Goal: Task Accomplishment & Management: Manage account settings

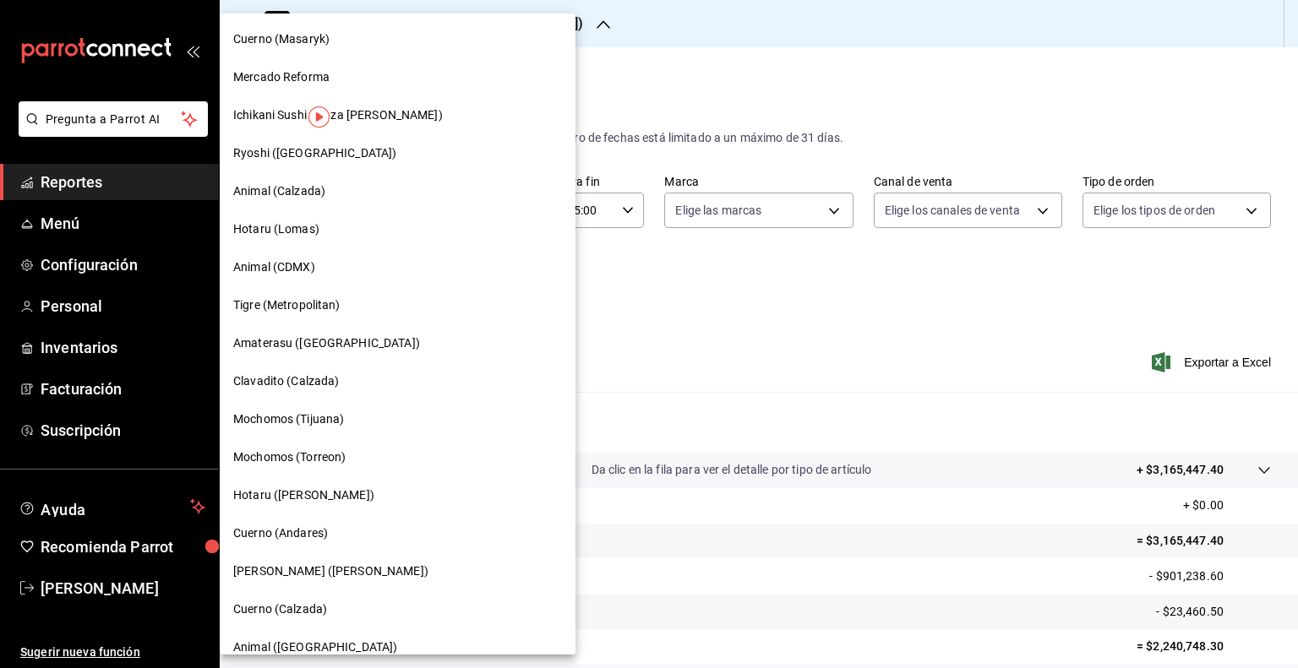
click at [441, 17] on div "Cuerno (Masaryk) [PERSON_NAME] Reforma Ichikani Sushi (Plaza [PERSON_NAME]) Ryo…" at bounding box center [649, 334] width 1298 height 668
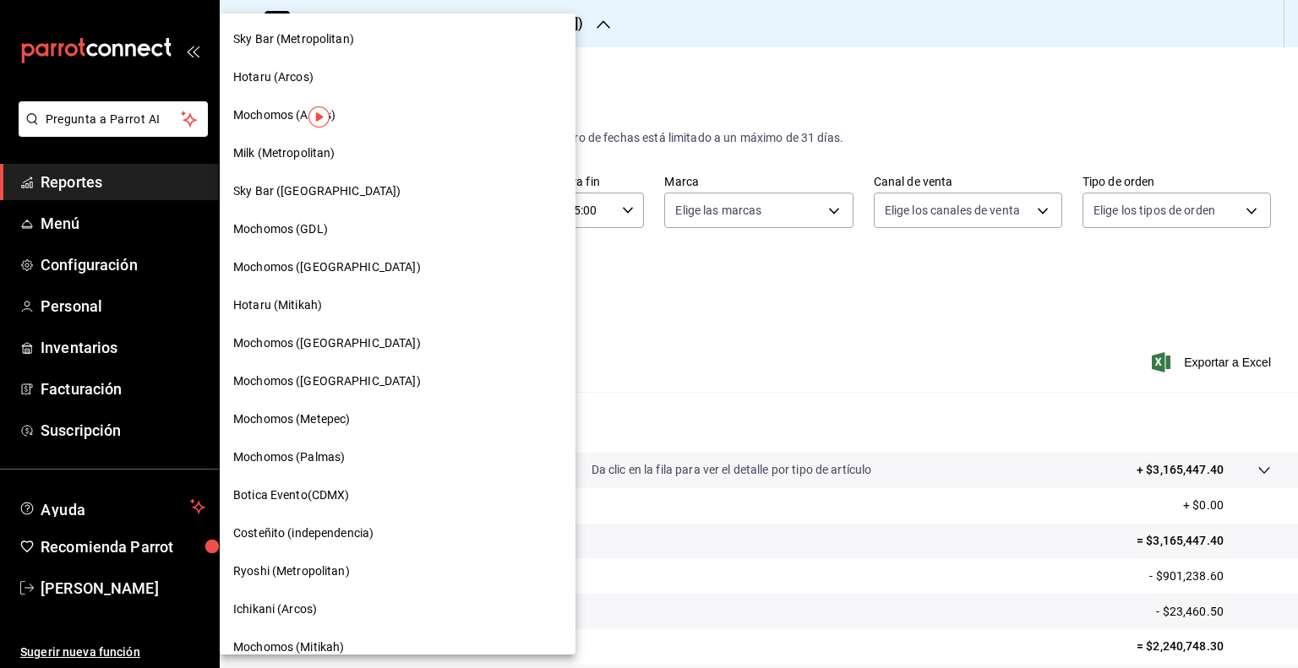
scroll to position [923, 0]
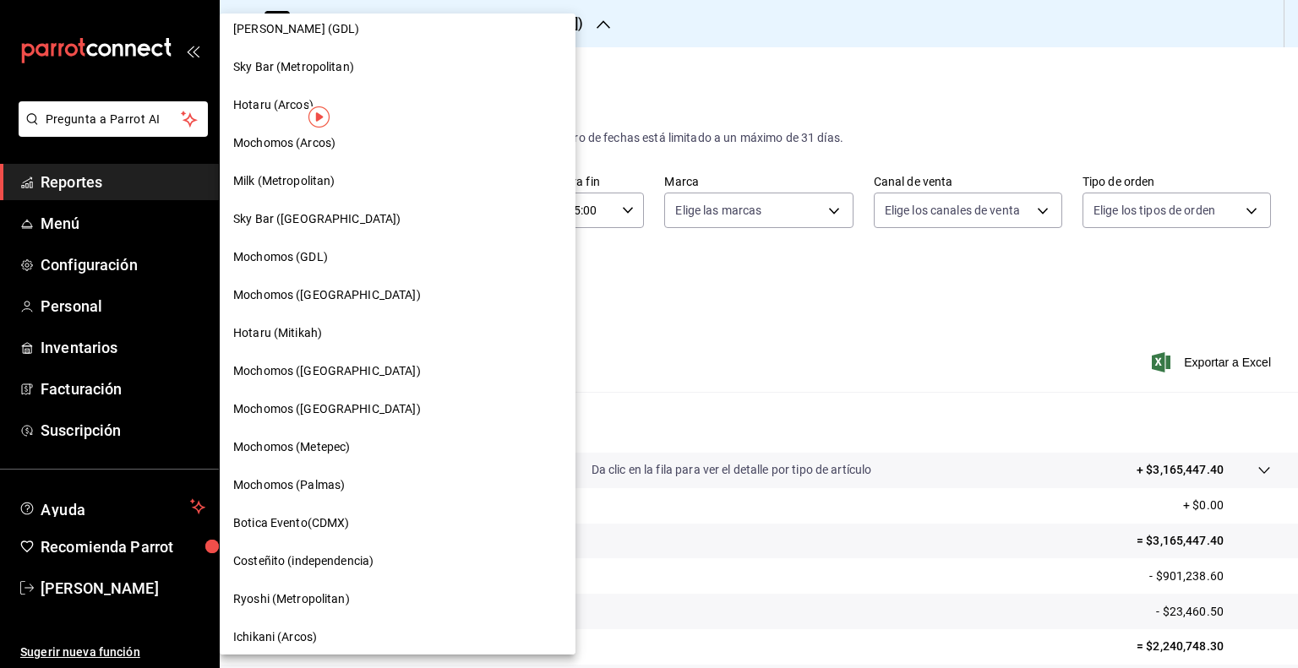
click at [357, 301] on div "Mochomos ([GEOGRAPHIC_DATA])" at bounding box center [397, 295] width 329 height 18
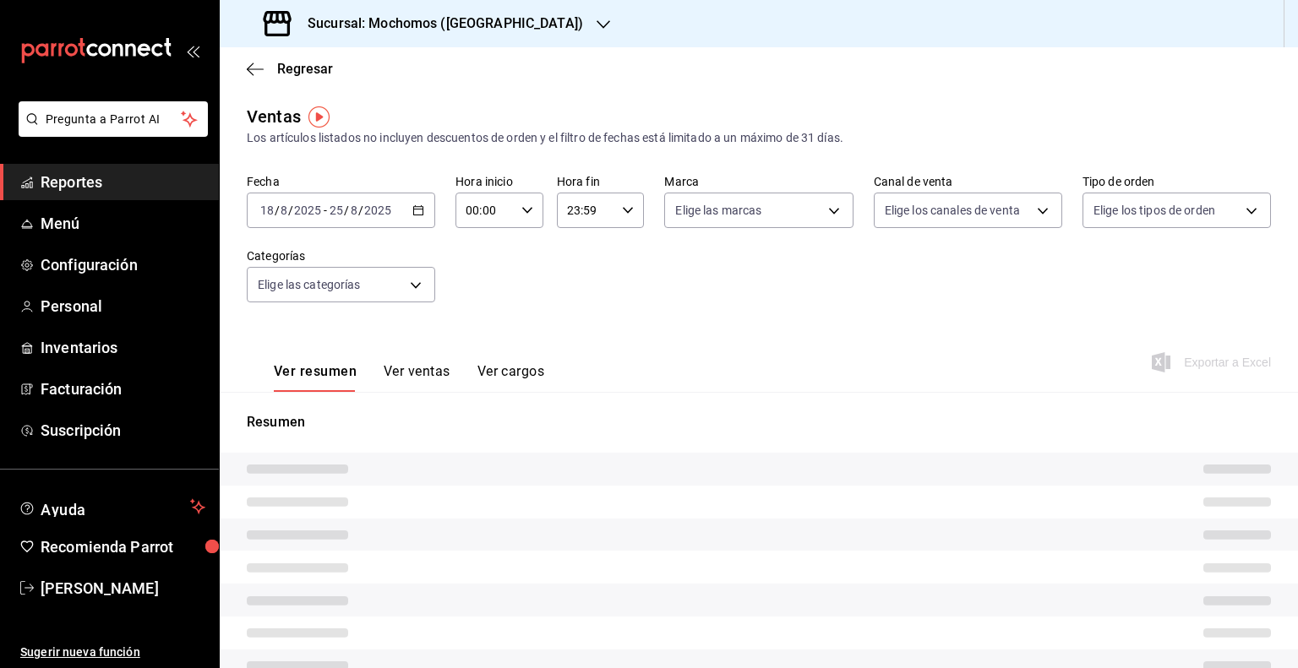
type input "05:00"
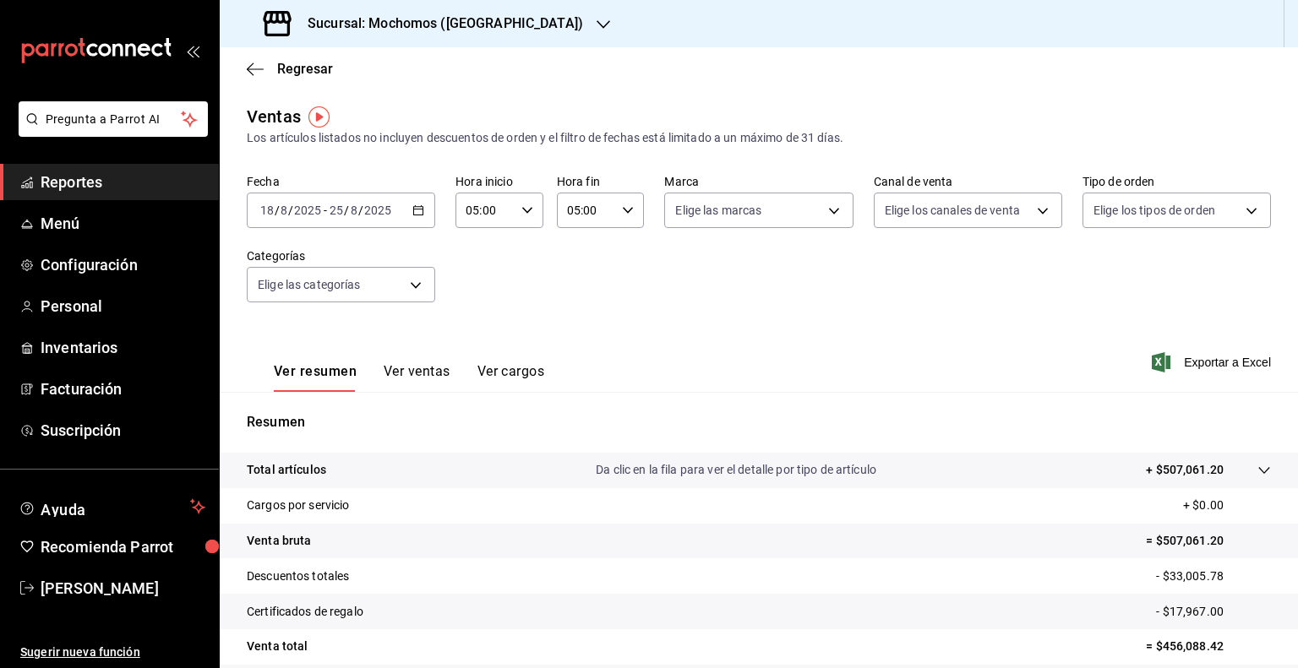
click at [417, 219] on div "[DATE] [DATE] - [DATE] [DATE]" at bounding box center [341, 210] width 188 height 35
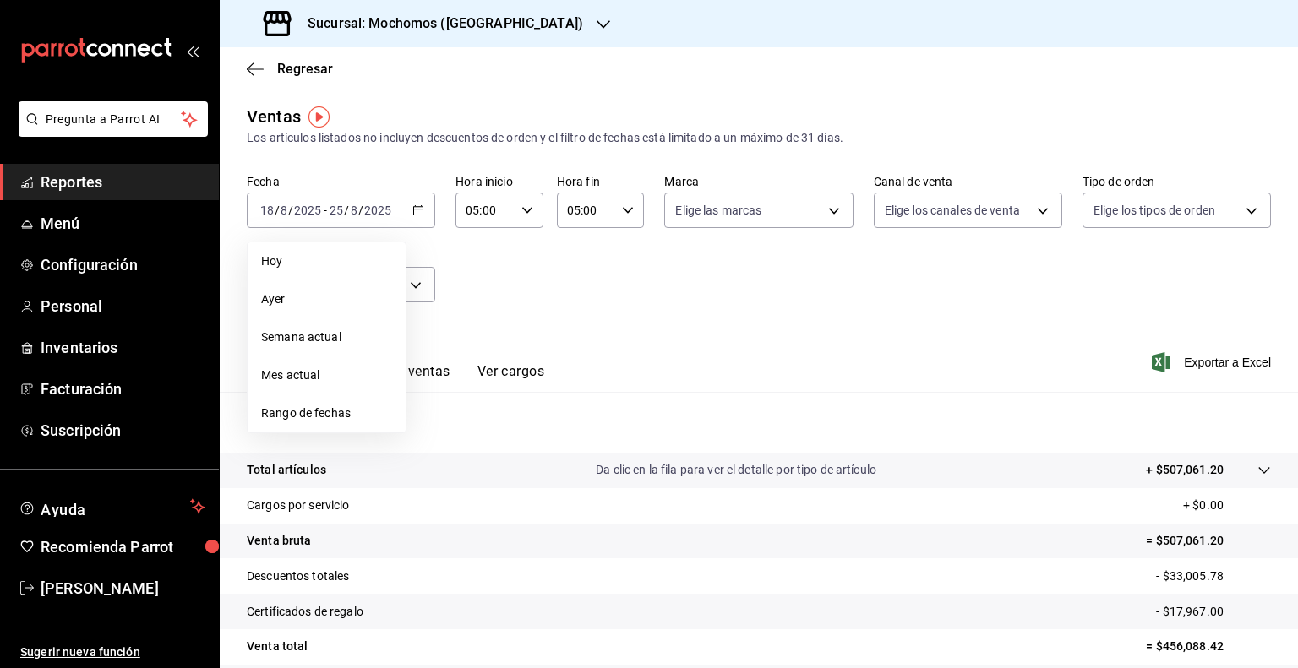
drag, startPoint x: 509, startPoint y: 301, endPoint x: 1004, endPoint y: 377, distance: 500.9
click at [655, 312] on div "Fecha [DATE] [DATE] - [DATE] [DATE] [PERSON_NAME] Semana actual Mes actual Rang…" at bounding box center [759, 248] width 1024 height 149
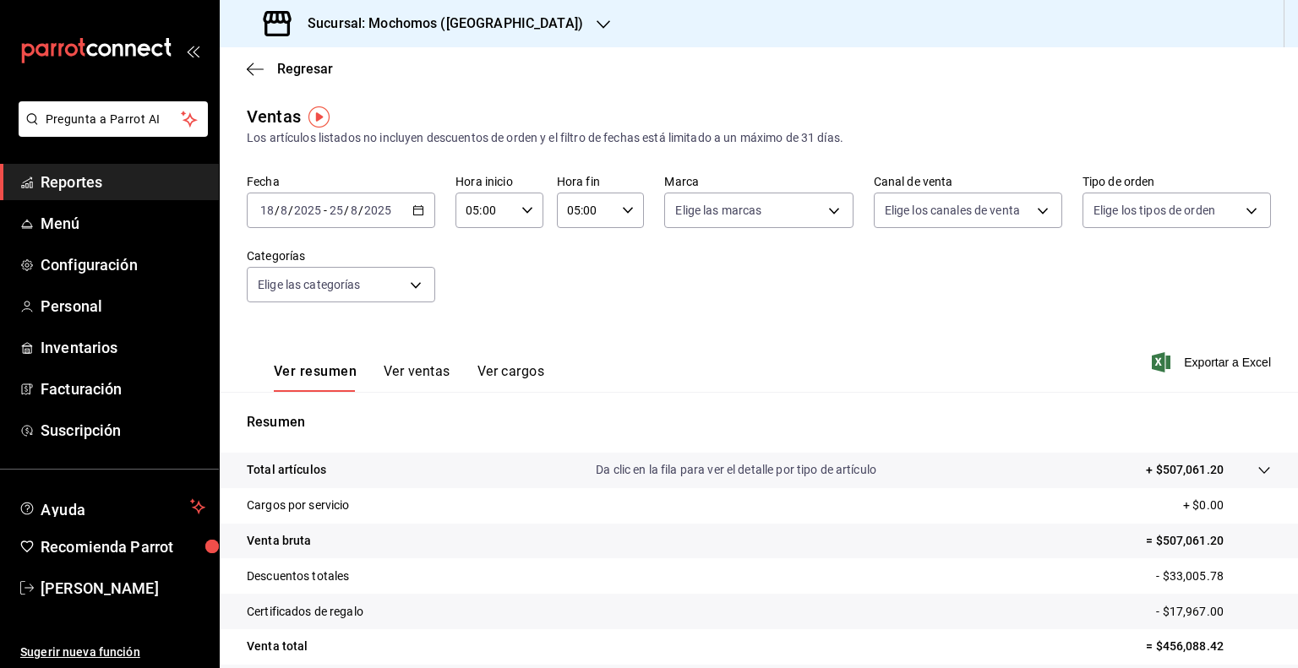
click at [1209, 378] on div "Ver resumen Ver ventas Ver cargos Exportar a Excel" at bounding box center [759, 357] width 1078 height 69
click at [1212, 371] on span "Exportar a Excel" at bounding box center [1213, 362] width 116 height 20
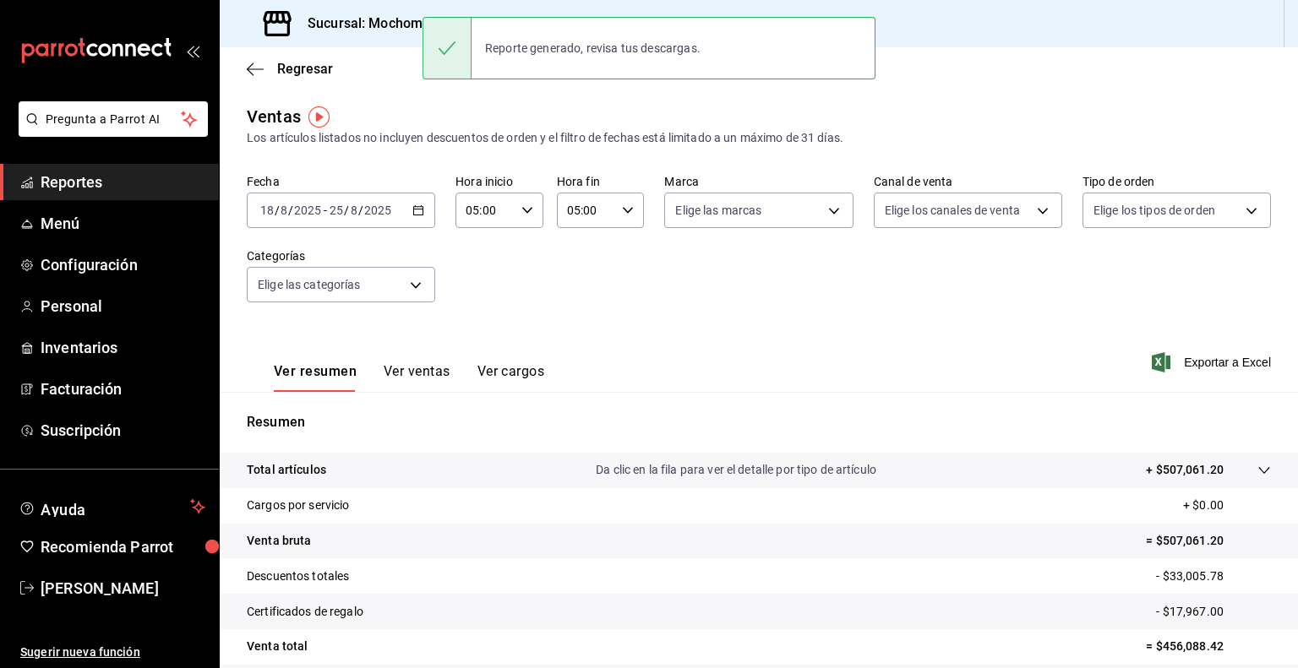
click at [378, 19] on h3 "Sucursal: Mochomos ([GEOGRAPHIC_DATA])" at bounding box center [438, 24] width 289 height 20
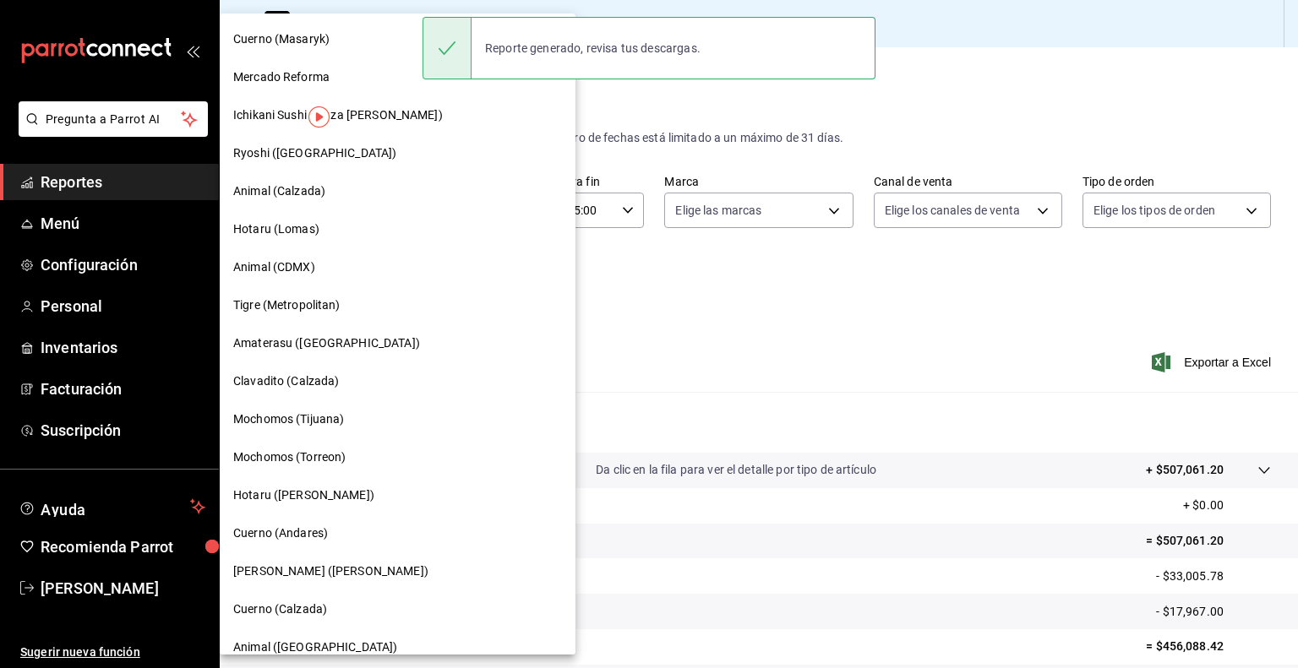
click at [348, 39] on div "Cuerno (Masaryk)" at bounding box center [397, 39] width 329 height 18
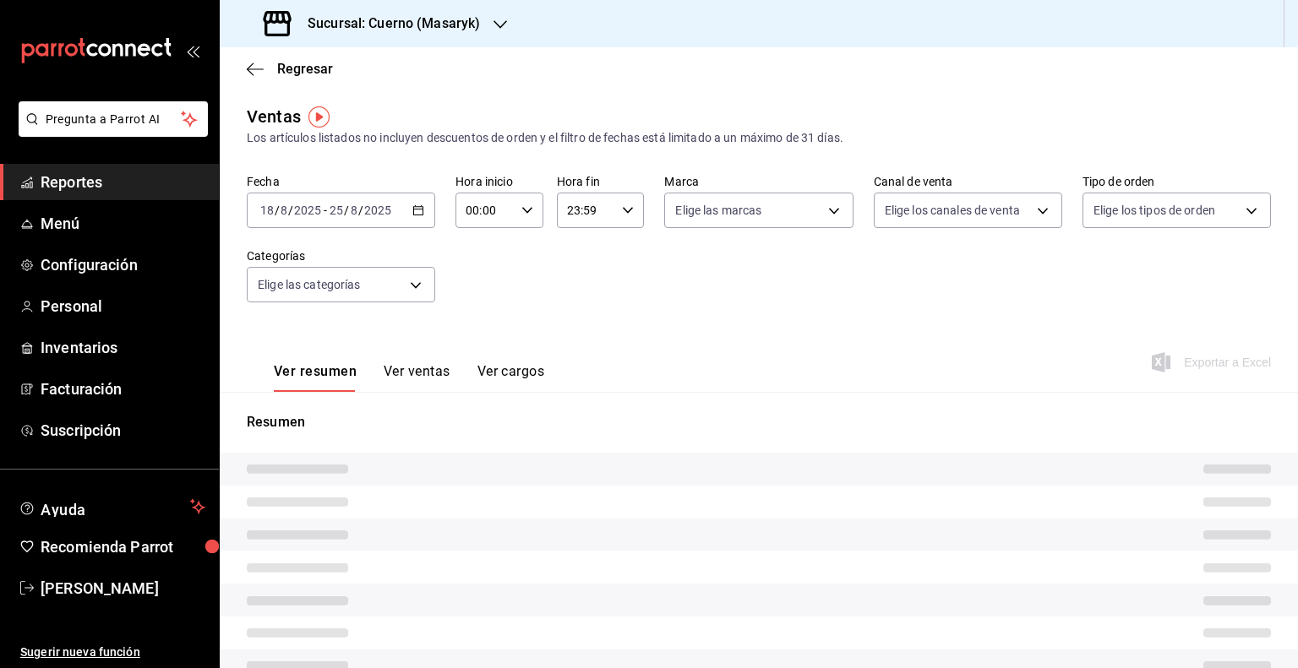
type input "05:00"
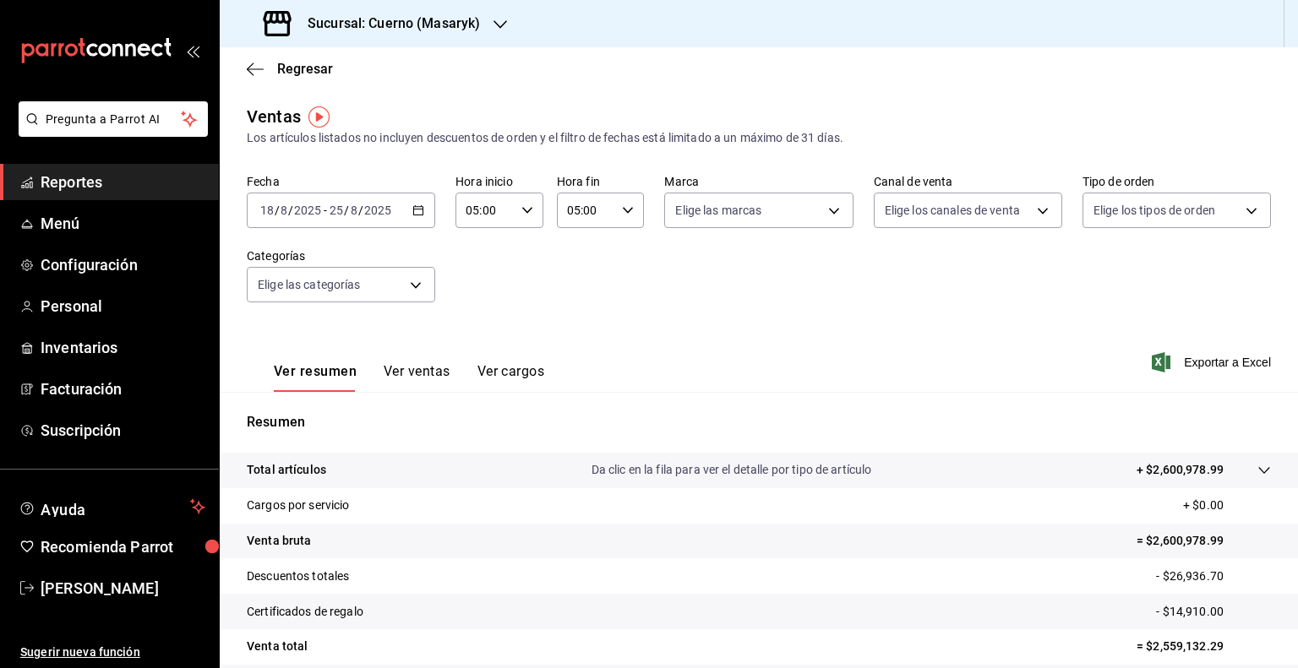
click at [415, 23] on h3 "Sucursal: Cuerno (Masaryk)" at bounding box center [387, 24] width 186 height 20
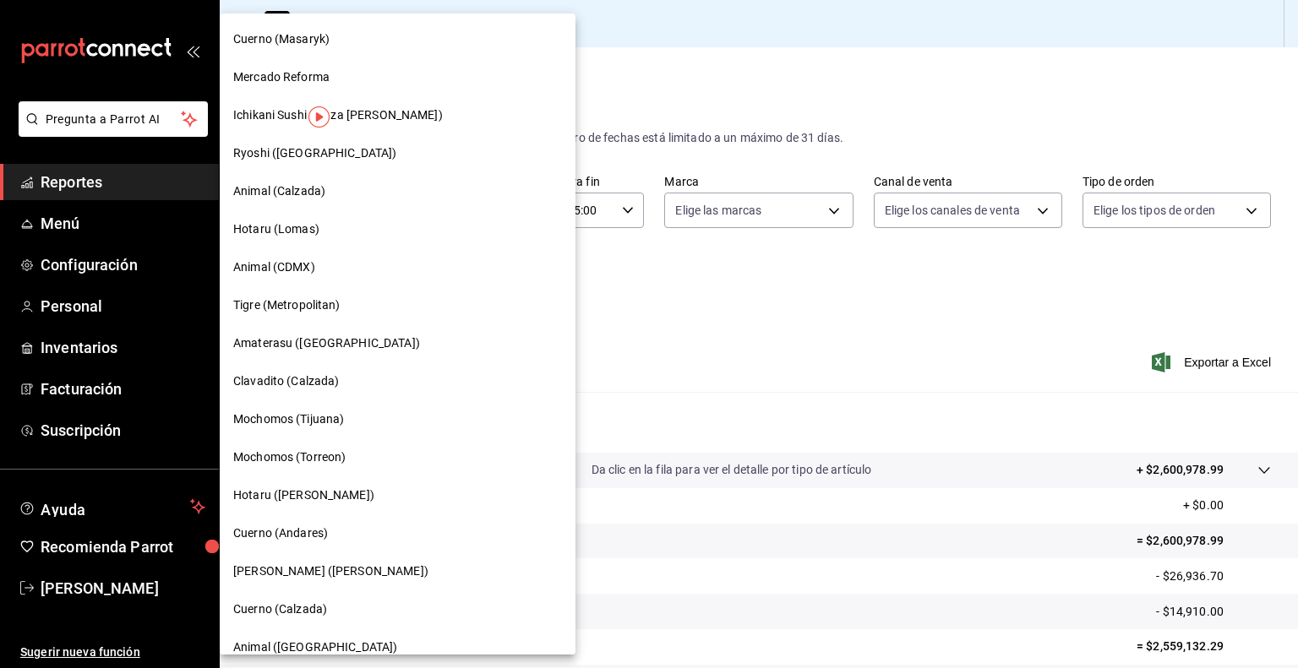
click at [687, 46] on div at bounding box center [649, 334] width 1298 height 668
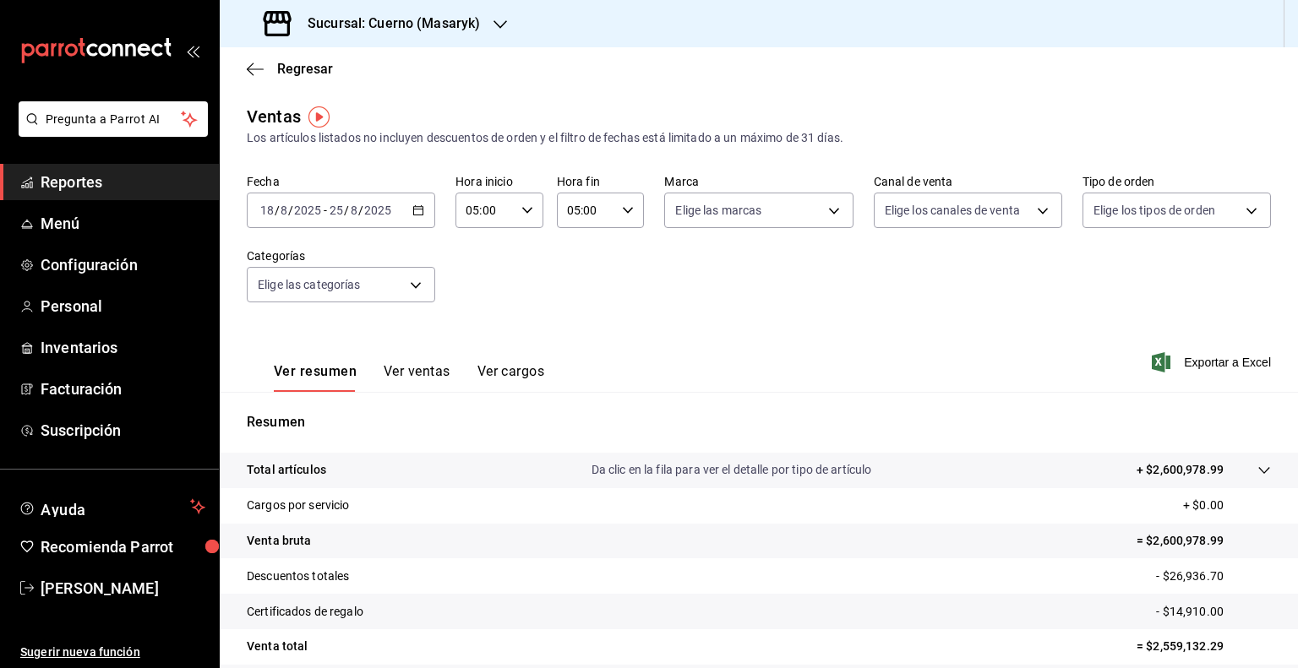
click at [399, 30] on h3 "Sucursal: Cuerno (Masaryk)" at bounding box center [387, 24] width 186 height 20
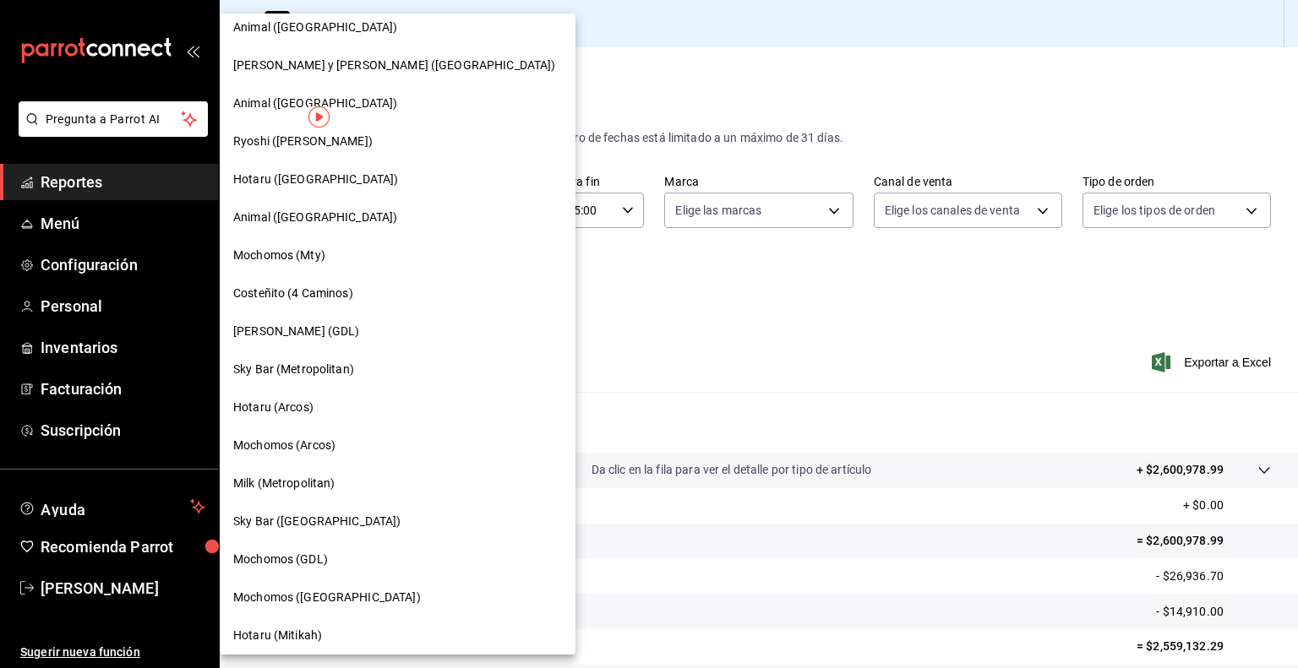
scroll to position [591, 0]
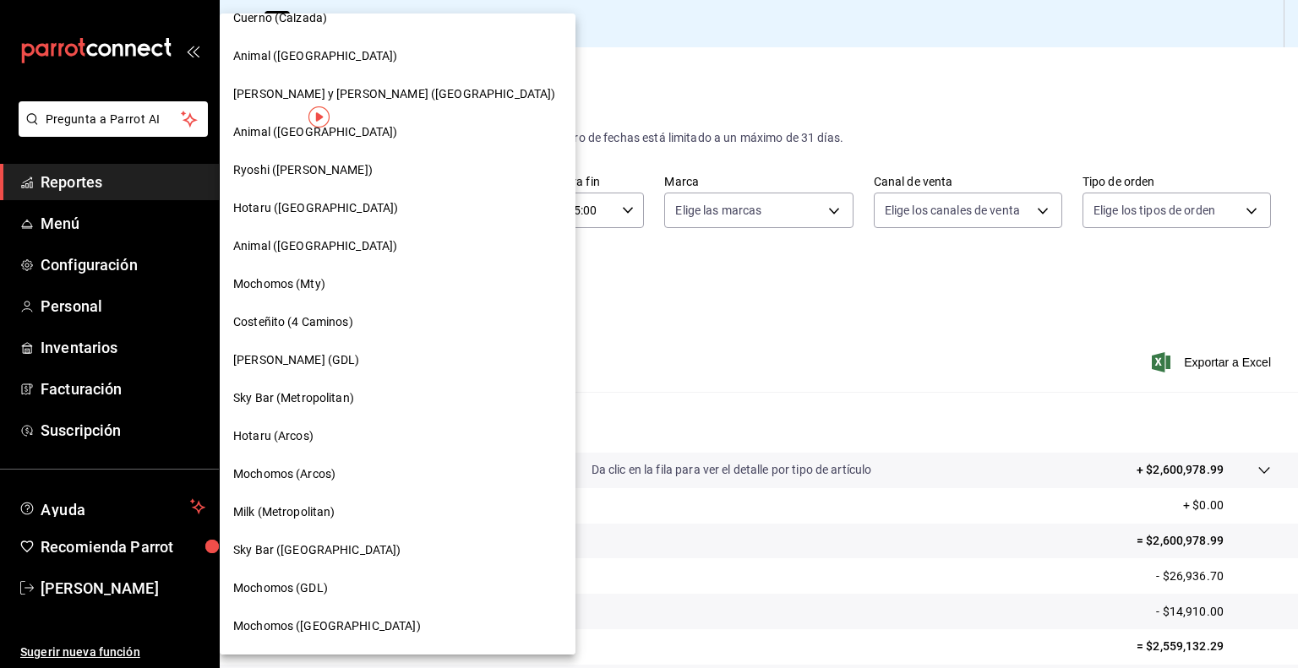
click at [620, 303] on div at bounding box center [649, 334] width 1298 height 668
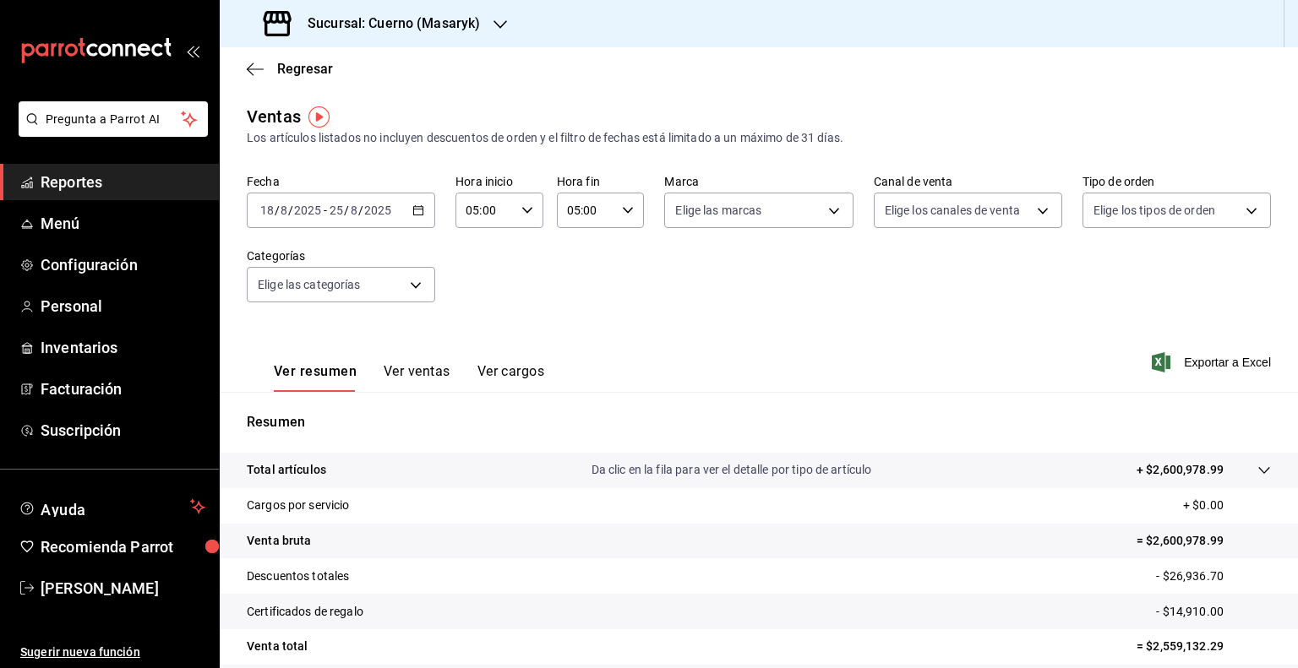
click at [488, 31] on div "Sucursal: Cuerno (Masaryk)" at bounding box center [373, 23] width 280 height 47
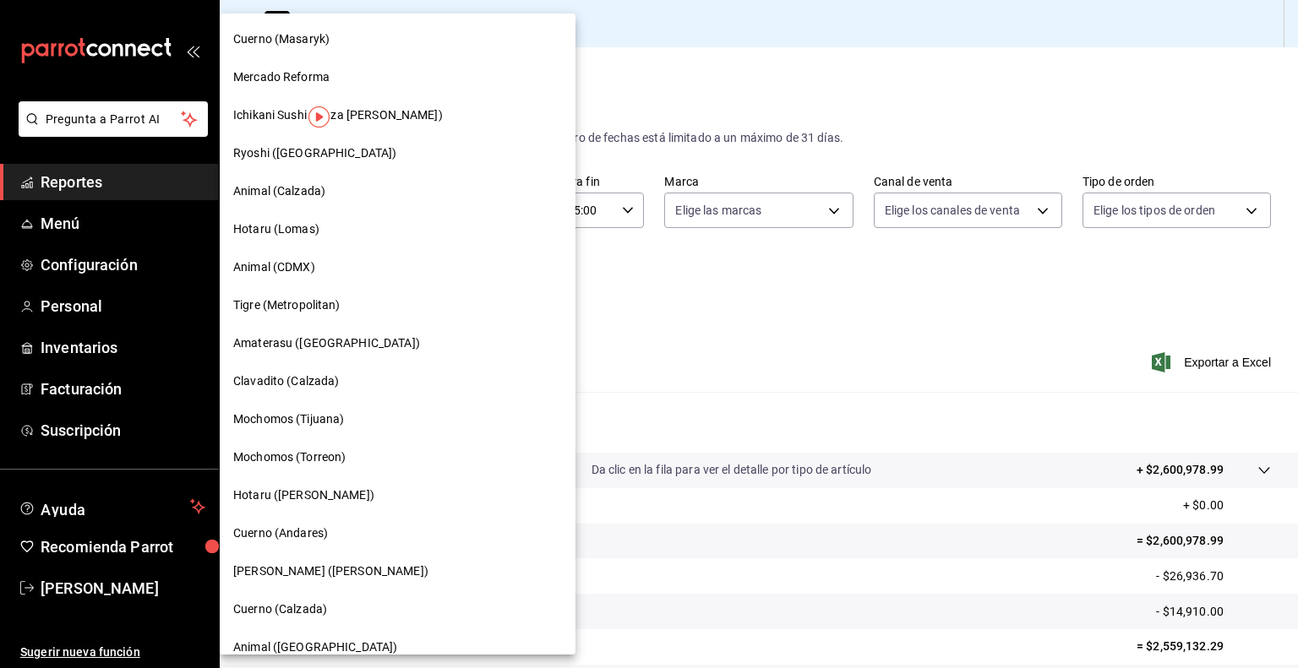
drag, startPoint x: 796, startPoint y: 351, endPoint x: 274, endPoint y: 293, distance: 525.2
click at [791, 351] on div at bounding box center [649, 334] width 1298 height 668
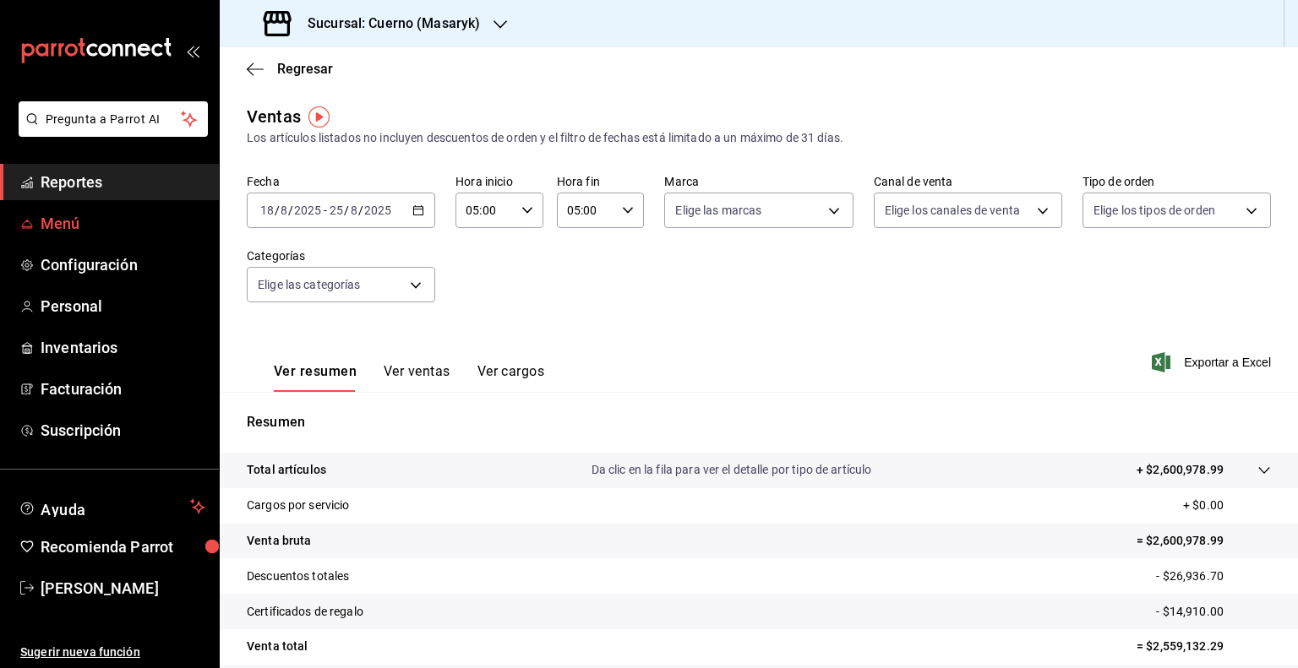
click at [91, 235] on link "Menú" at bounding box center [109, 223] width 219 height 36
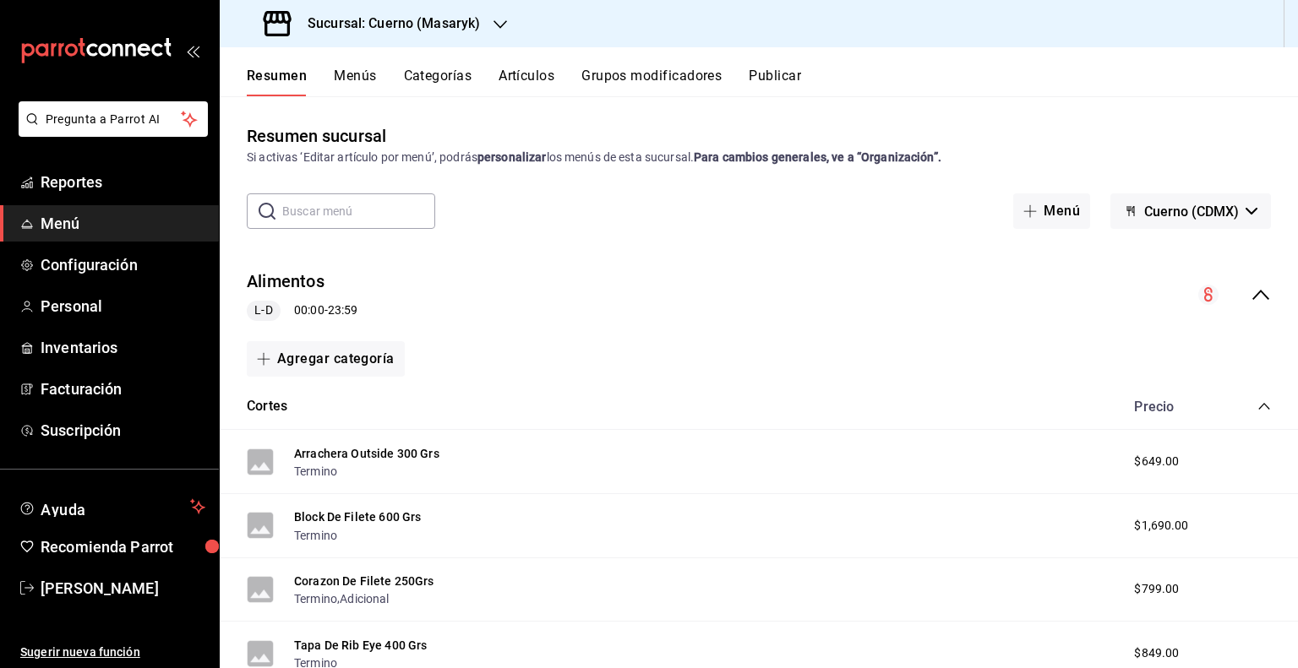
click at [517, 81] on button "Artículos" at bounding box center [526, 82] width 56 height 29
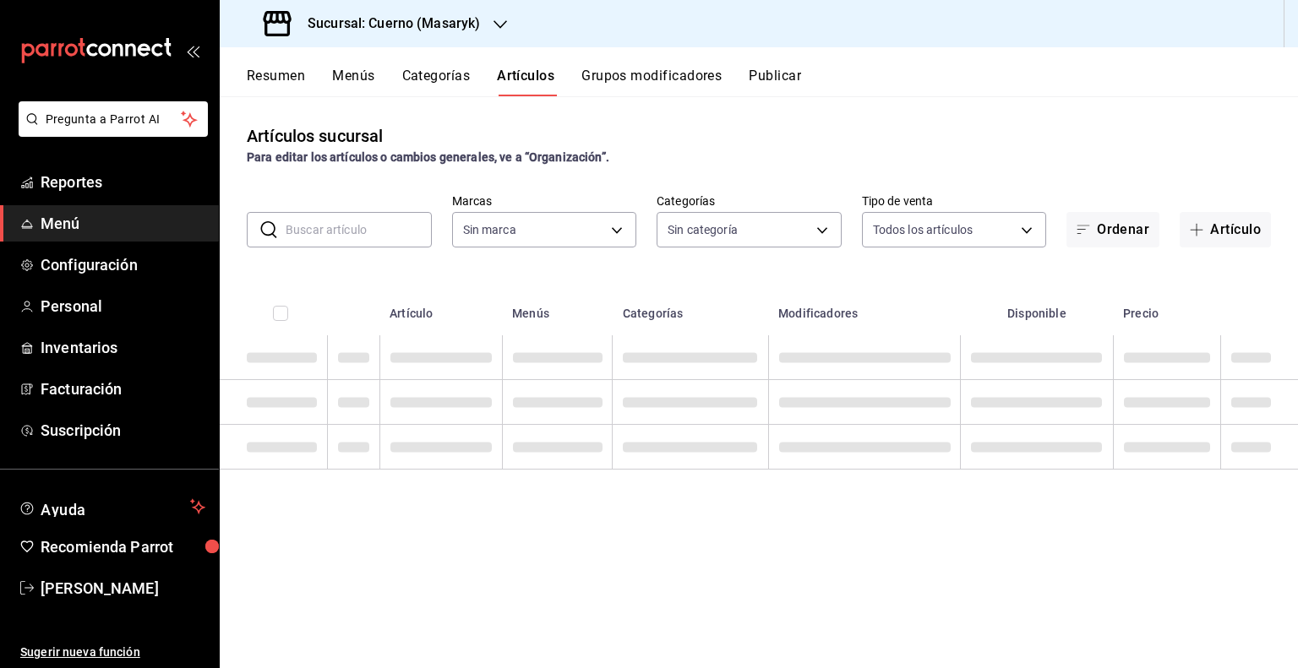
click at [377, 218] on input "text" at bounding box center [359, 230] width 146 height 34
type input "4ea0d660-02b3-4785-bb88-48b5ef6e196c"
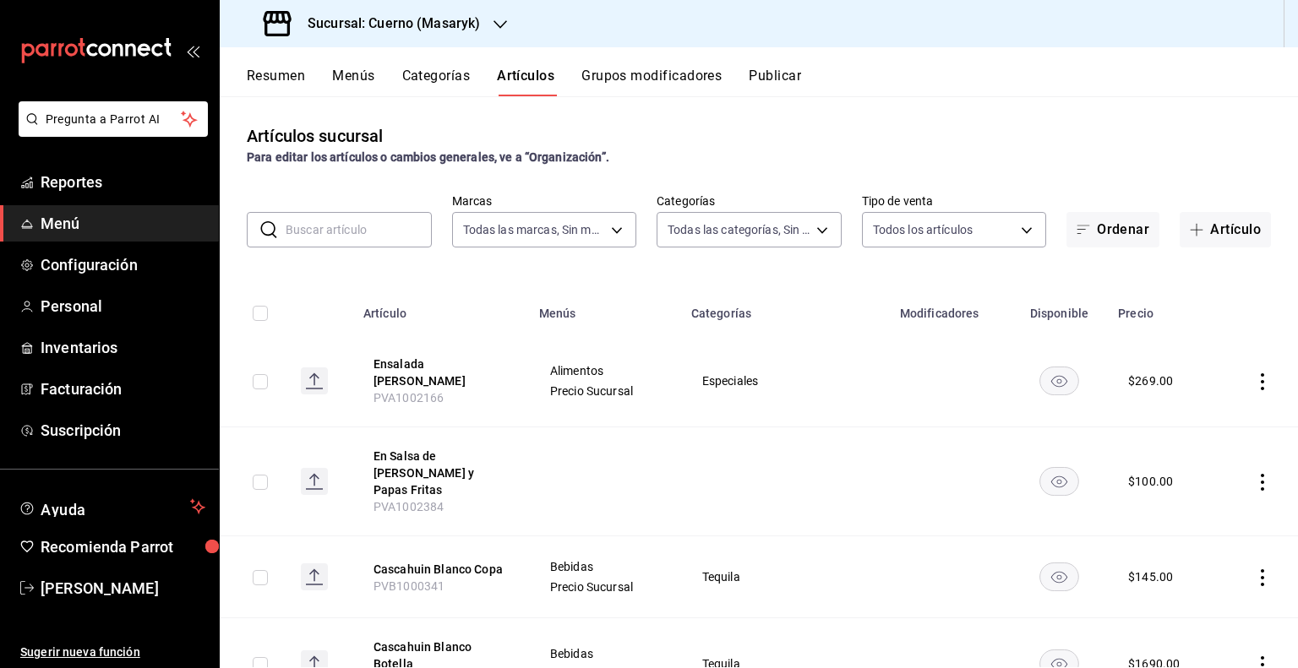
type input "c67b51a2-384c-483e-a5be-40afd3eac247,ec1a4520-4a99-4810-921e-4abf40ebc8c6,cd2d5…"
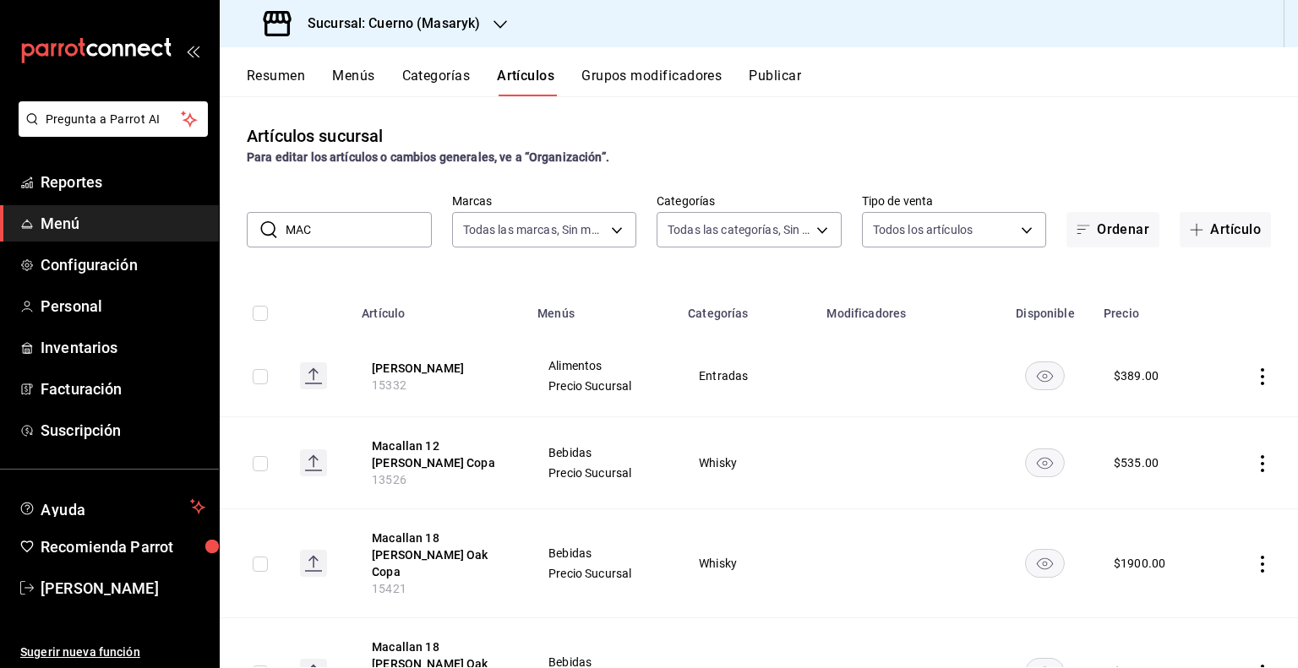
type input "MACALLAN 18 SO"
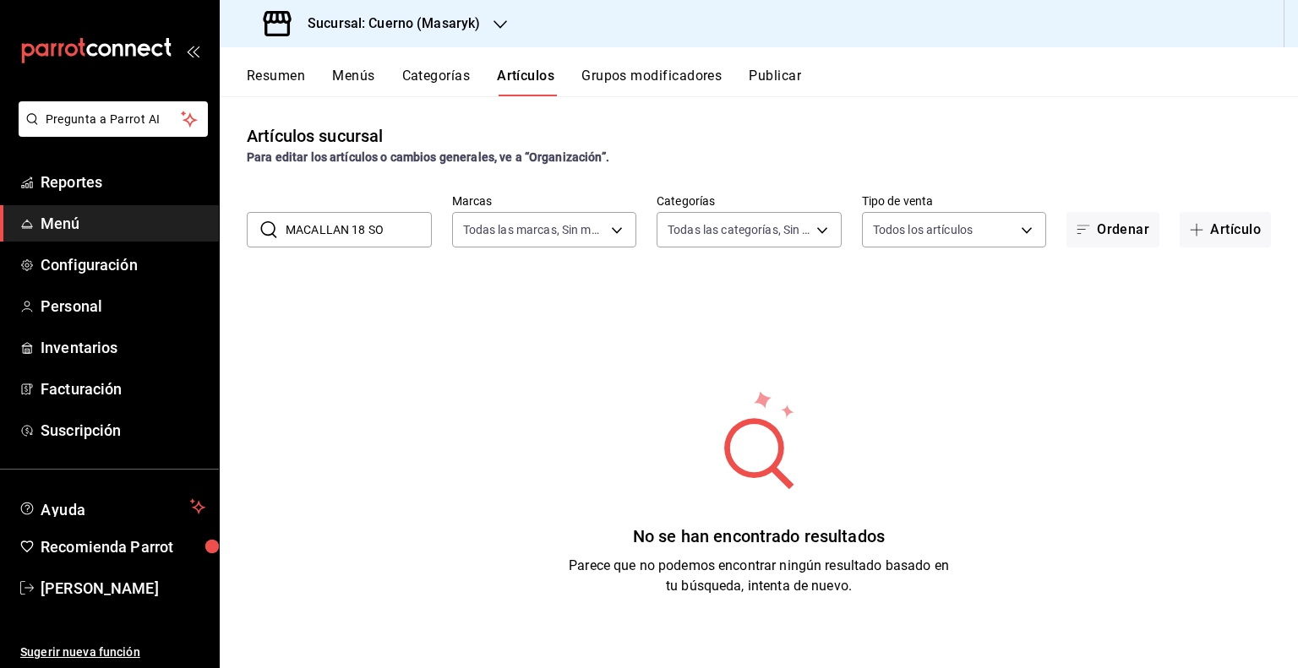
click at [382, 228] on input "MACALLAN 18 SO" at bounding box center [359, 230] width 146 height 34
click at [459, 24] on h3 "Sucursal: Cuerno (Masaryk)" at bounding box center [387, 24] width 186 height 20
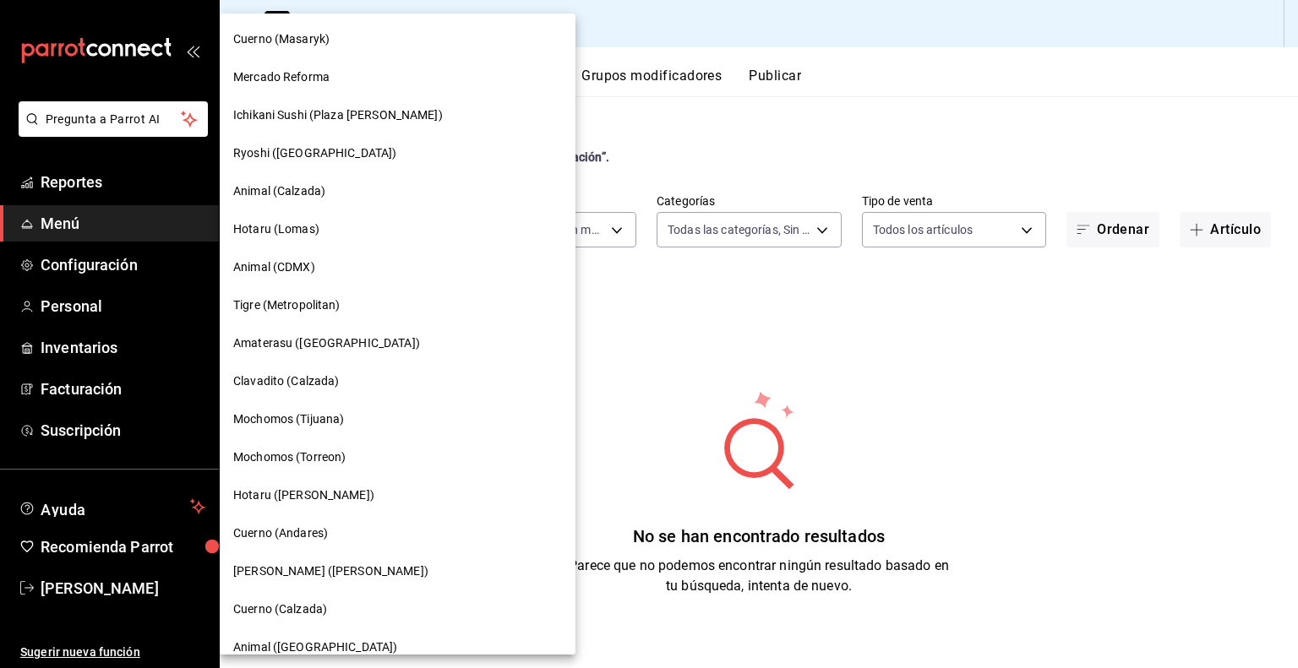
click at [338, 455] on span "Mochomos (Torreon)" at bounding box center [289, 458] width 112 height 18
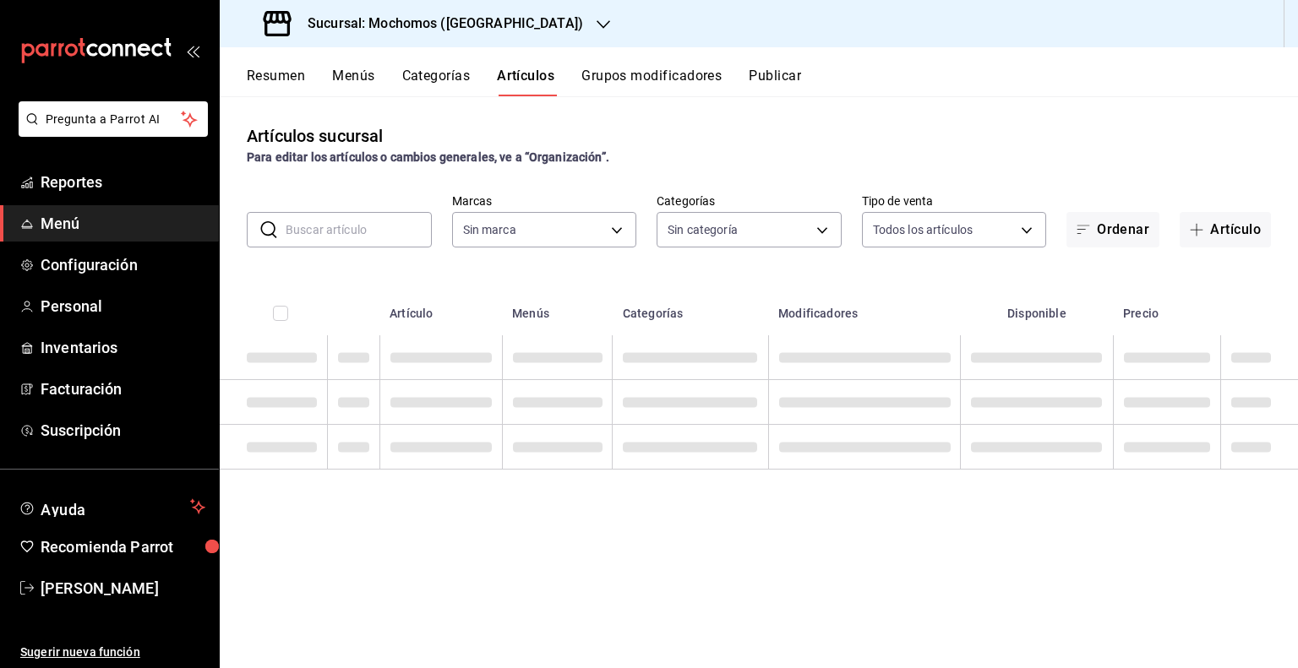
click at [406, 222] on input "text" at bounding box center [359, 230] width 146 height 34
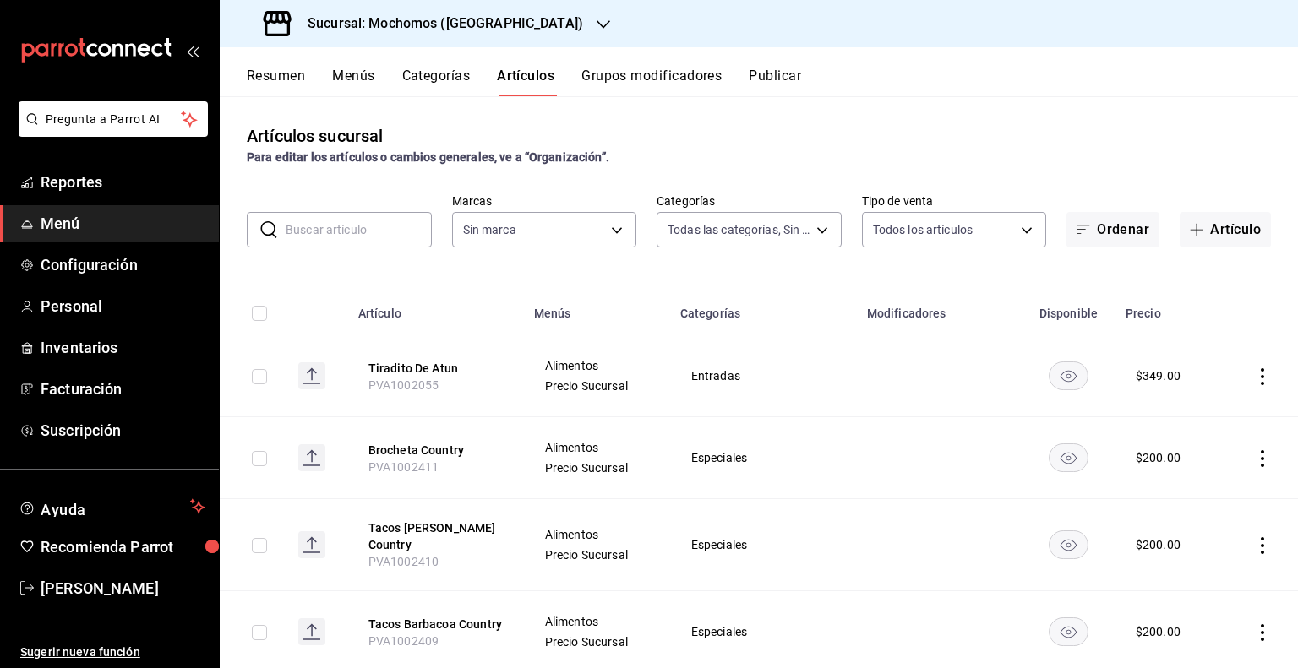
type input "3341872a-5347-4118-8f87-61381635e763,4fab835b-5ce3-44d6-a3b1-a21d3d8a3381,4ccb8…"
drag, startPoint x: 406, startPoint y: 222, endPoint x: 436, endPoint y: 236, distance: 33.3
type input "c8544d00-0077-49dd-9e07-f6fffff65e49"
drag, startPoint x: 436, startPoint y: 236, endPoint x: 367, endPoint y: 227, distance: 69.8
click at [367, 227] on input "text" at bounding box center [359, 230] width 146 height 34
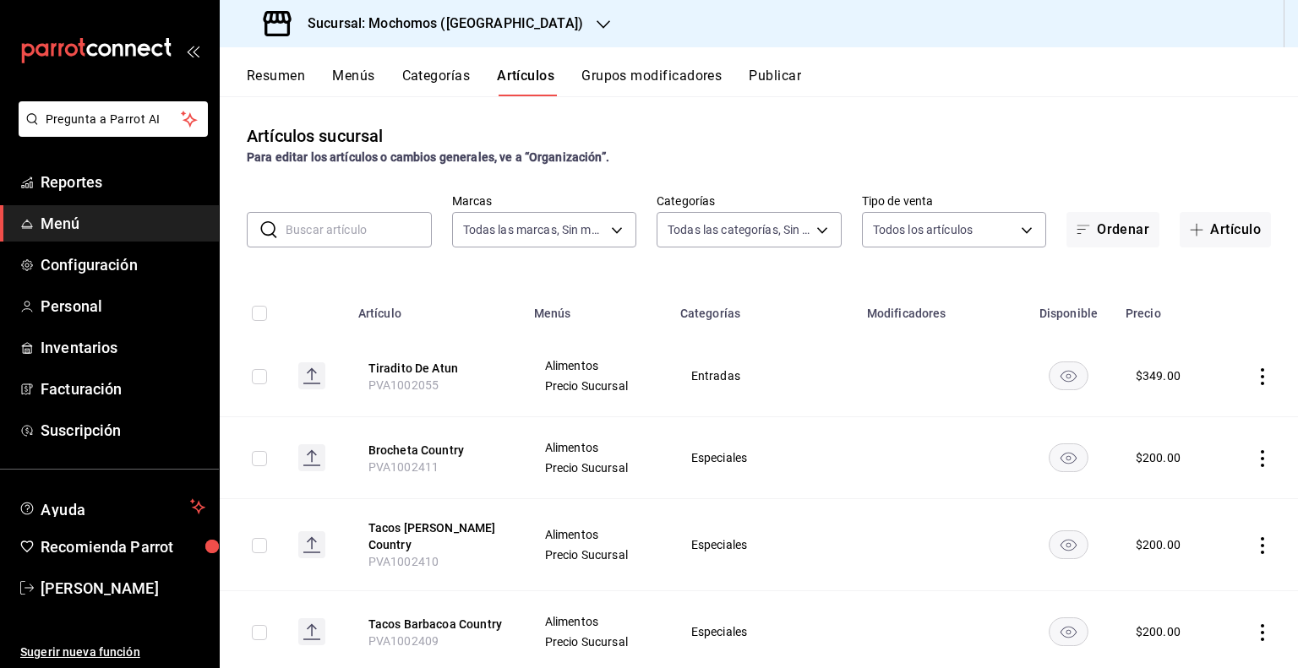
drag, startPoint x: 367, startPoint y: 227, endPoint x: 345, endPoint y: 229, distance: 22.0
click at [348, 227] on input "text" at bounding box center [359, 230] width 146 height 34
paste input "MACALLAN 18 SO"
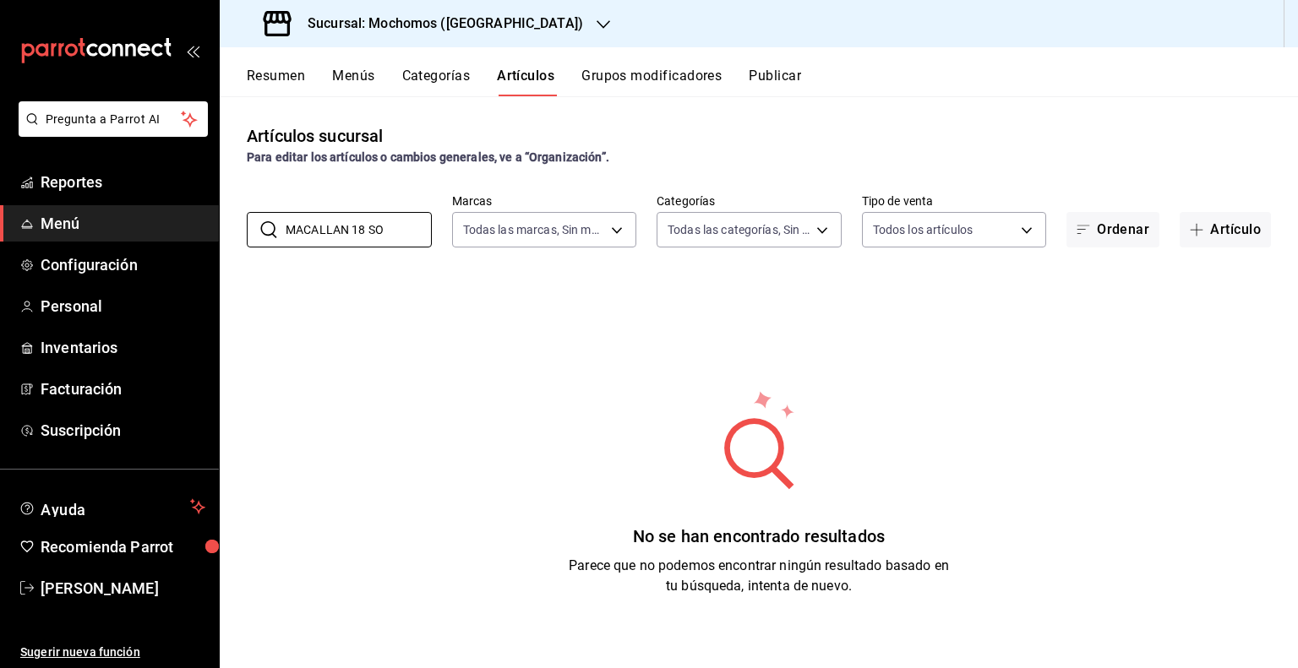
type input "MACALLAN 18 SO"
click at [469, 24] on h3 "Sucursal: Mochomos ([GEOGRAPHIC_DATA])" at bounding box center [438, 24] width 289 height 20
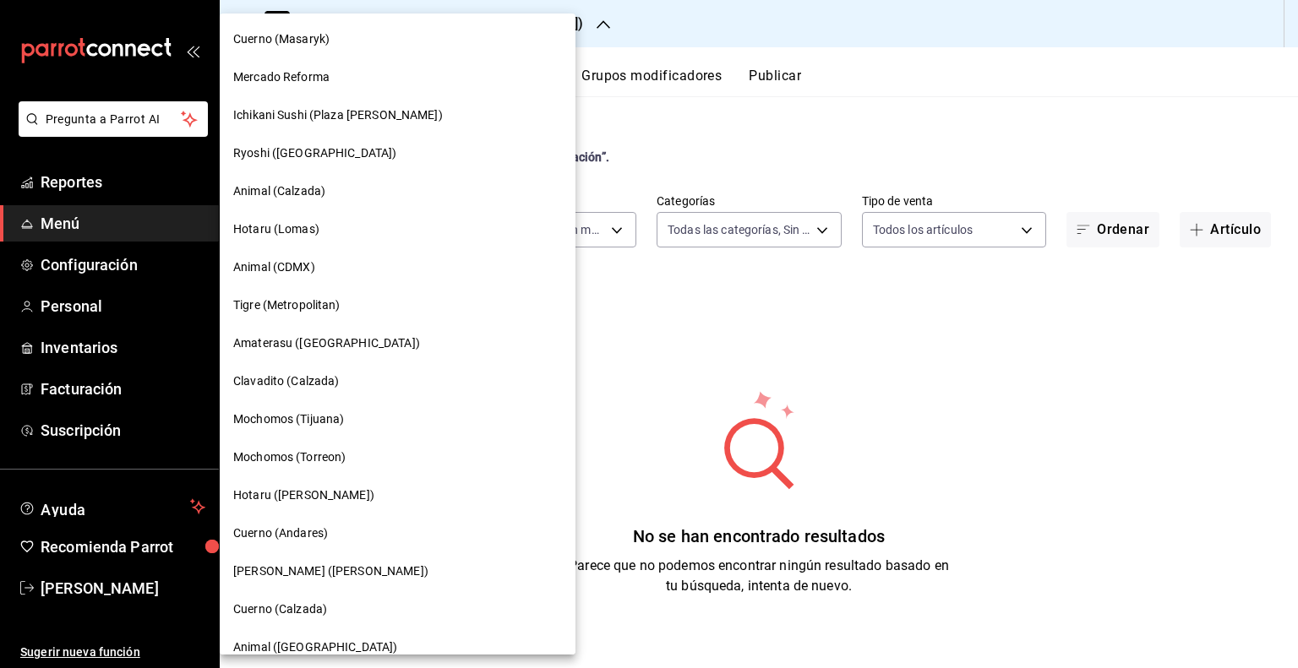
click at [353, 429] on div "Mochomos (Tijuana)" at bounding box center [398, 419] width 356 height 38
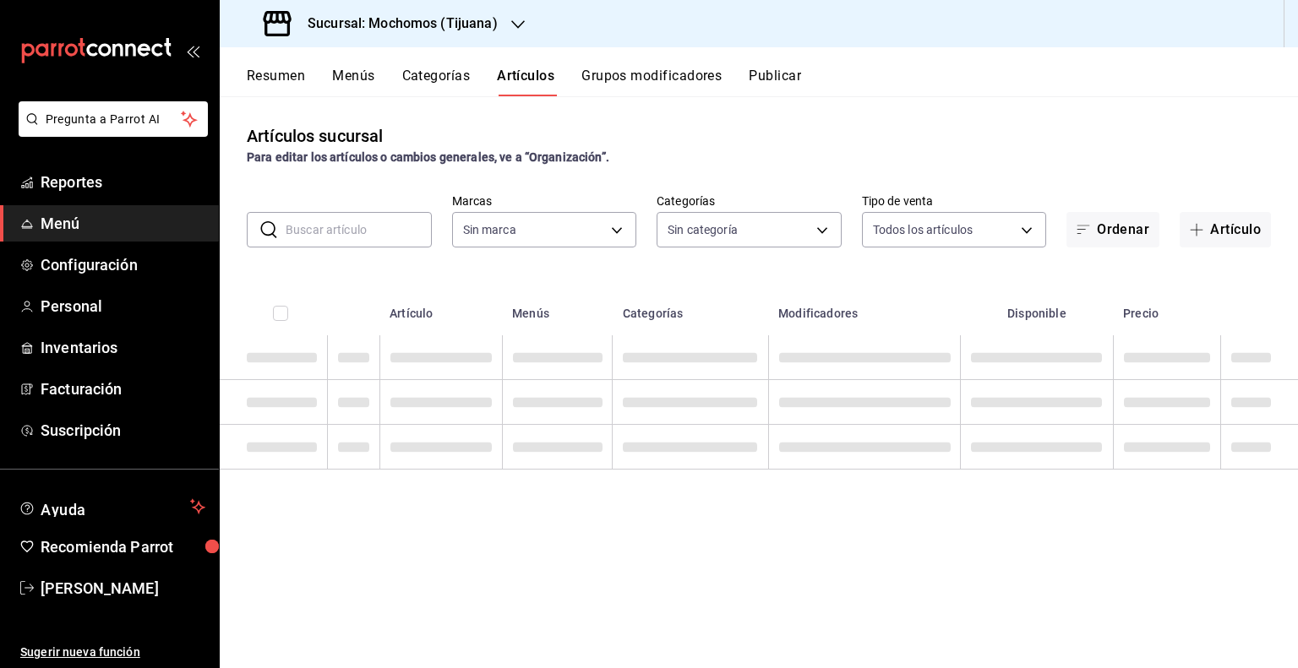
type input "d01c1a80-0c2c-4bb7-96a3-2750fe7e1a71,a374eb17-8ac6-42e7-8227-74a2ddfc174f,358d4…"
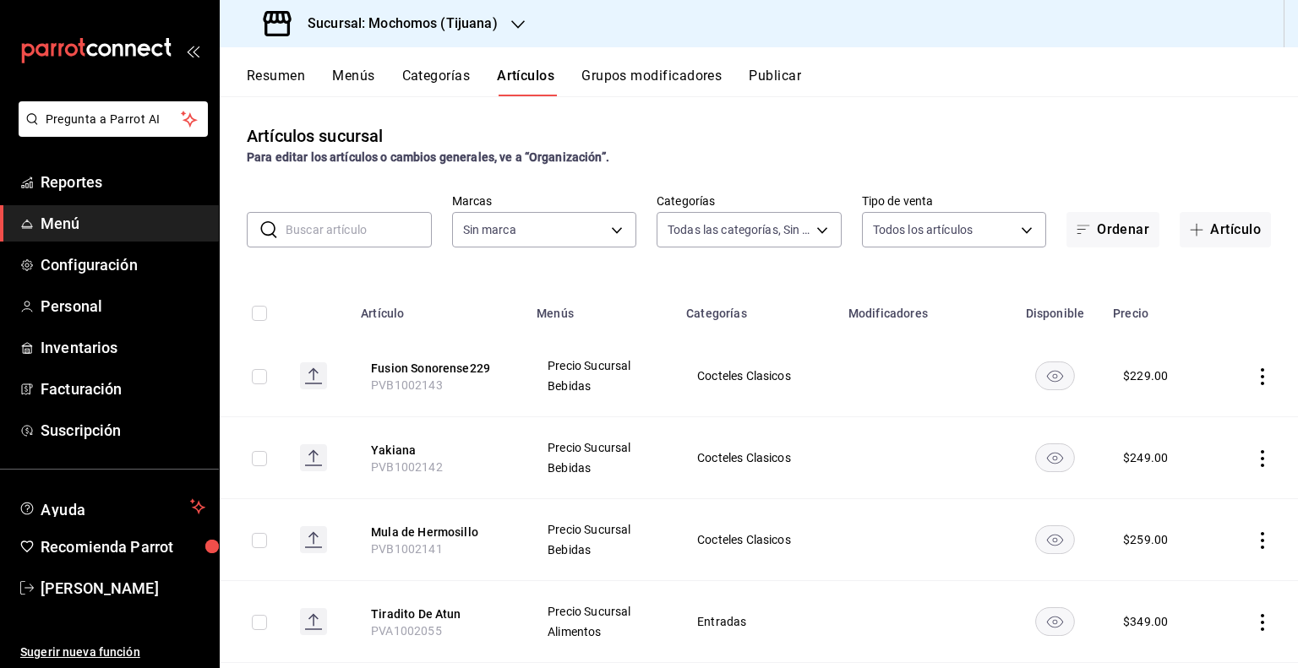
type input "c300ab0f-4e96-434a-ab79-9fec8b673c9f"
paste input "MACALLAN 18 SO"
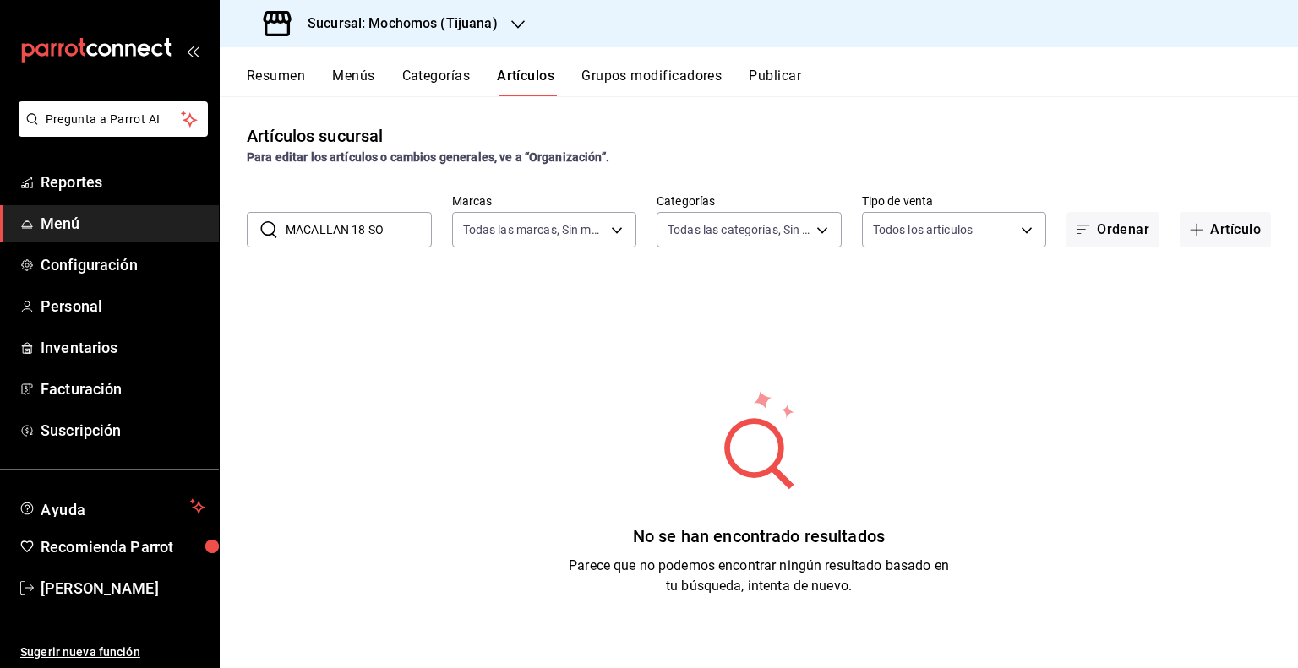
click at [393, 225] on input "MACALLAN 18 SO" at bounding box center [359, 230] width 146 height 34
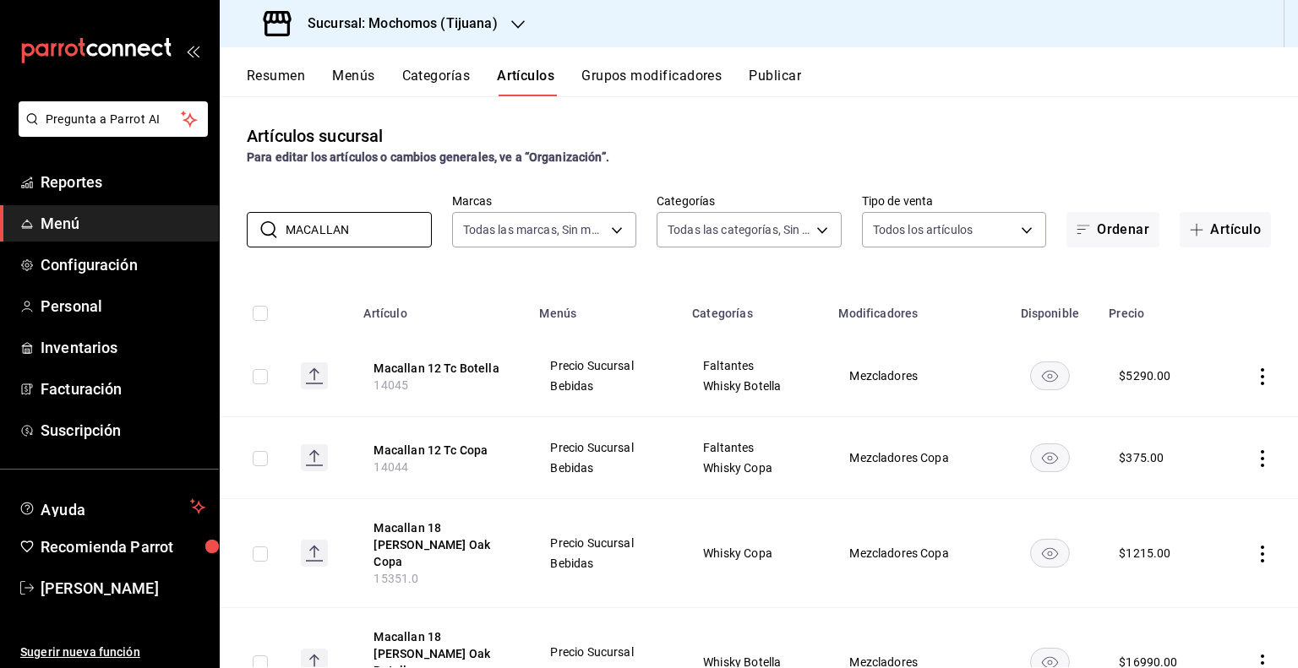
type input "MACALLAN"
click at [534, 290] on th "Menús" at bounding box center [605, 308] width 153 height 54
click at [300, 239] on input "MACALLAN" at bounding box center [359, 230] width 146 height 34
click at [470, 25] on h3 "Sucursal: Mochomos (Tijuana)" at bounding box center [396, 24] width 204 height 20
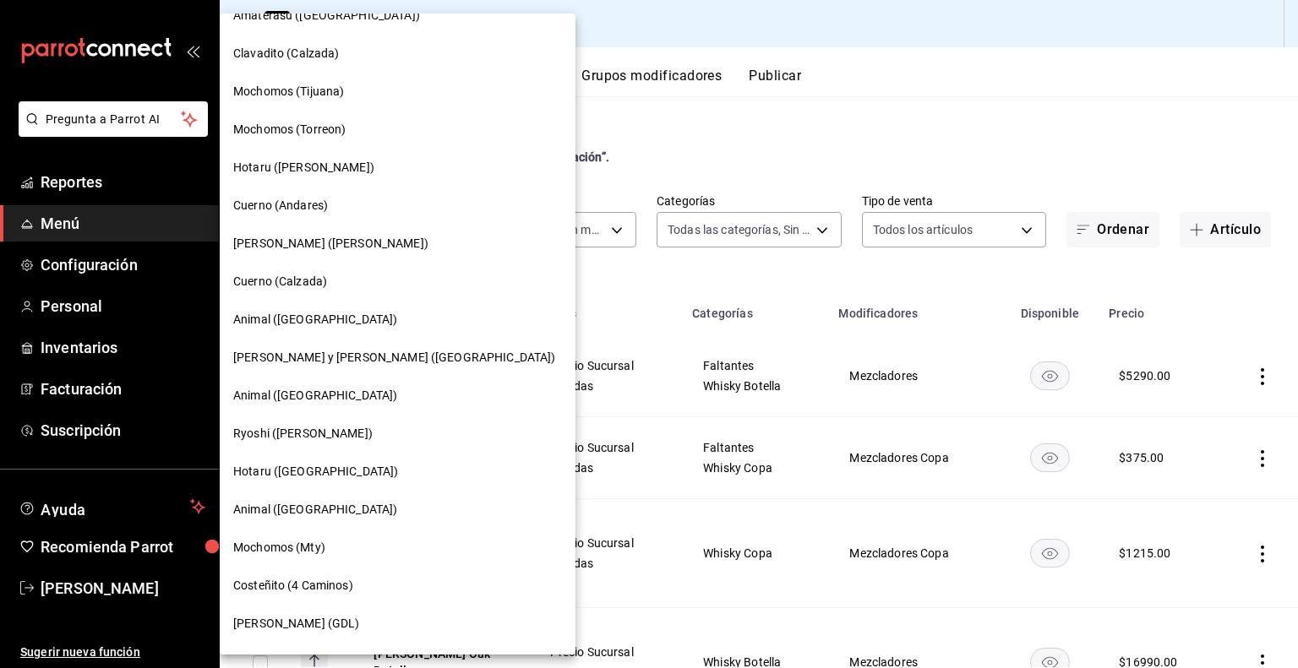
scroll to position [338, 0]
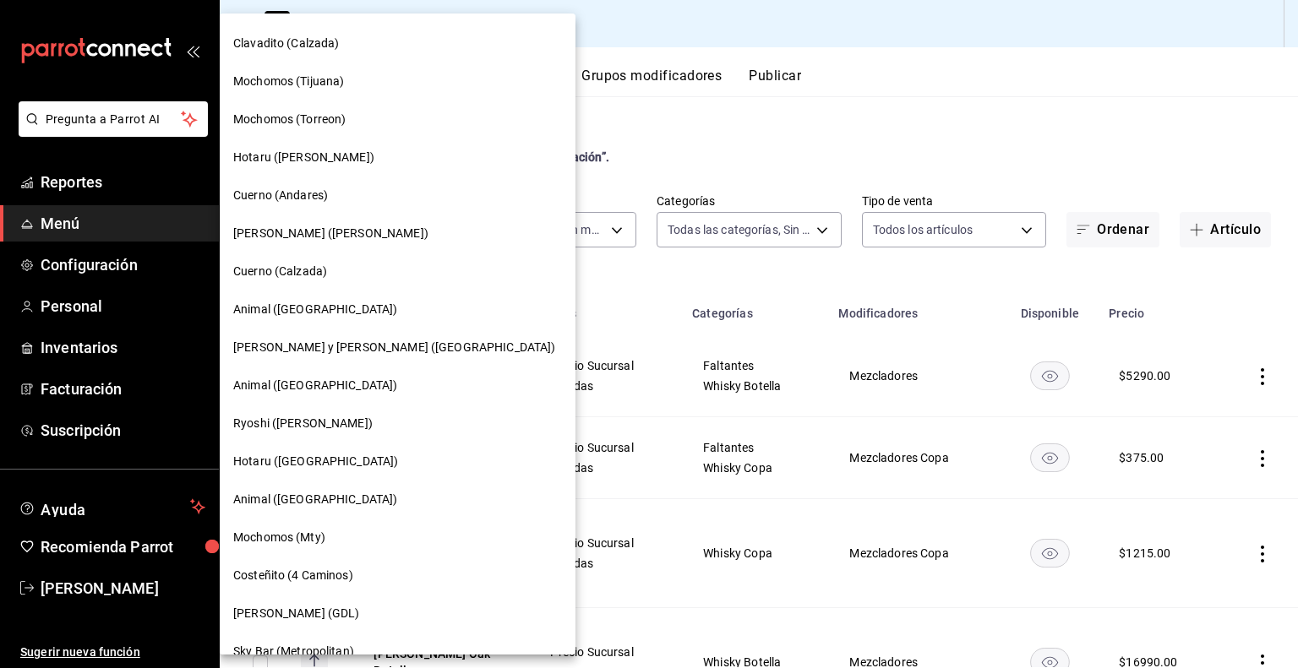
click at [335, 526] on div "Mochomos (Mty)" at bounding box center [398, 538] width 356 height 38
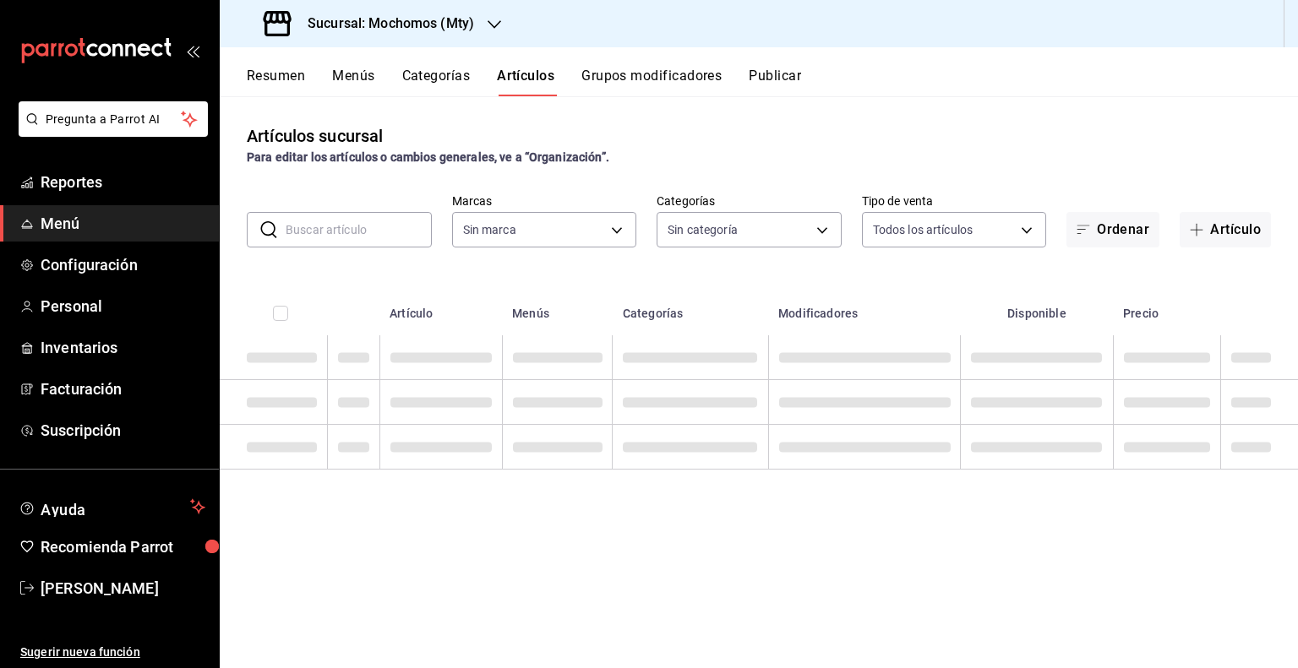
click at [411, 239] on input "text" at bounding box center [359, 230] width 146 height 34
type input "b352ad34-a903-4246-b8b1-197398375429"
click at [390, 34] on div "Sucursal: Mochomos (Mty)" at bounding box center [370, 23] width 275 height 47
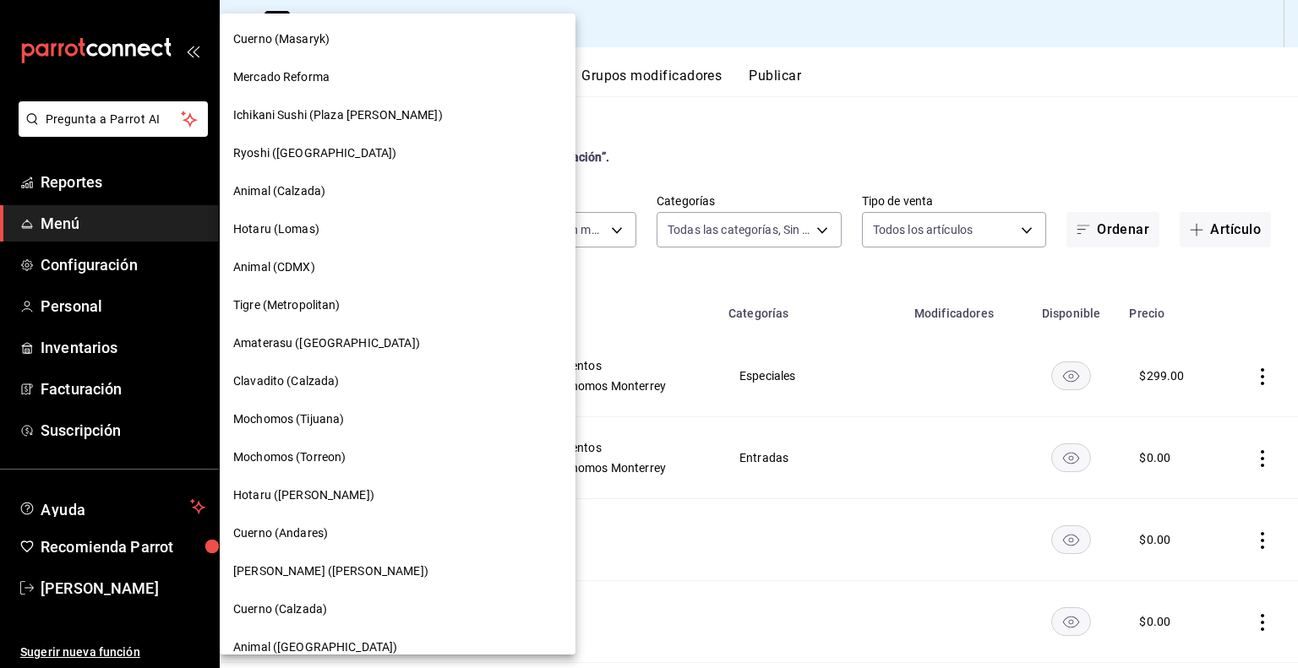
type input "ca062f0f-28a6-4a2e-835a-bf626b46f614,ff02f0f8-cf27-4ea8-b513-1d5c0356e4fc,aaf97…"
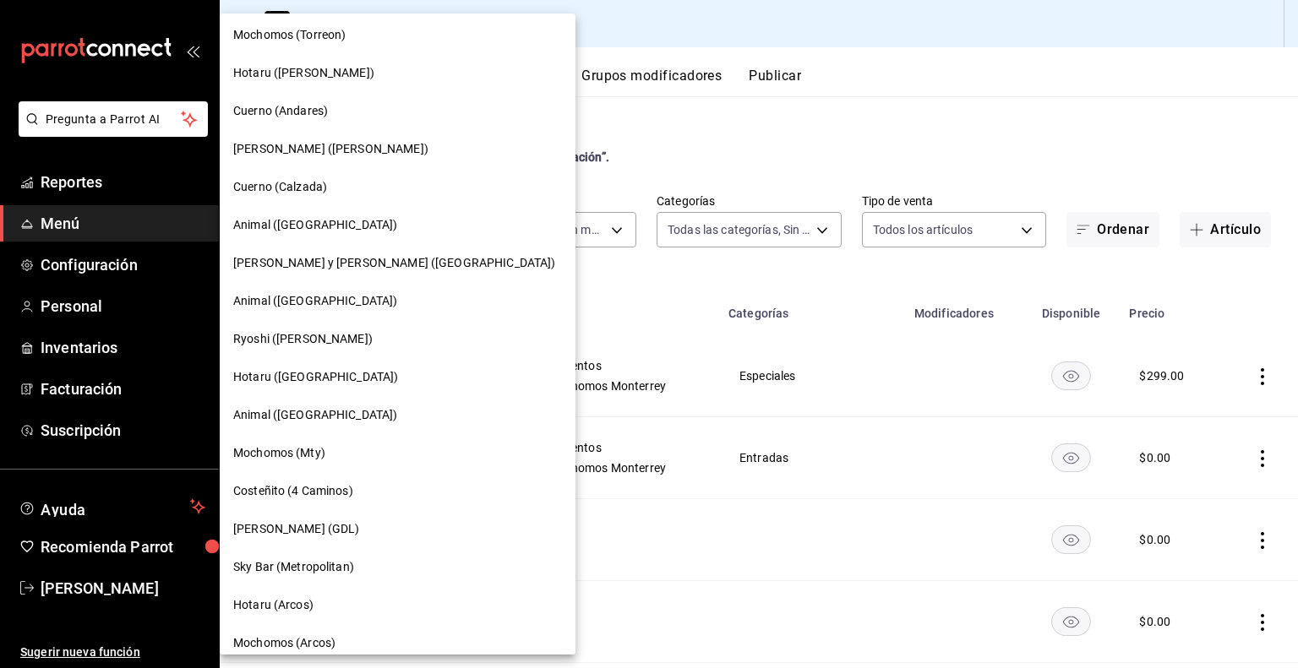
scroll to position [507, 0]
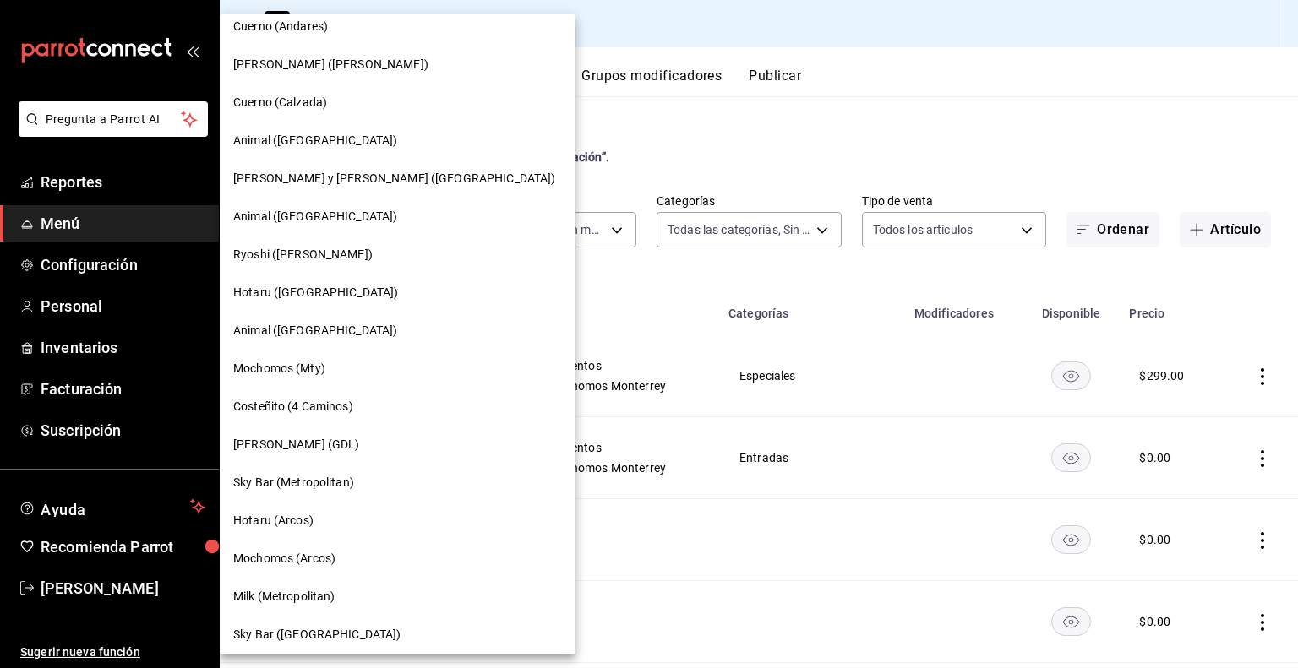
click at [352, 564] on div "Mochomos (Arcos)" at bounding box center [397, 559] width 329 height 18
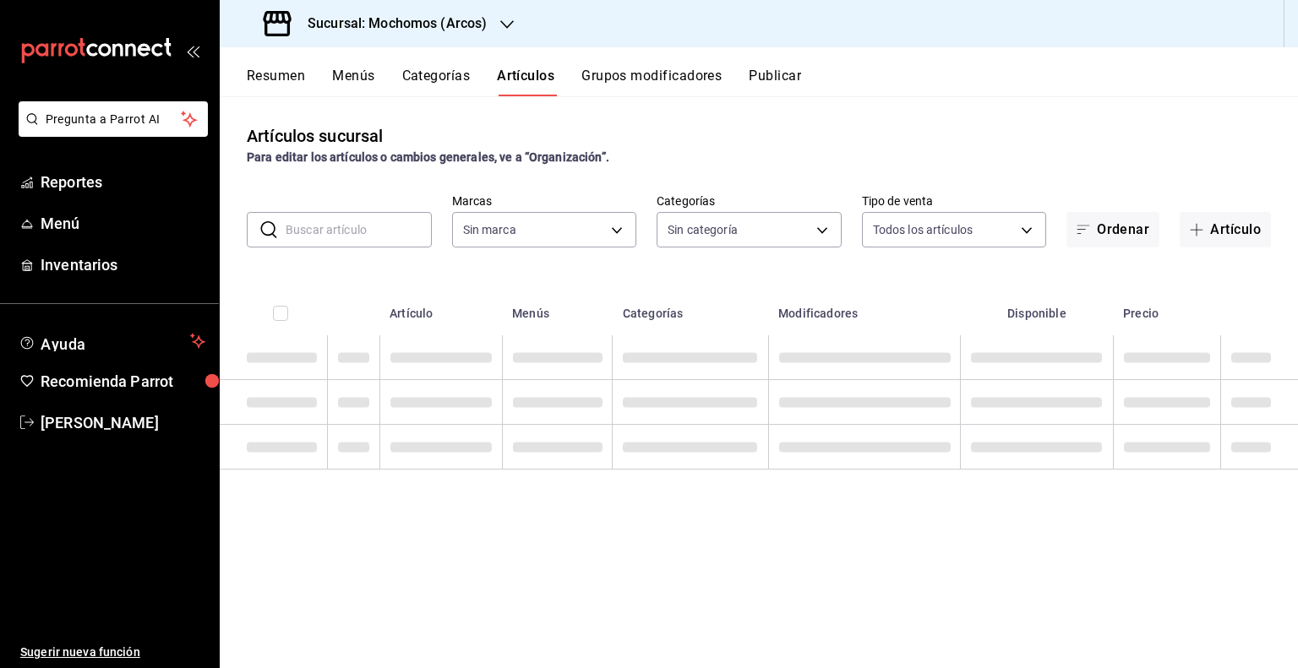
click at [382, 221] on input "text" at bounding box center [359, 230] width 146 height 34
type input "7597c5c0-c189-439a-a9b1-46cc8ee7ac78,78dcea9d-0226-4a72-8dbe-4ec0b47d6941,3e6ec…"
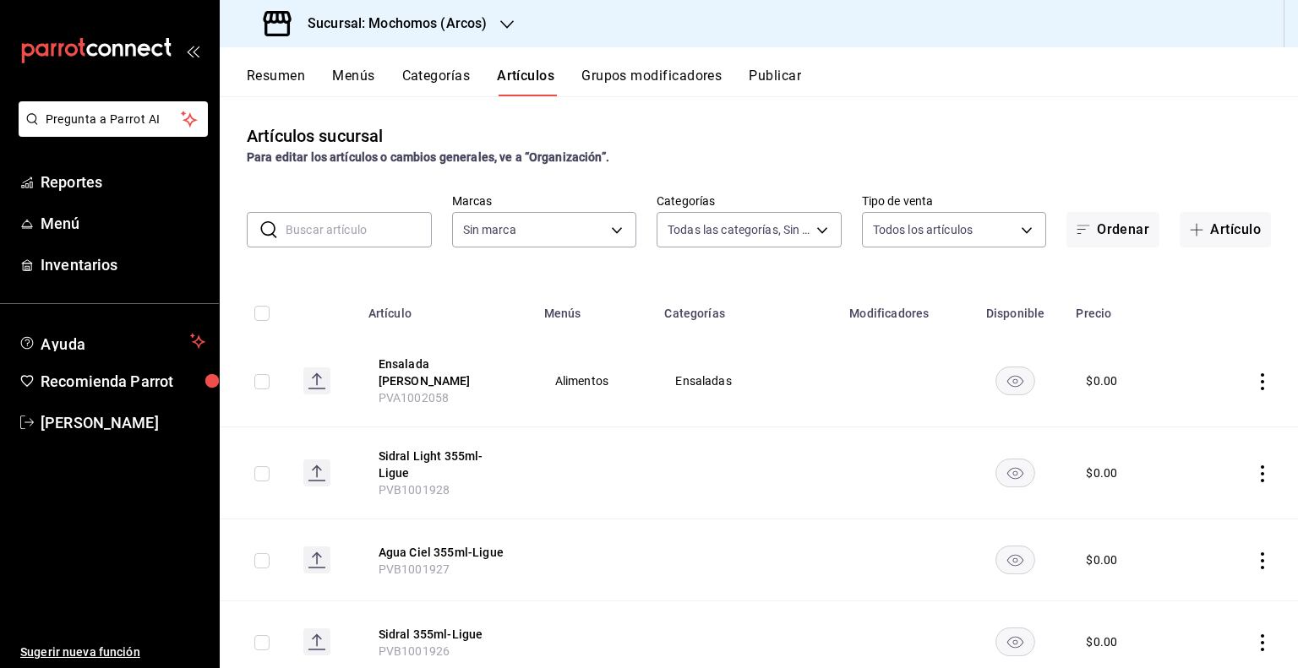
type input "dd36a3dd-8c35-4563-bc3a-0ae6137ce787"
paste input "MACALLAN"
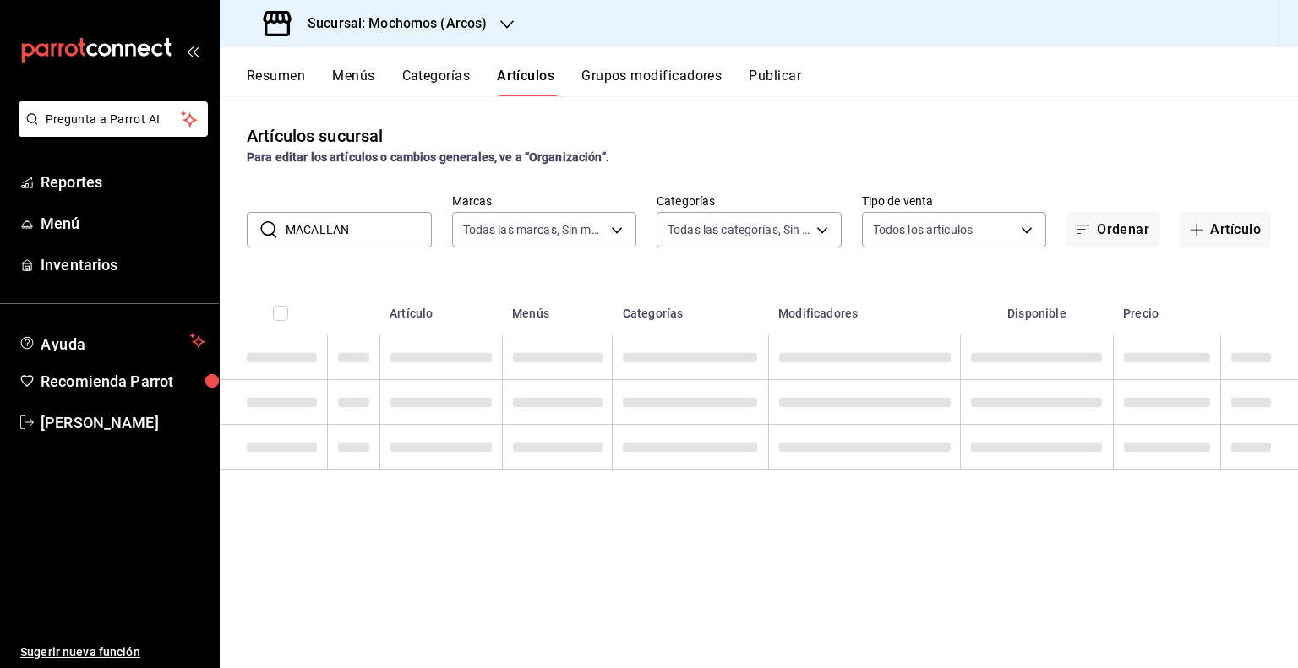
click at [718, 273] on div "Artículos sucursal Para editar los artículos o cambios generales, ve a “Organiz…" at bounding box center [759, 381] width 1078 height 571
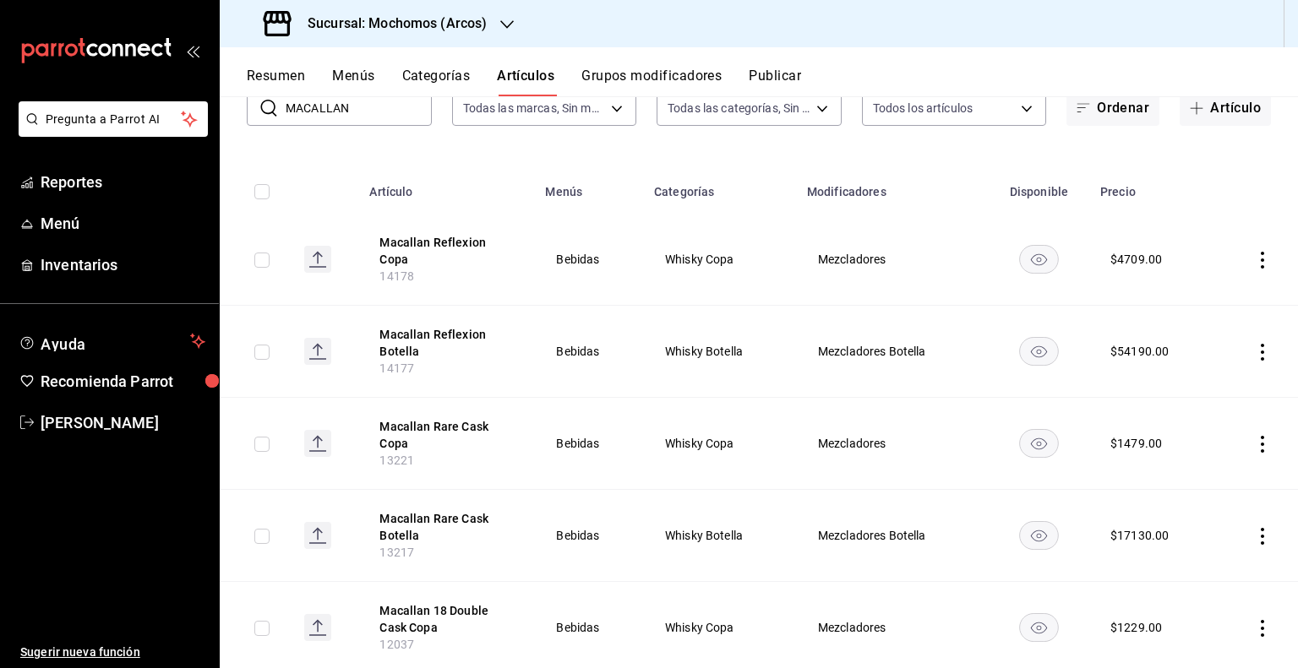
scroll to position [0, 0]
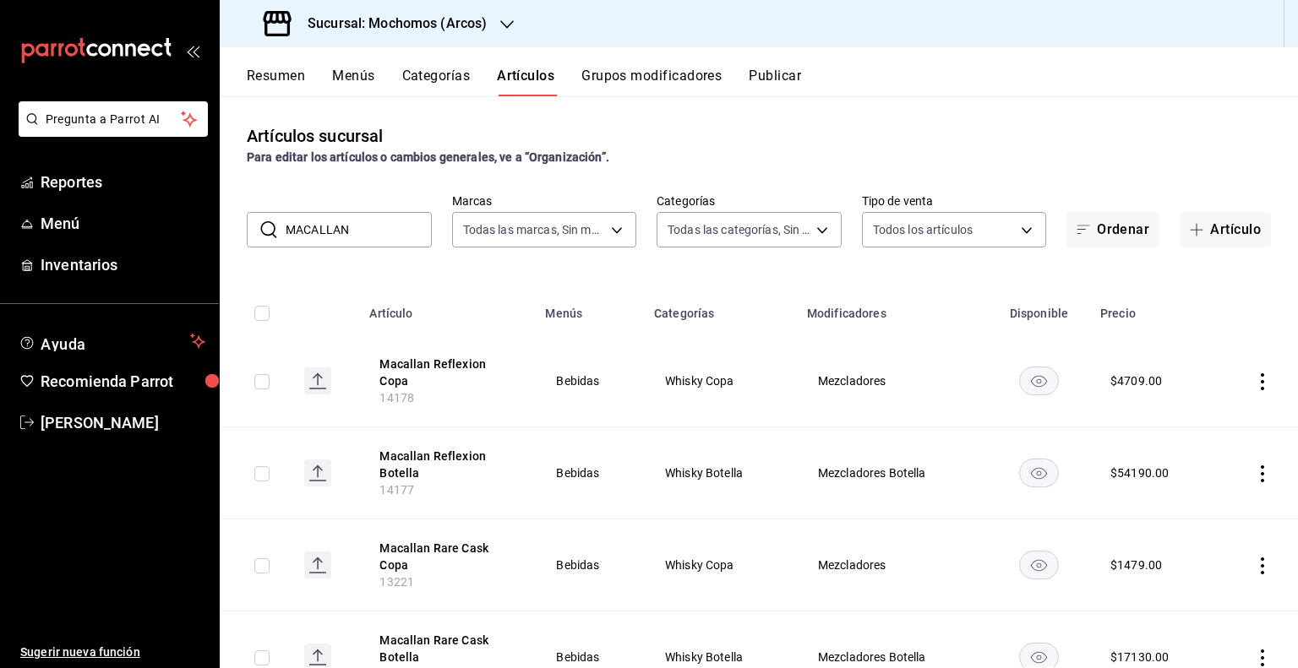
click at [375, 237] on input "MACALLAN" at bounding box center [359, 230] width 146 height 34
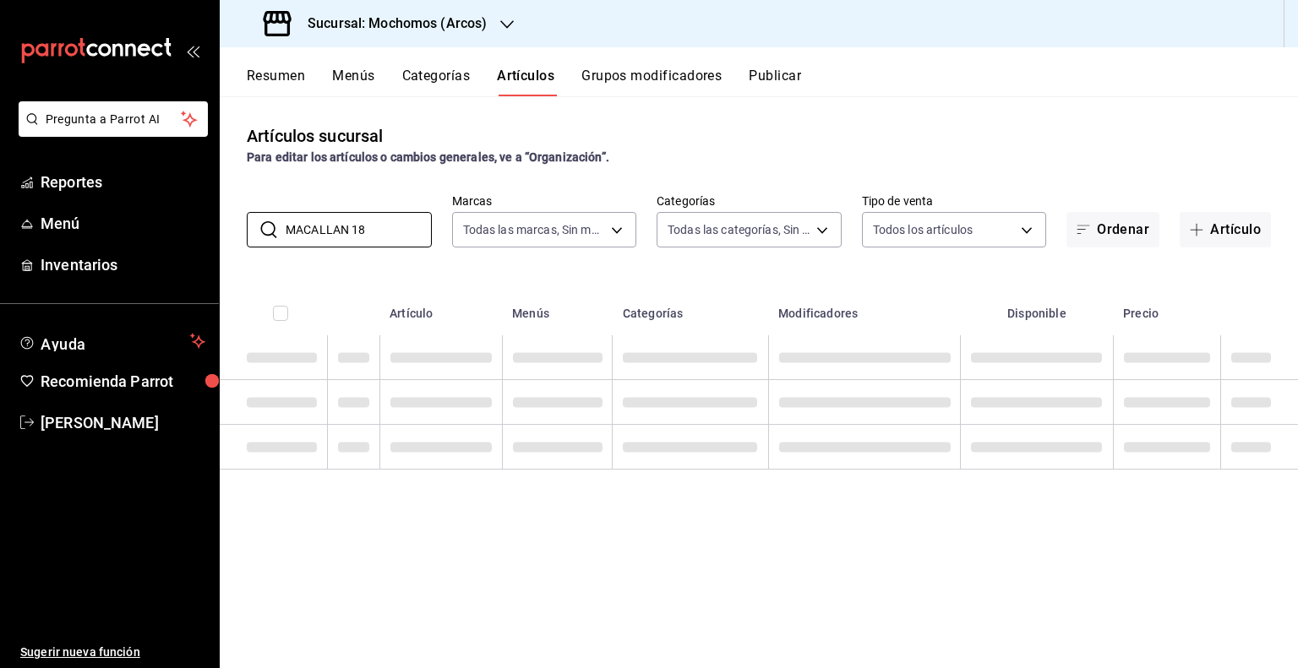
type input "MACALLAN 18"
click at [587, 255] on div "Artículos sucursal Para editar los artículos o cambios generales, ve a “Organiz…" at bounding box center [759, 381] width 1078 height 571
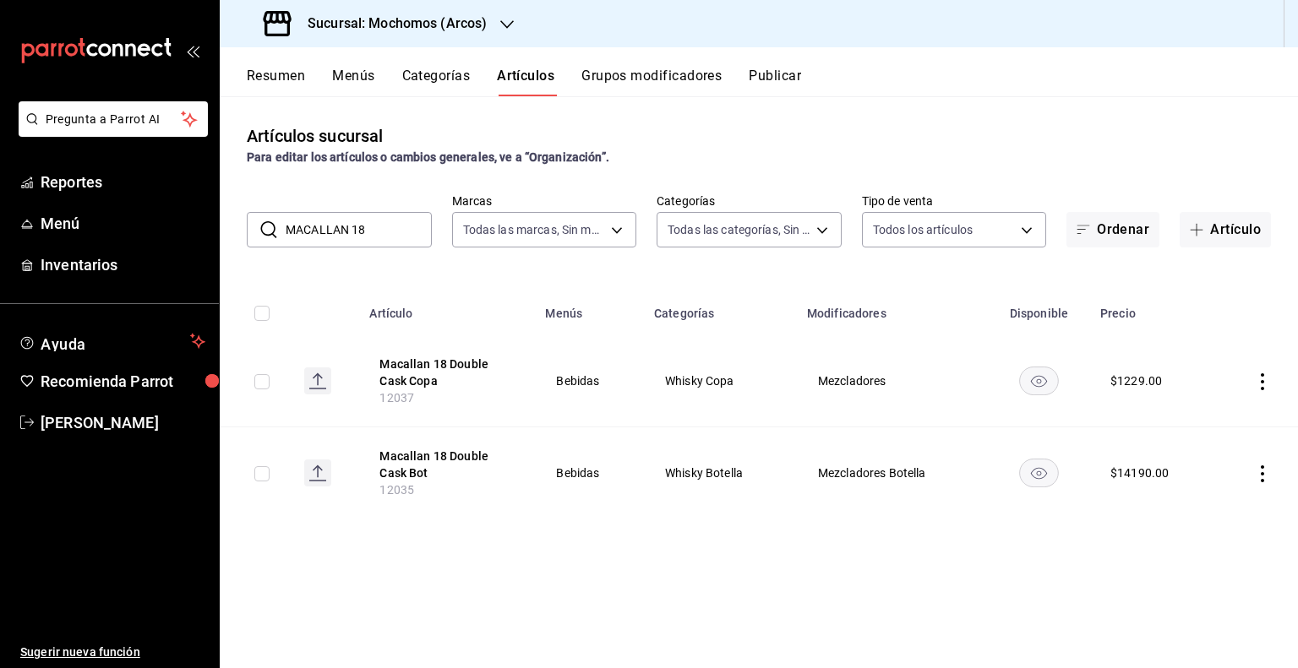
click at [407, 25] on h3 "Sucursal: Mochomos (Arcos)" at bounding box center [390, 24] width 193 height 20
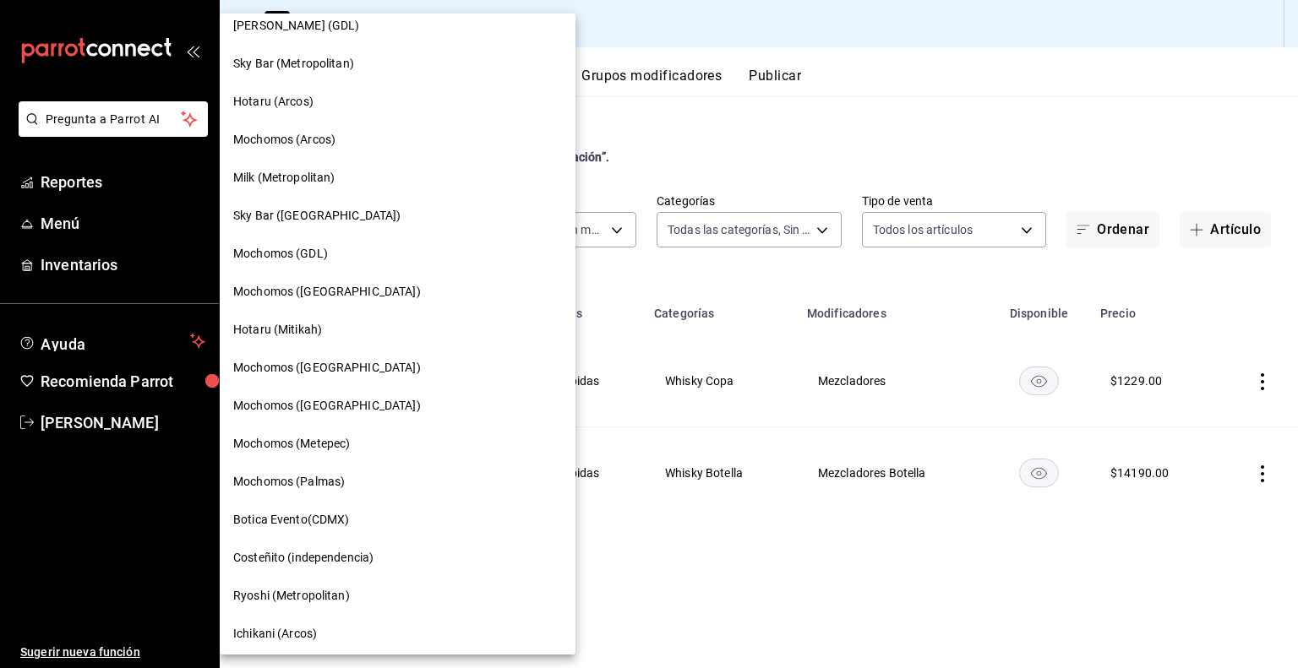
scroll to position [1007, 0]
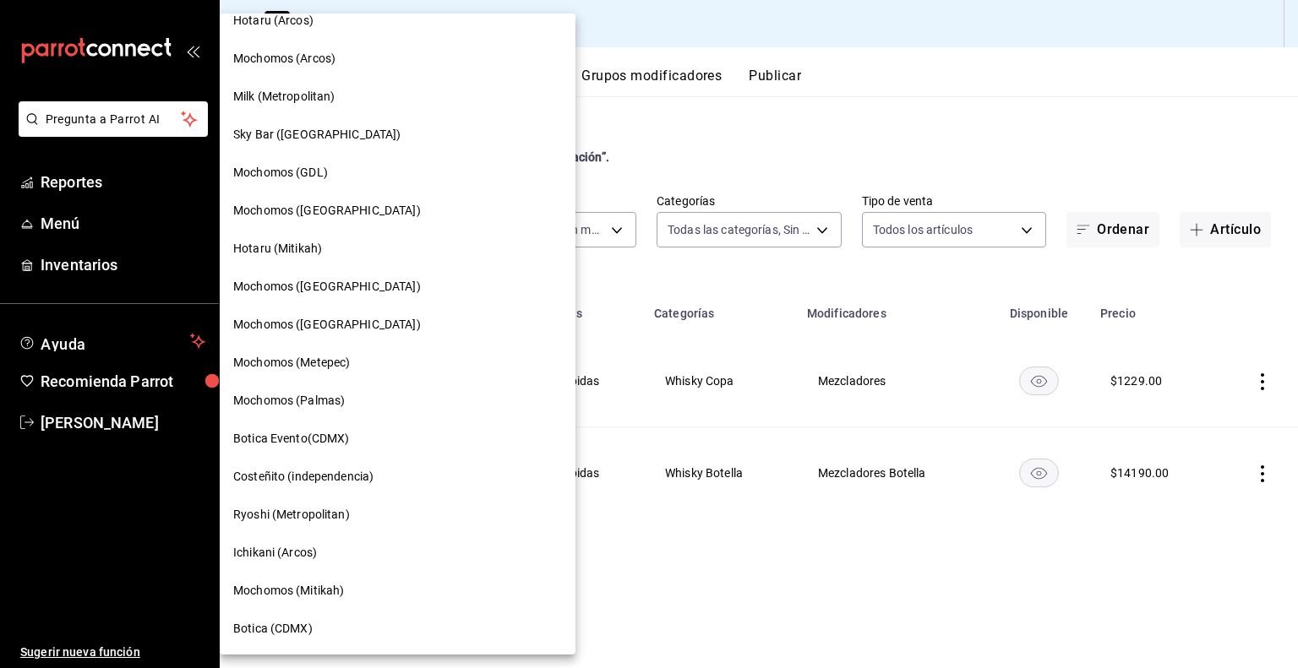
click at [338, 220] on div "Mochomos ([GEOGRAPHIC_DATA])" at bounding box center [398, 211] width 356 height 38
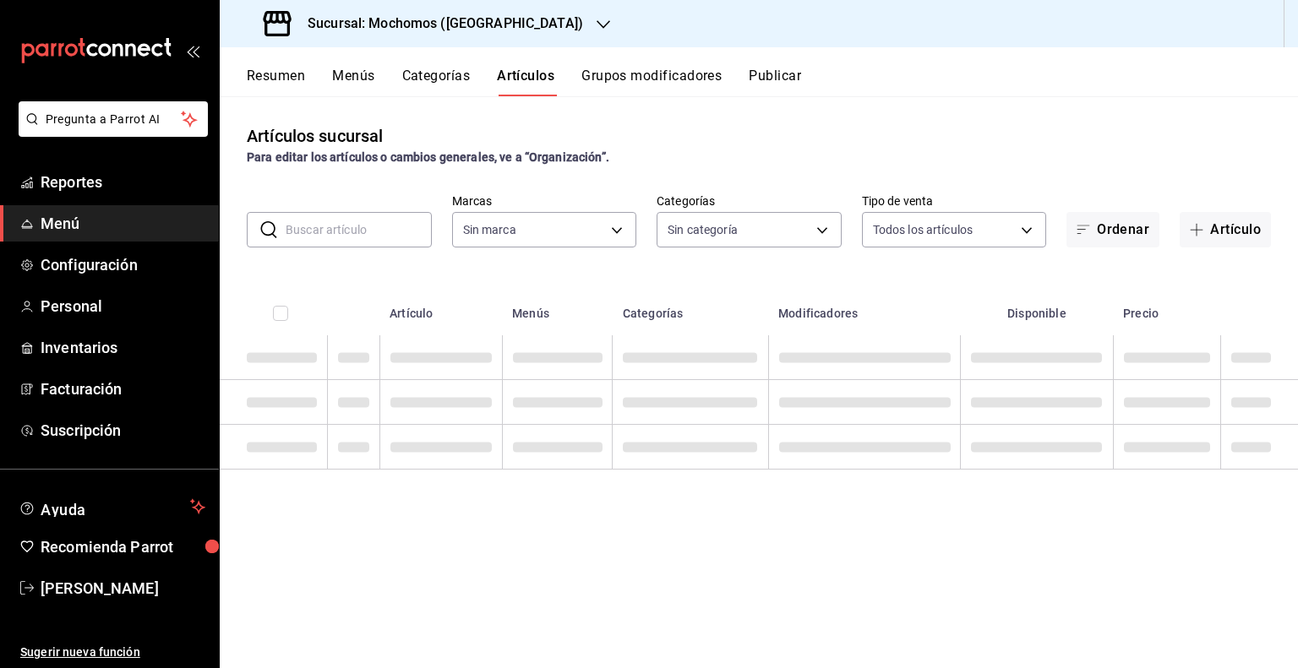
click at [390, 224] on input "text" at bounding box center [359, 230] width 146 height 34
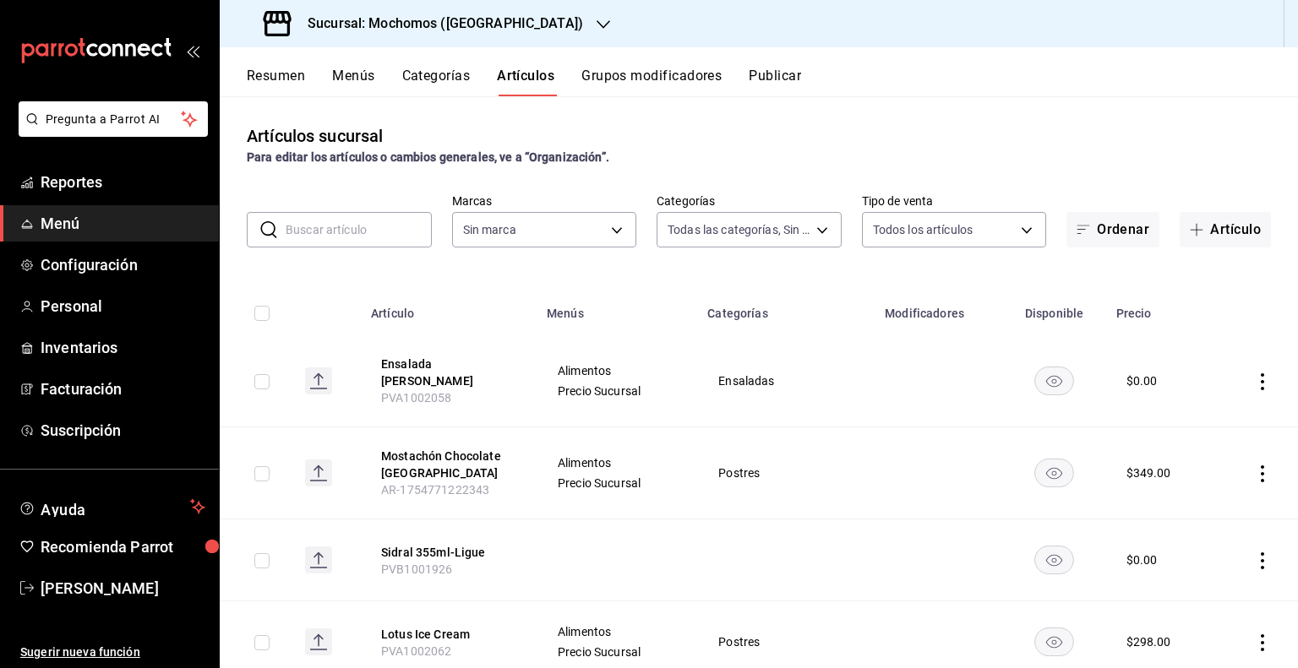
type input "b5f7db86-c3f3-4a8e-b99f-f293bc3b0450,ef28511d-5ee6-483a-9e98-10d431b114fe,2cfe5…"
type input "81a909d9-58c5-46d1-b07d-4106a63ec642"
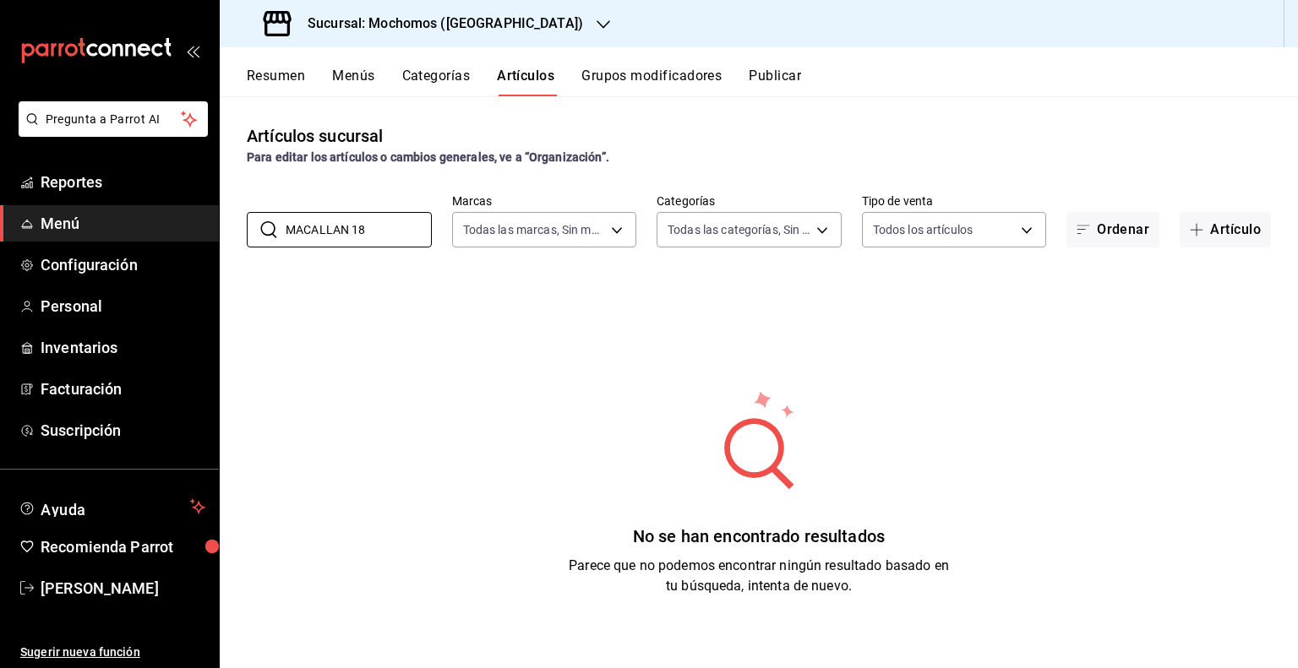
type input "MACALLAN 18"
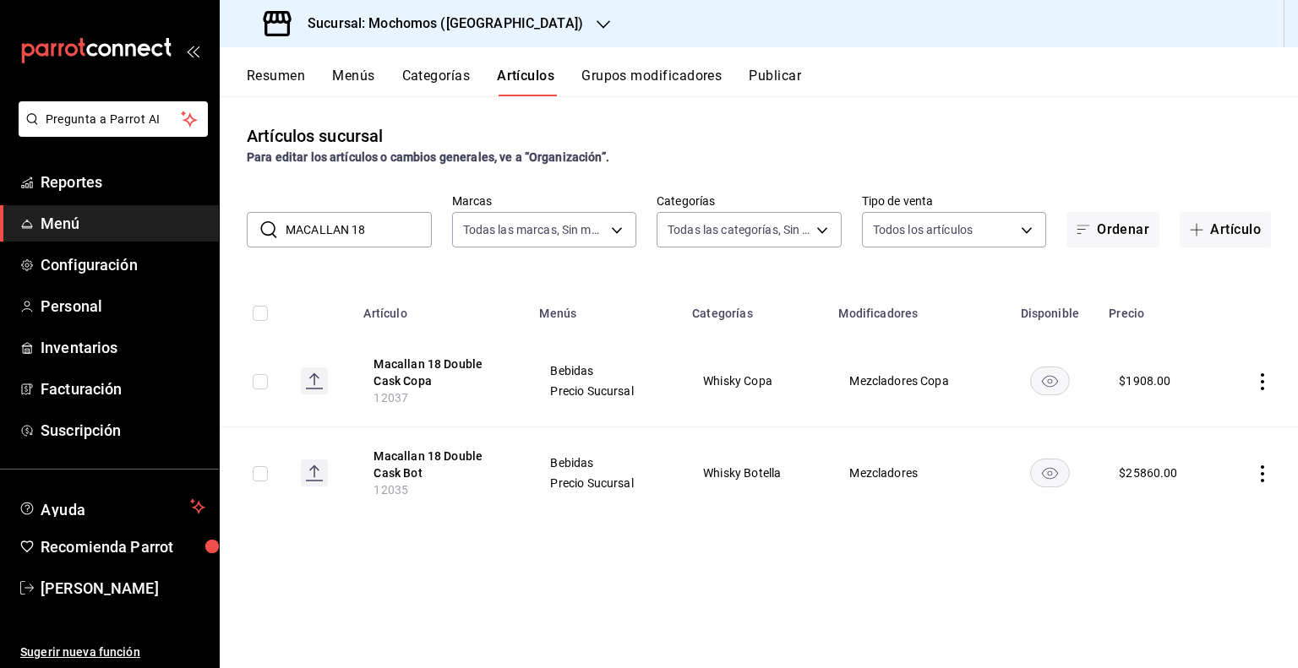
click at [378, 236] on input "MACALLAN 18" at bounding box center [359, 230] width 146 height 34
click at [459, 22] on h3 "Sucursal: Mochomos ([GEOGRAPHIC_DATA])" at bounding box center [438, 24] width 289 height 20
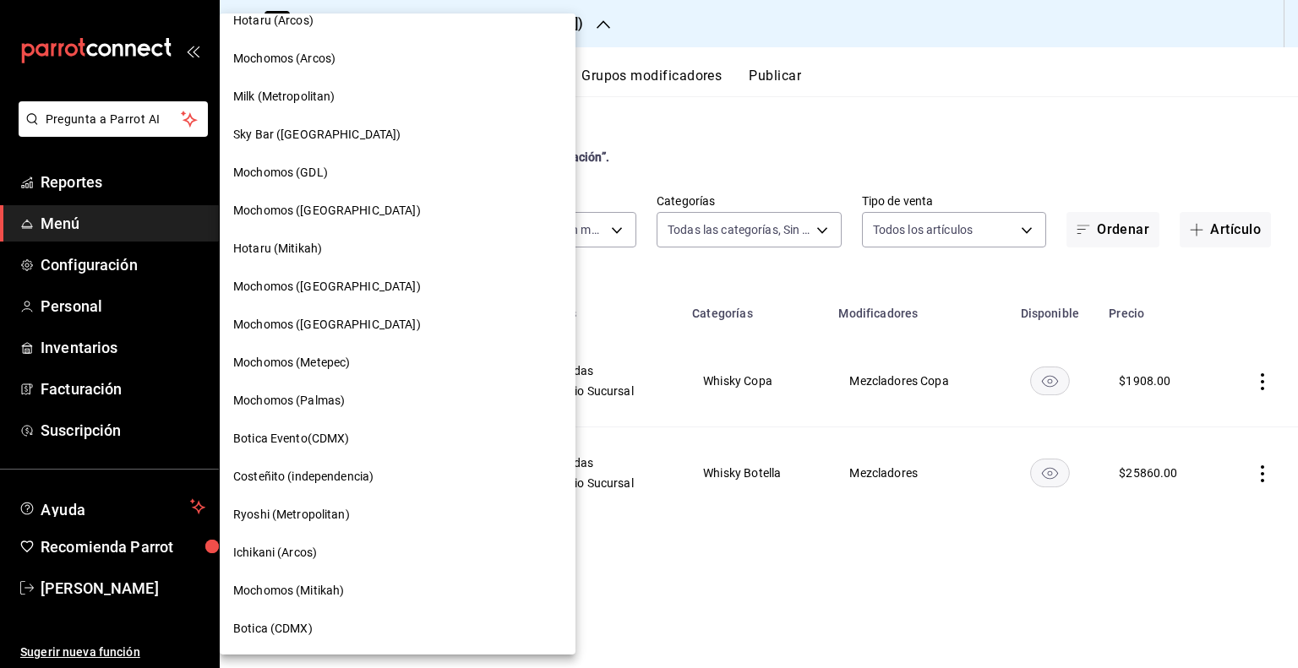
click at [373, 329] on div "Mochomos ([GEOGRAPHIC_DATA])" at bounding box center [397, 325] width 329 height 18
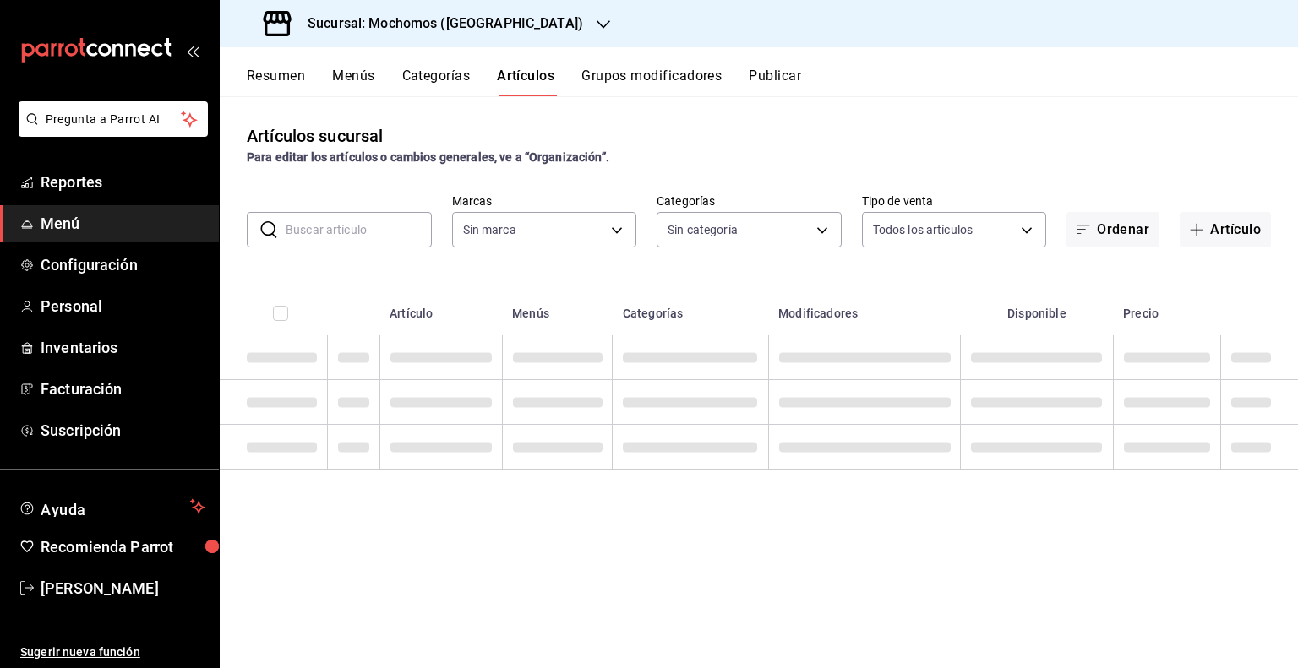
type input "2d195258-a112-483e-9c41-0e6351594330,d48f3e9a-3ab1-4b8f-8ab3-d3938f1810f2,a94d4…"
click at [414, 242] on input "text" at bounding box center [359, 230] width 146 height 34
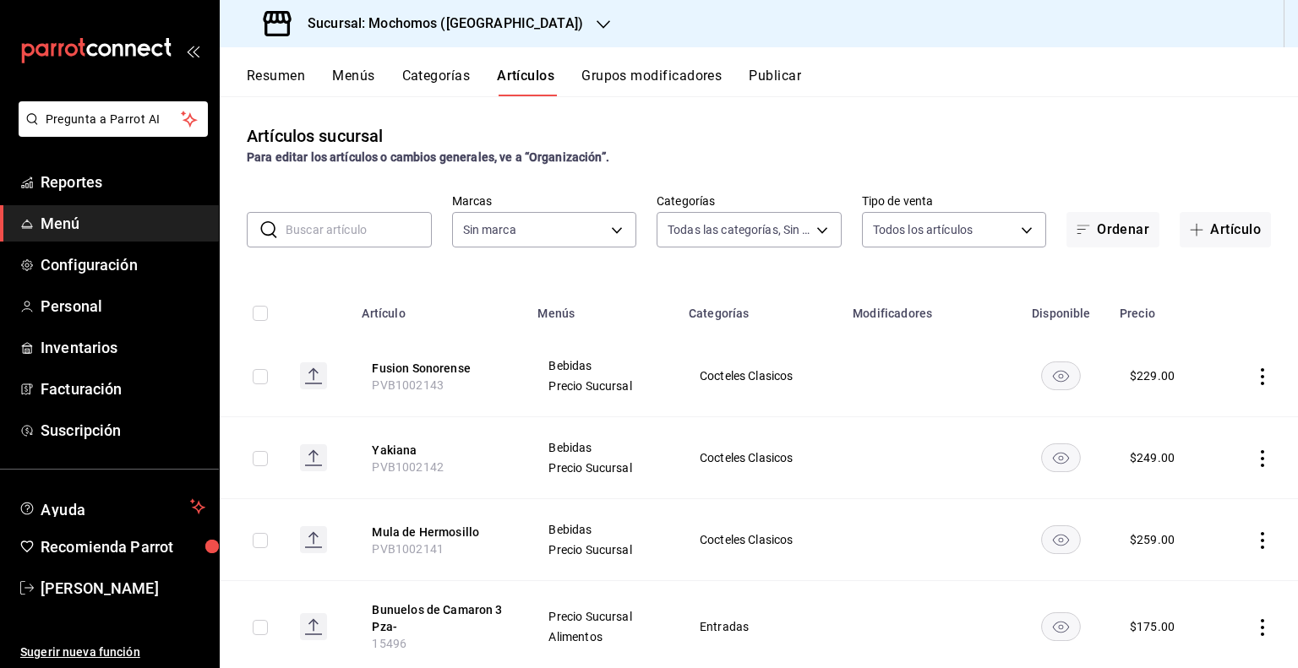
type input "562d5b5b-21a2-4ace-a941-66278f4a6c49"
paste input "MACALLAN"
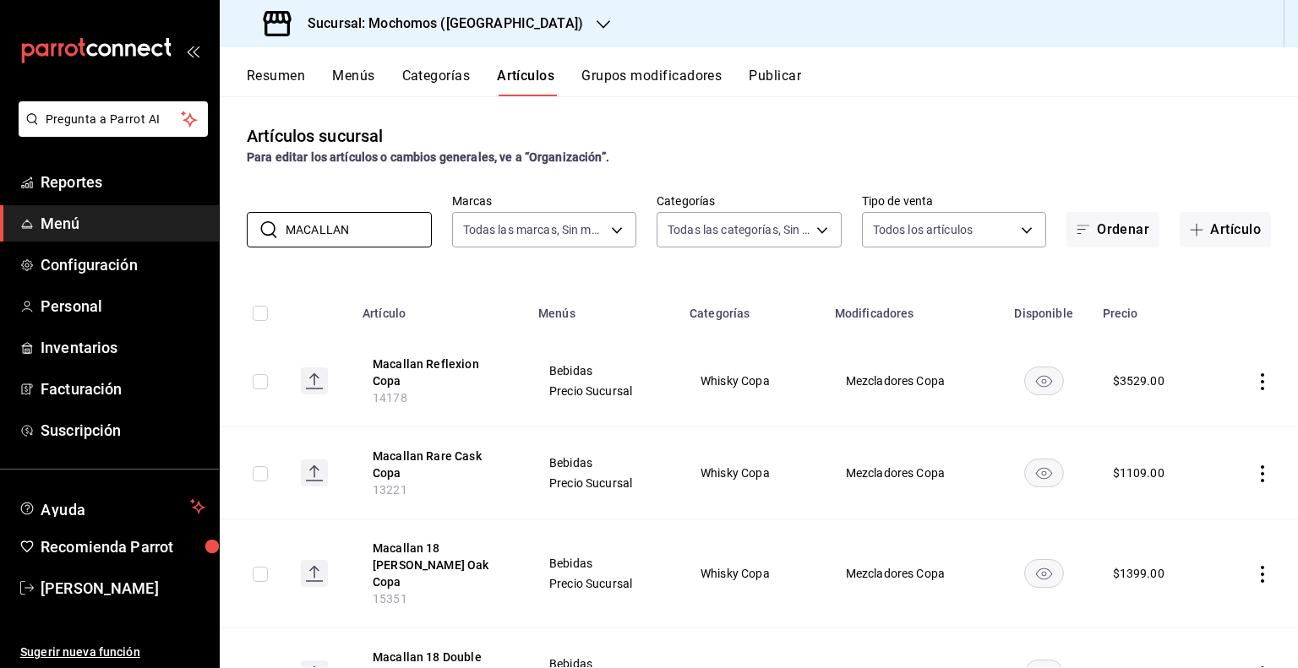
click at [751, 468] on span "Whisky Copa" at bounding box center [751, 473] width 103 height 12
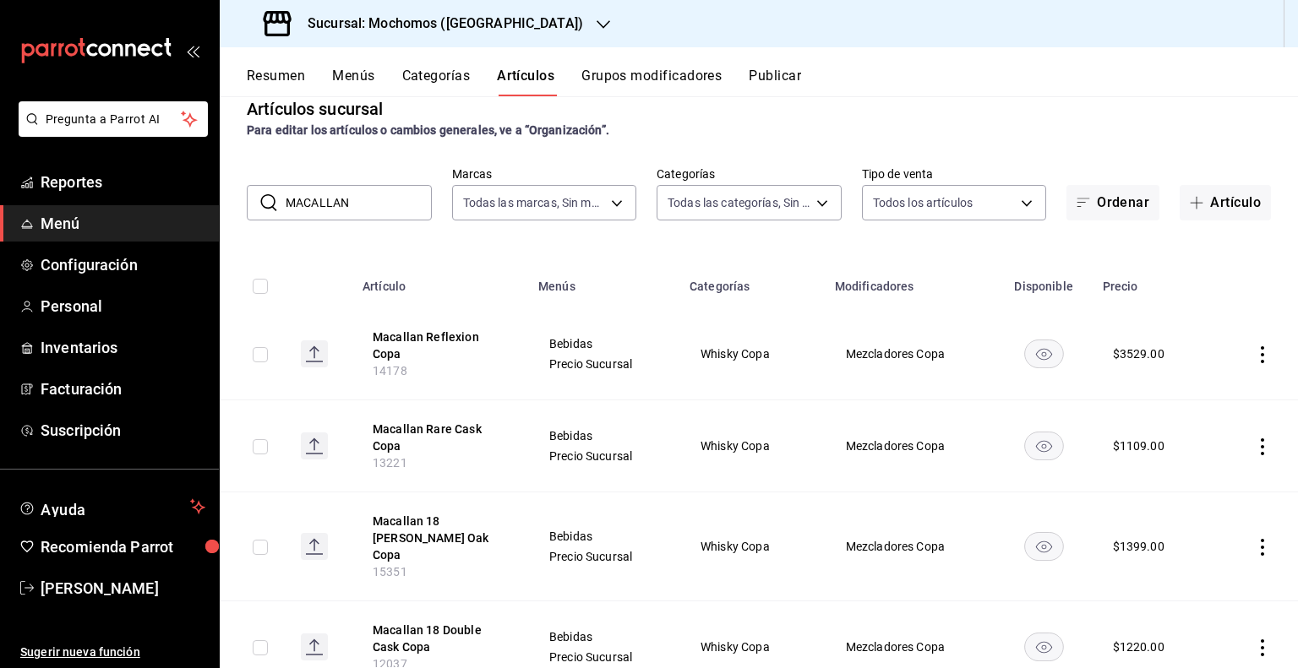
scroll to position [0, 0]
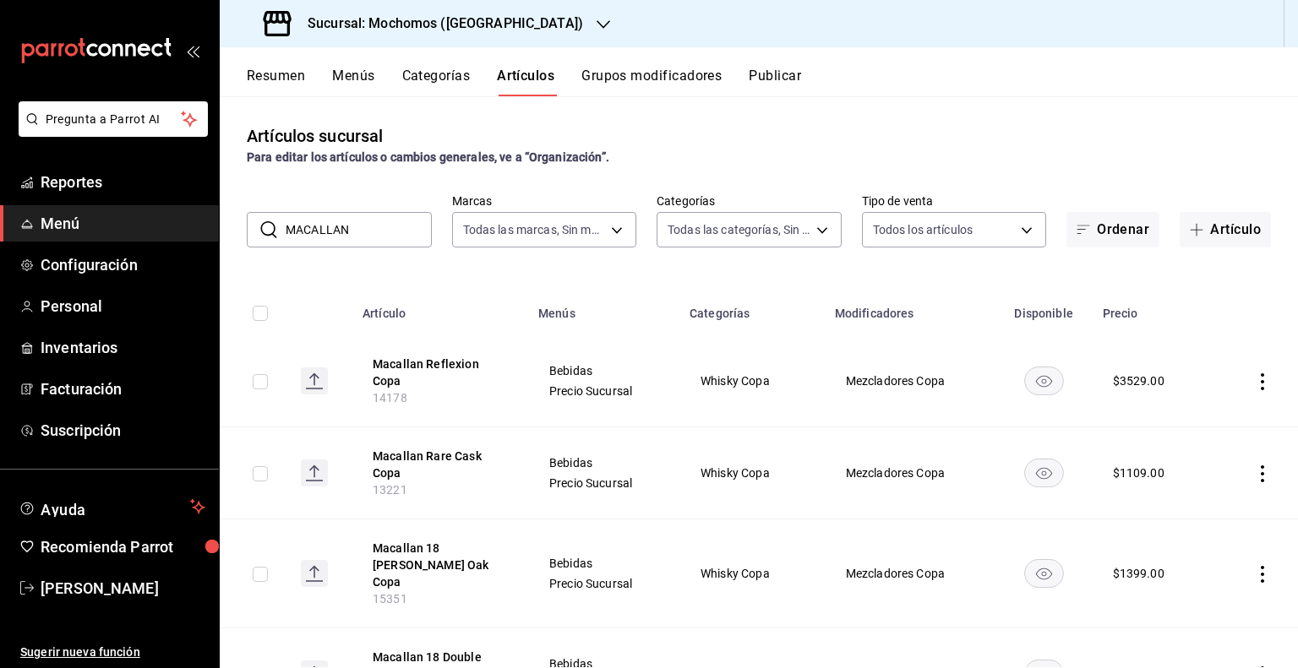
click at [385, 231] on input "MACALLAN" at bounding box center [359, 230] width 146 height 34
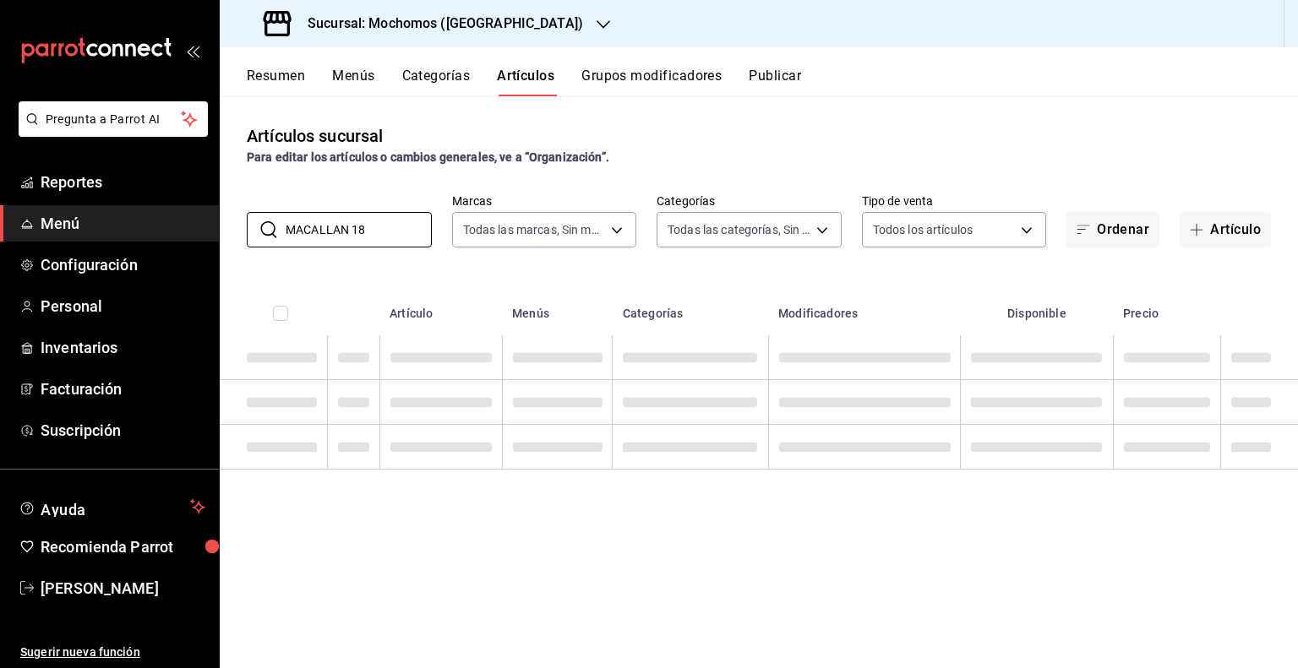
type input "MACALLAN 18"
click at [741, 269] on div "Artículos sucursal Para editar los artículos o cambios generales, ve a “Organiz…" at bounding box center [759, 381] width 1078 height 571
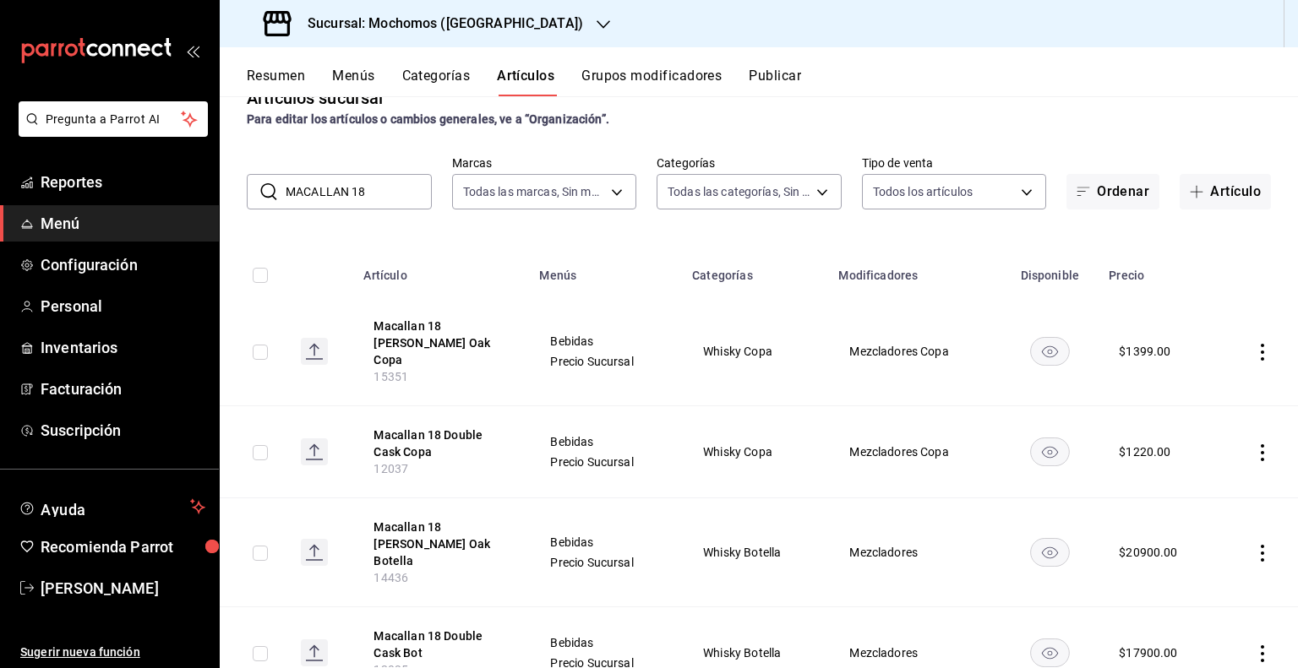
scroll to position [74, 0]
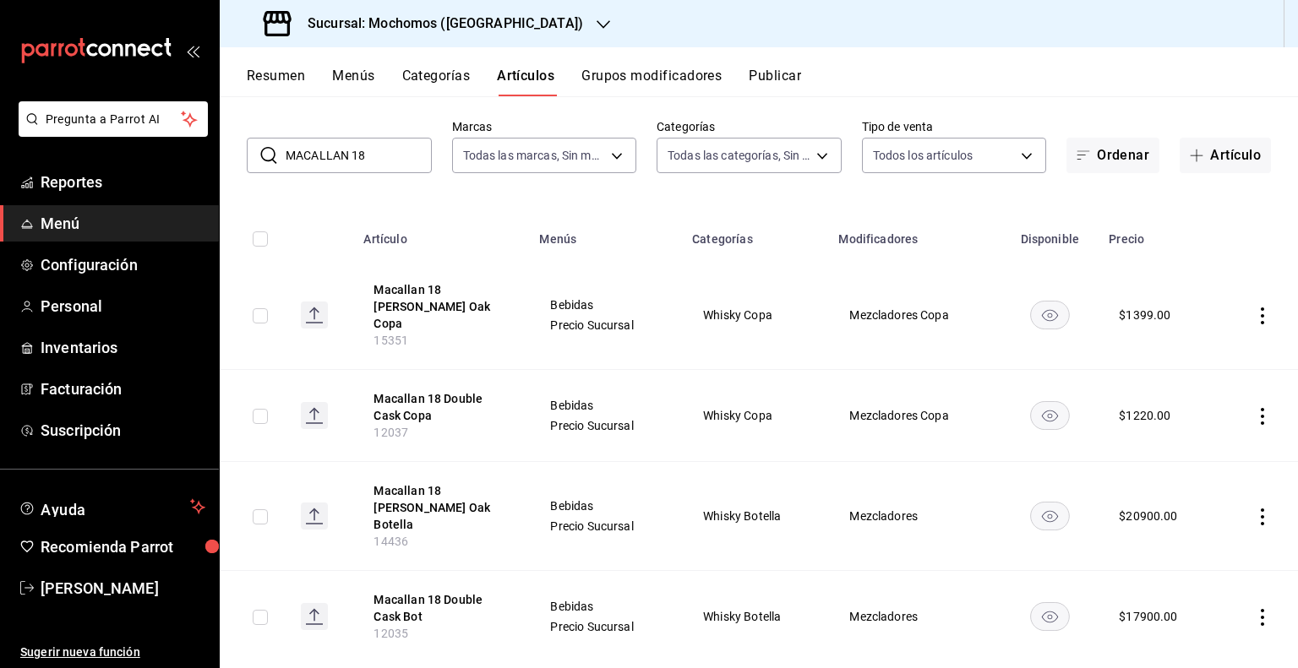
click at [425, 14] on h3 "Sucursal: Mochomos ([GEOGRAPHIC_DATA])" at bounding box center [438, 24] width 289 height 20
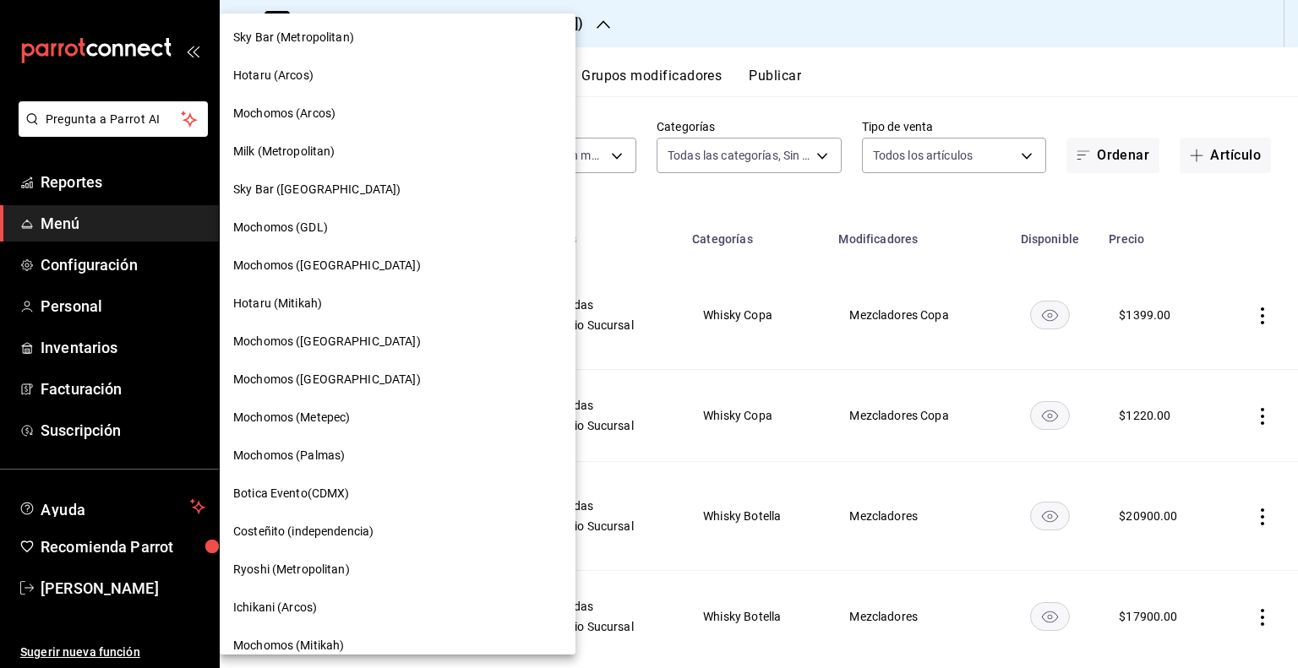
scroll to position [1007, 0]
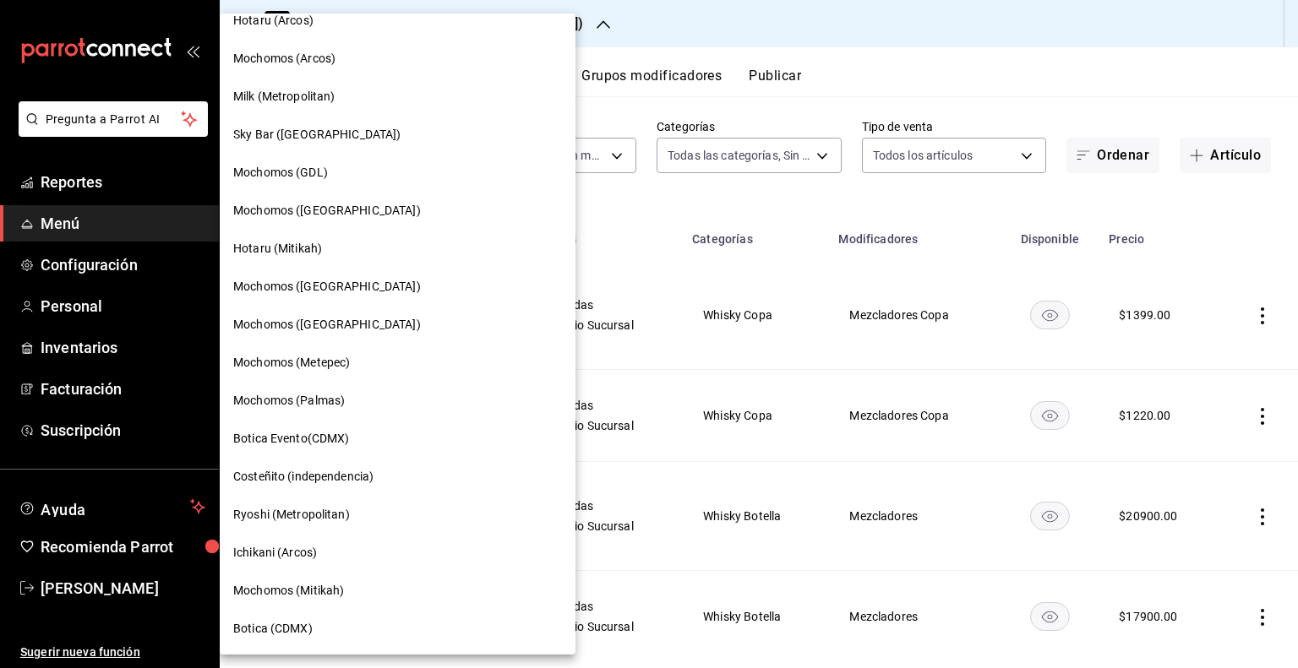
click at [522, 195] on div at bounding box center [649, 334] width 1298 height 668
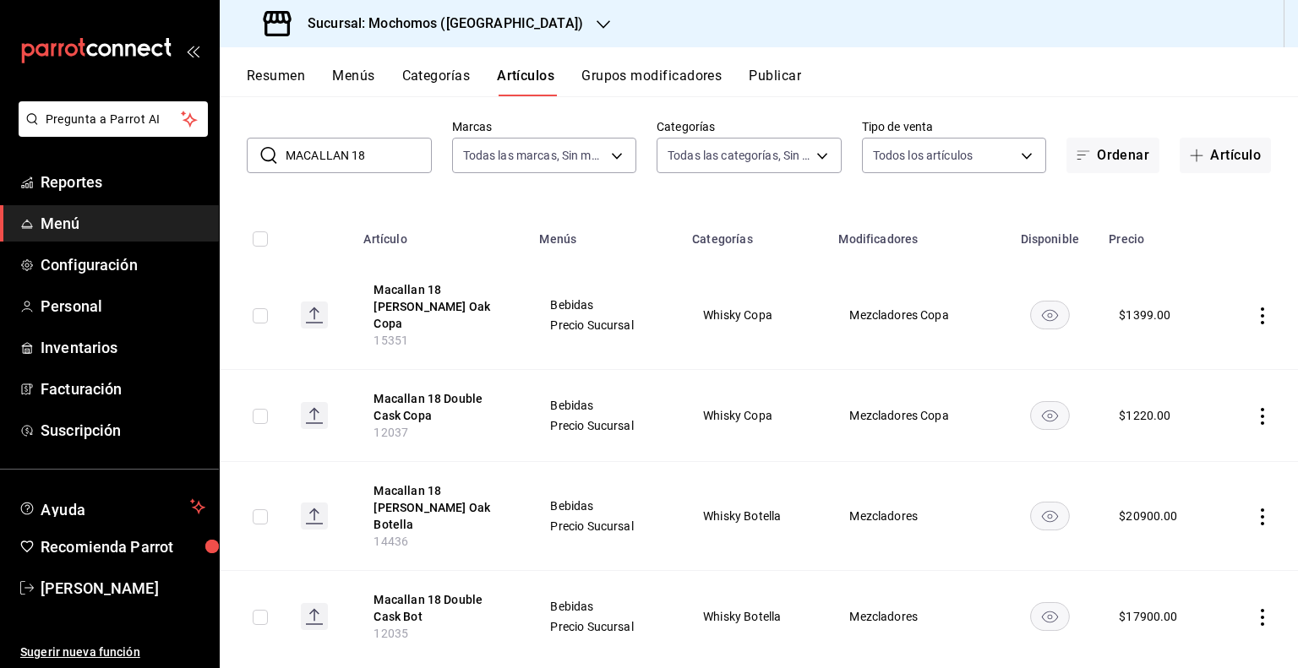
click at [514, 27] on h3 "Sucursal: Mochomos ([GEOGRAPHIC_DATA])" at bounding box center [438, 24] width 289 height 20
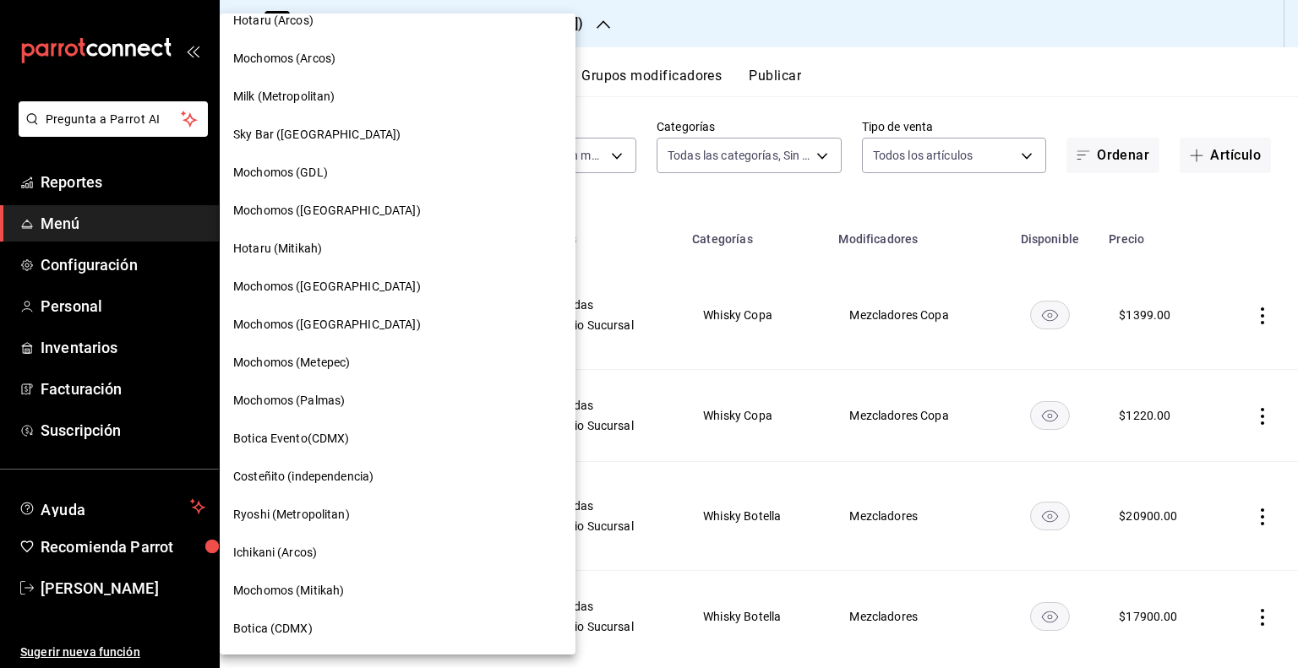
click at [596, 205] on div at bounding box center [649, 334] width 1298 height 668
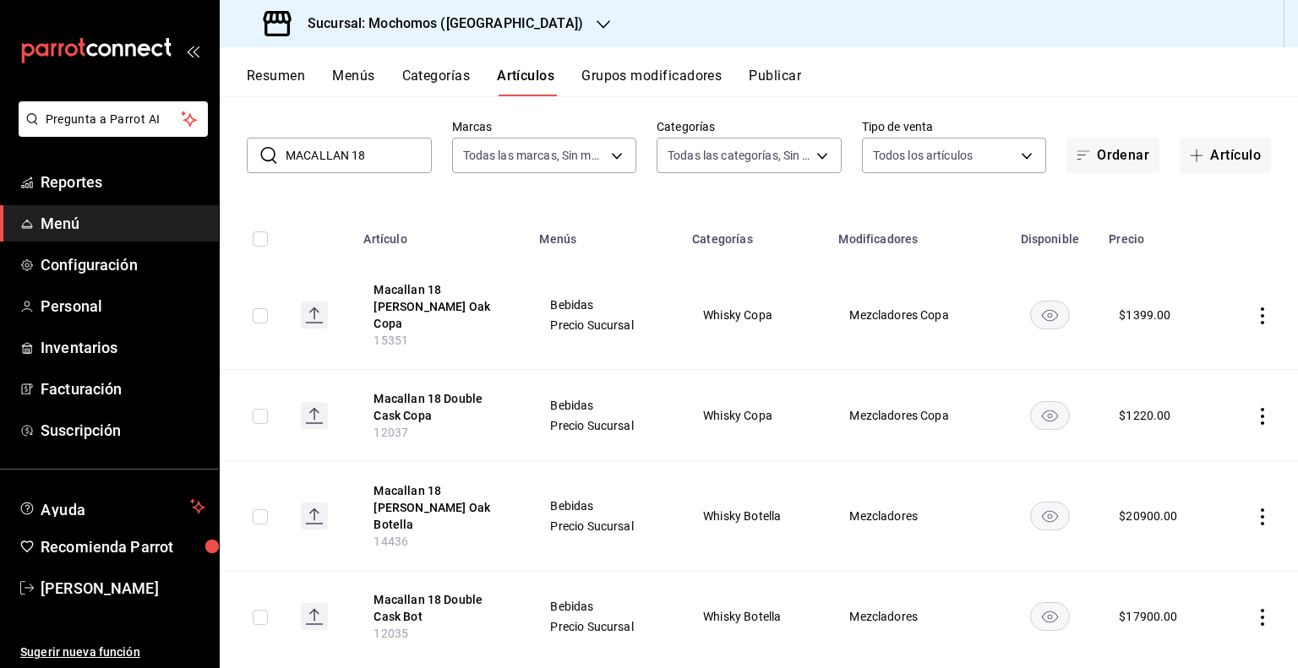
click at [513, 31] on h3 "Sucursal: Mochomos ([GEOGRAPHIC_DATA])" at bounding box center [438, 24] width 289 height 20
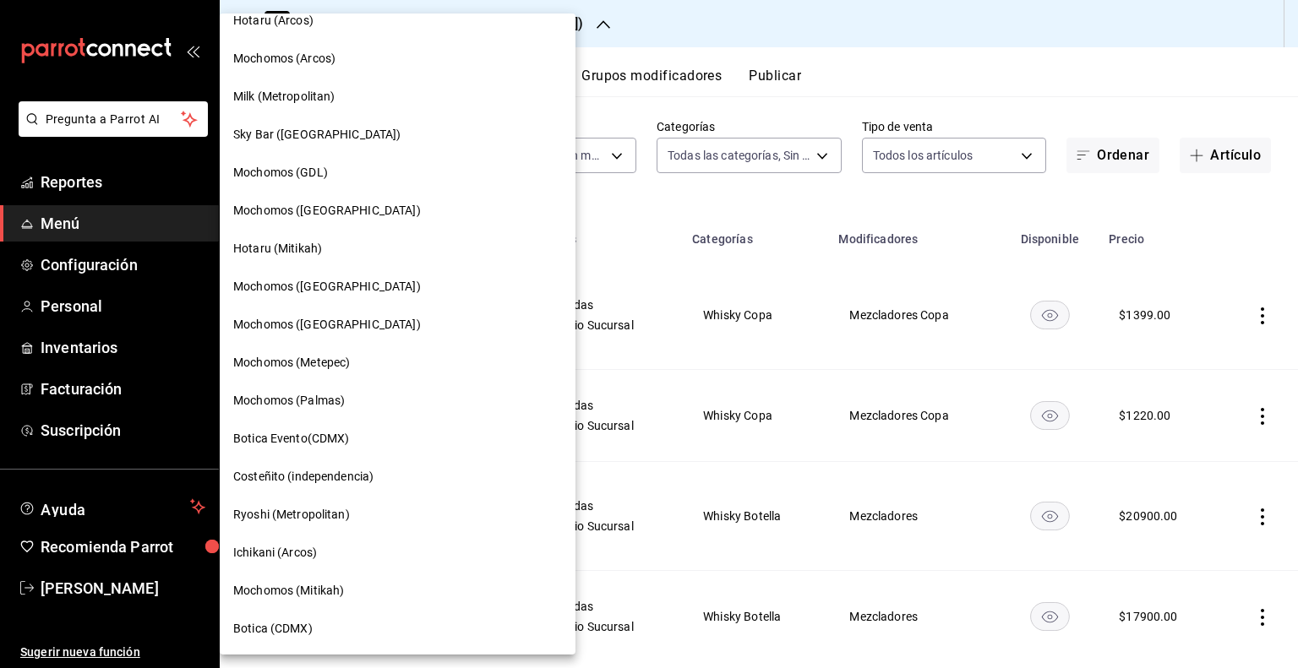
click at [362, 289] on div "Mochomos ([GEOGRAPHIC_DATA])" at bounding box center [397, 287] width 329 height 18
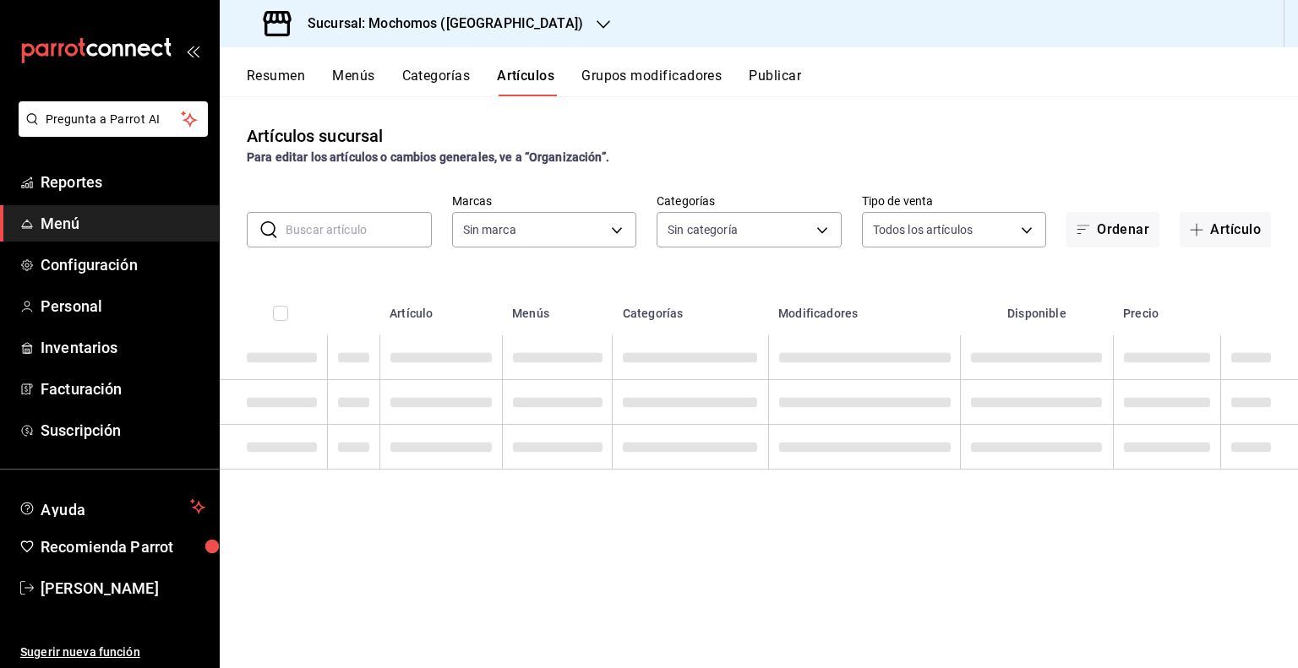
type input "65eb7388-82e4-42fa-8caf-680550c77e6f"
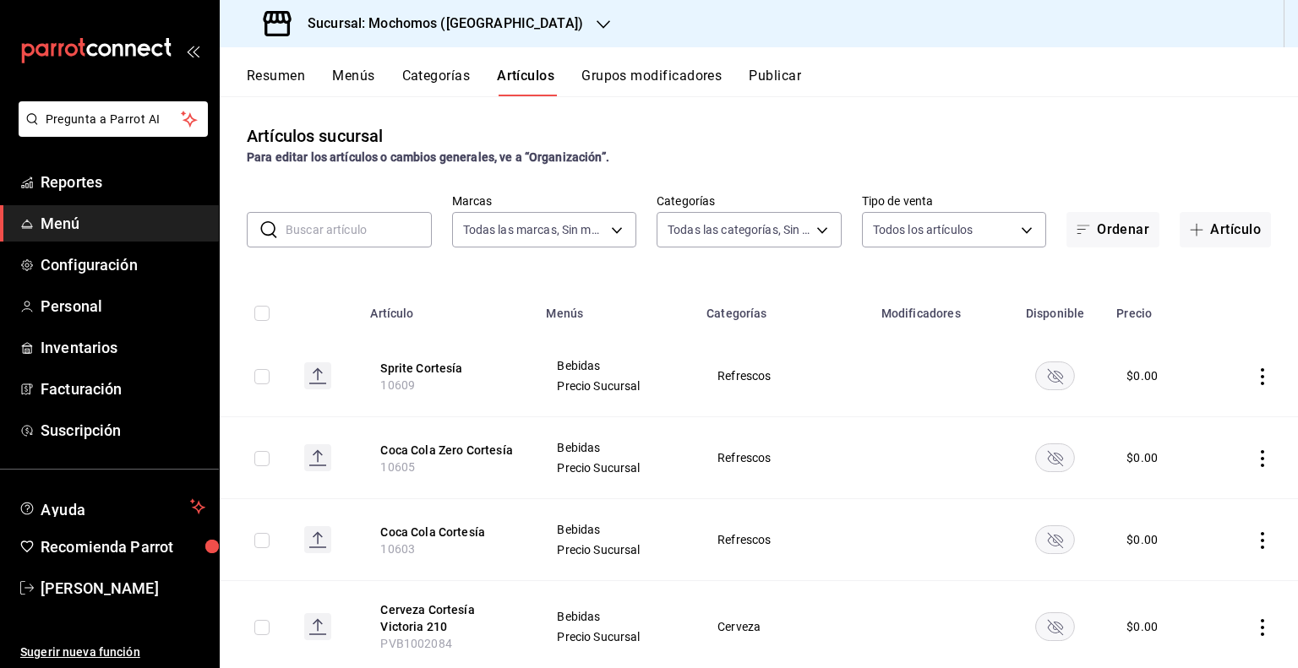
type input "357a9704-c999-4c63-af81-0c25438b67b5,a93eec79-672f-49c2-b1cd-14f211909374,5e983…"
click at [389, 235] on input "text" at bounding box center [359, 230] width 146 height 34
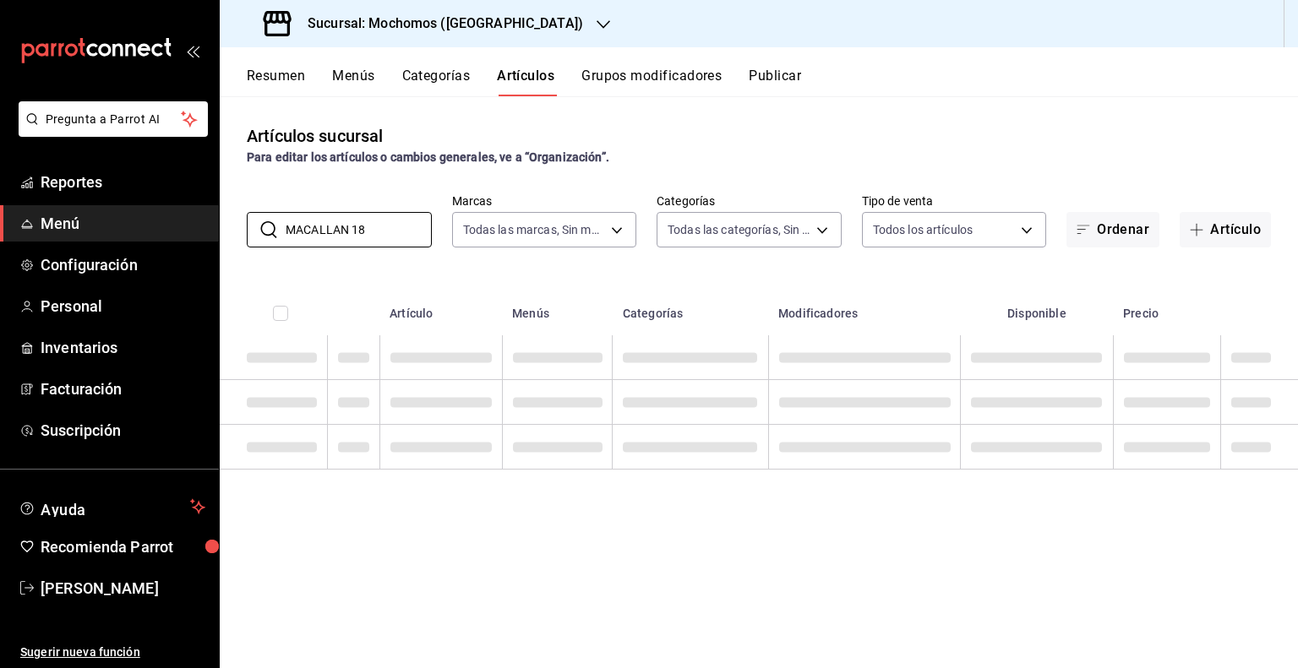
type input "MACALLAN 18"
click at [552, 276] on div "Artículos sucursal Para editar los artículos o cambios generales, ve a “Organiz…" at bounding box center [759, 381] width 1078 height 571
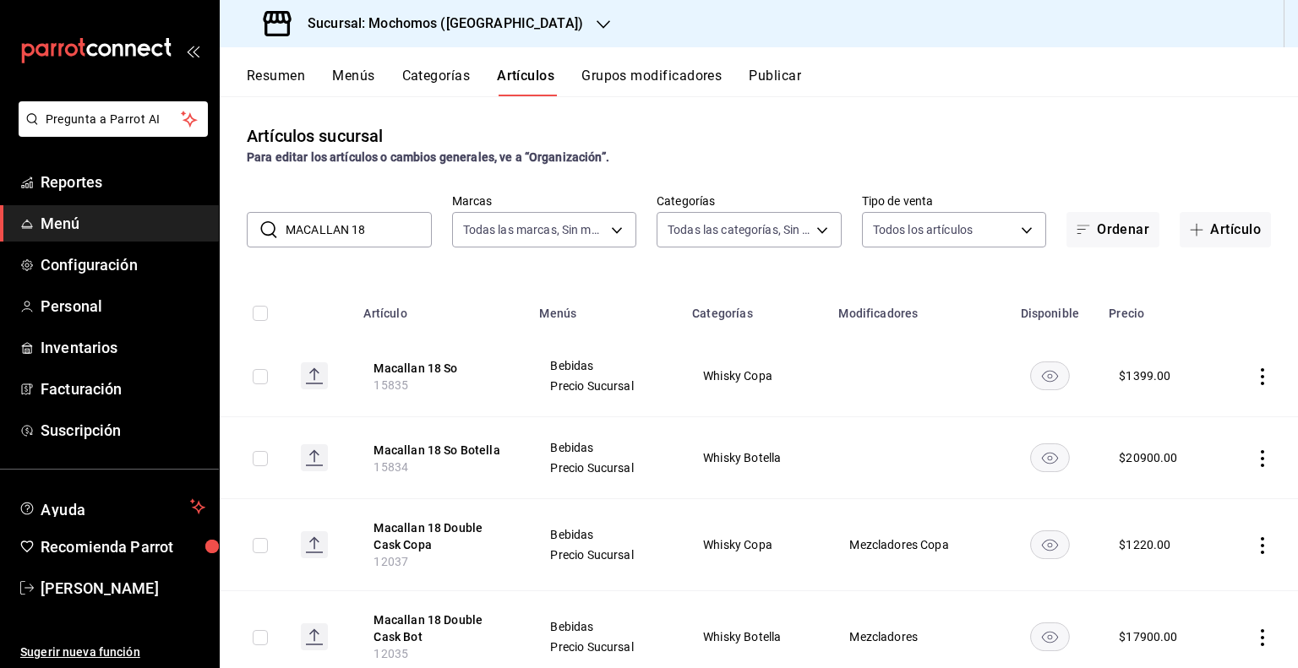
scroll to position [54, 0]
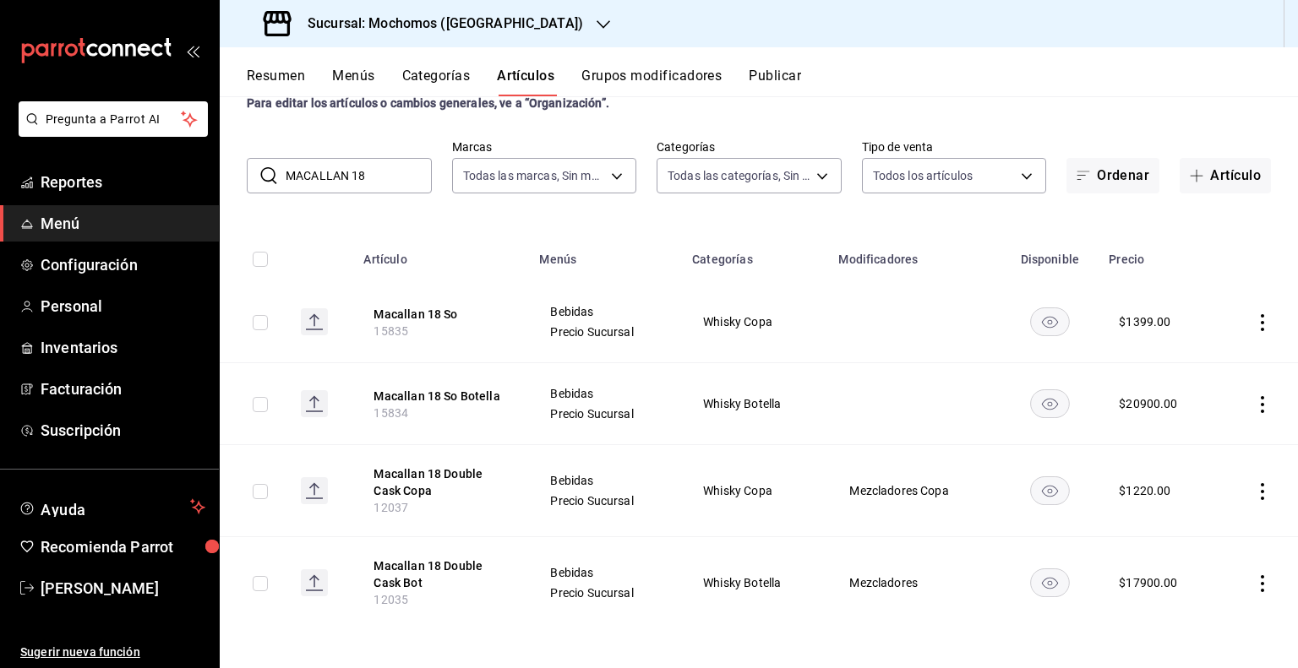
click at [390, 414] on span "15834" at bounding box center [390, 413] width 35 height 14
click at [398, 335] on span "15835" at bounding box center [390, 331] width 35 height 14
copy span "15835"
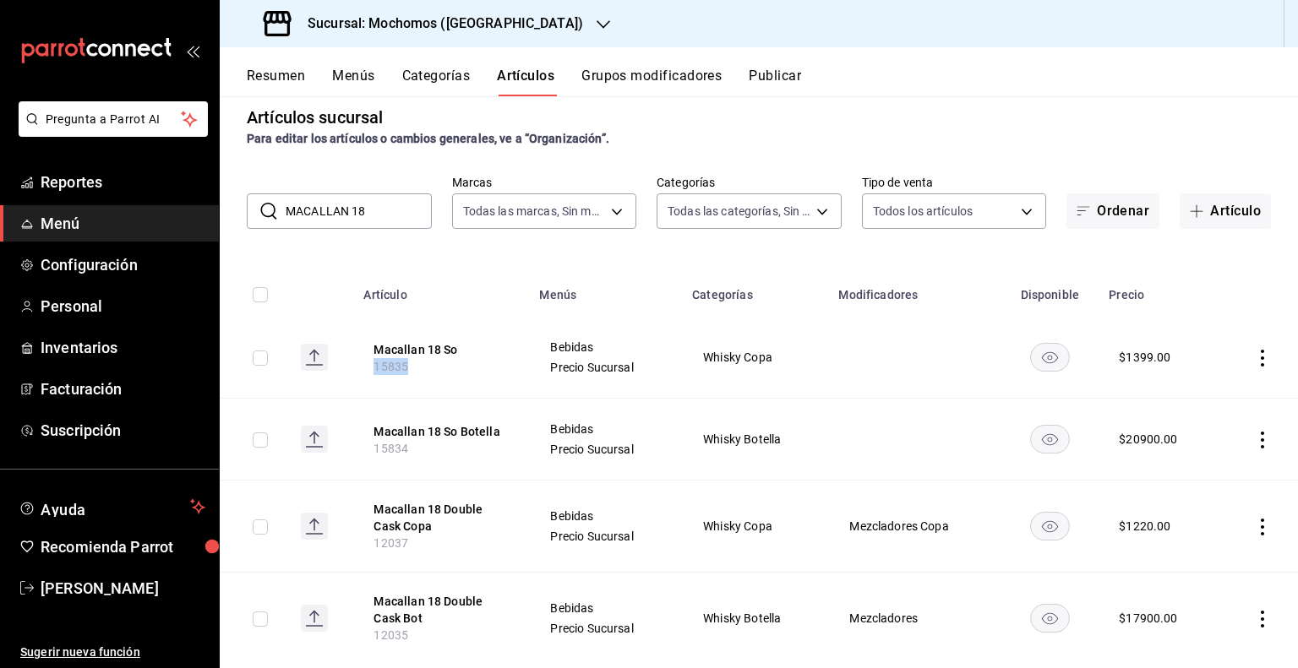
scroll to position [0, 0]
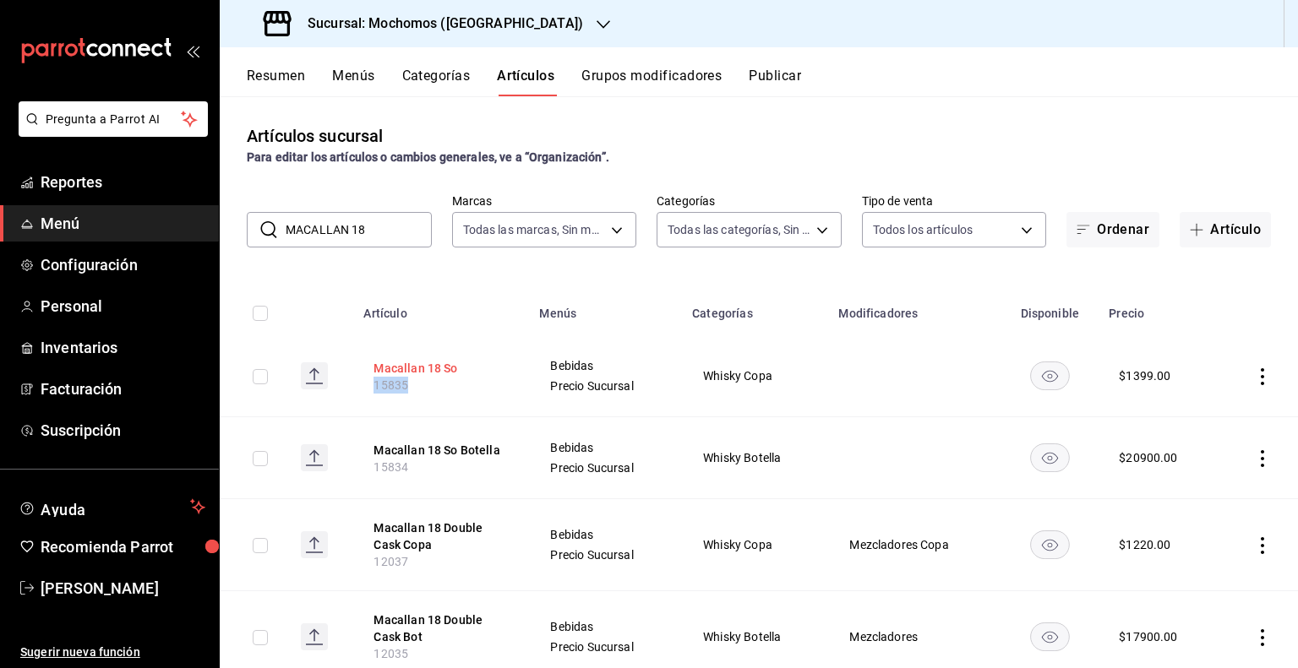
click at [407, 369] on button "Macallan 18 So" at bounding box center [440, 368] width 135 height 17
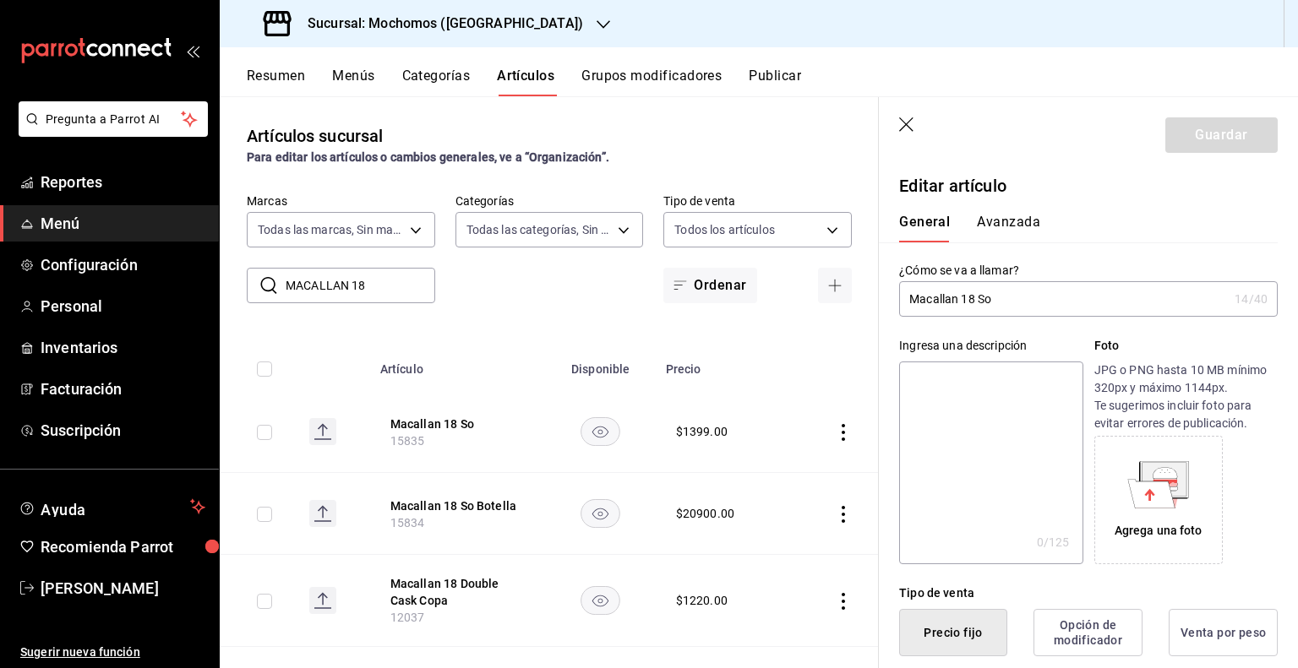
click at [942, 301] on input "Macallan 18 So" at bounding box center [1063, 299] width 329 height 34
click at [493, 513] on button "Macallan 18 So Botella" at bounding box center [457, 506] width 135 height 17
click at [988, 320] on div "Ingresa una descripción x 0 /125 ​ Foto JPG o PNG hasta 10 MB mínimo 320px y má…" at bounding box center [1078, 441] width 399 height 248
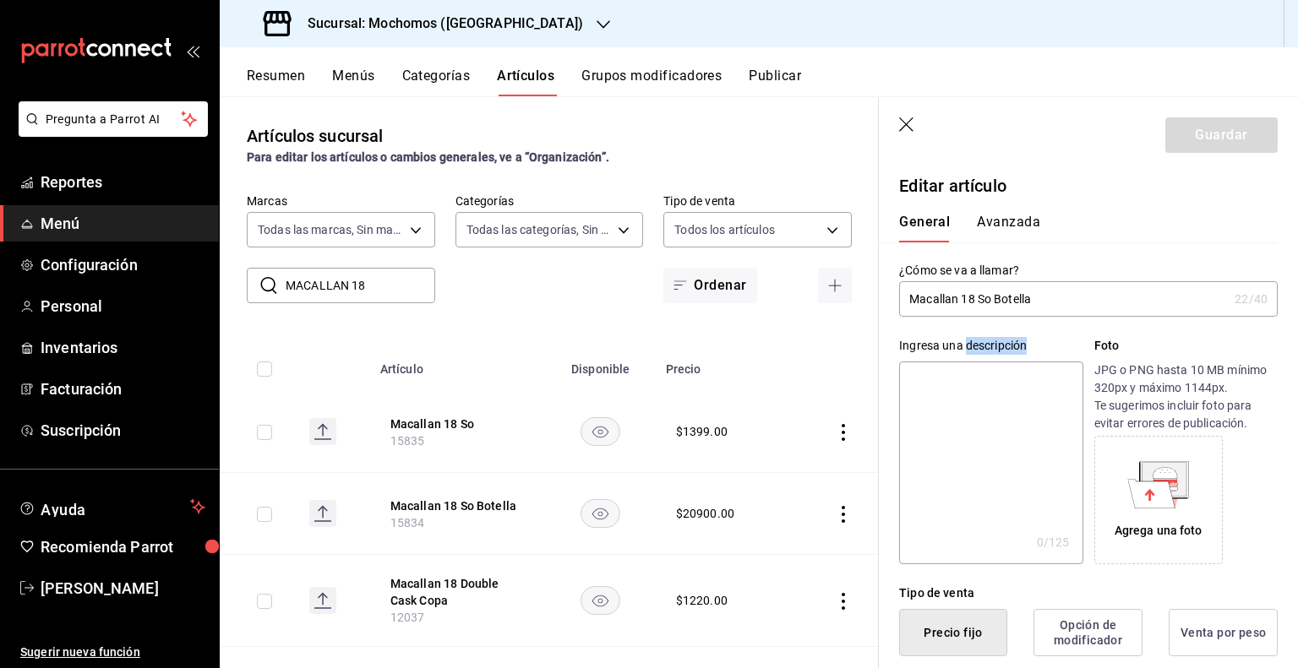
click at [988, 320] on div "Ingresa una descripción x 0 /125 ​ Foto JPG o PNG hasta 10 MB mínimo 320px y má…" at bounding box center [1078, 441] width 399 height 248
click at [980, 307] on input "Macallan 18 So Botella" at bounding box center [1063, 299] width 329 height 34
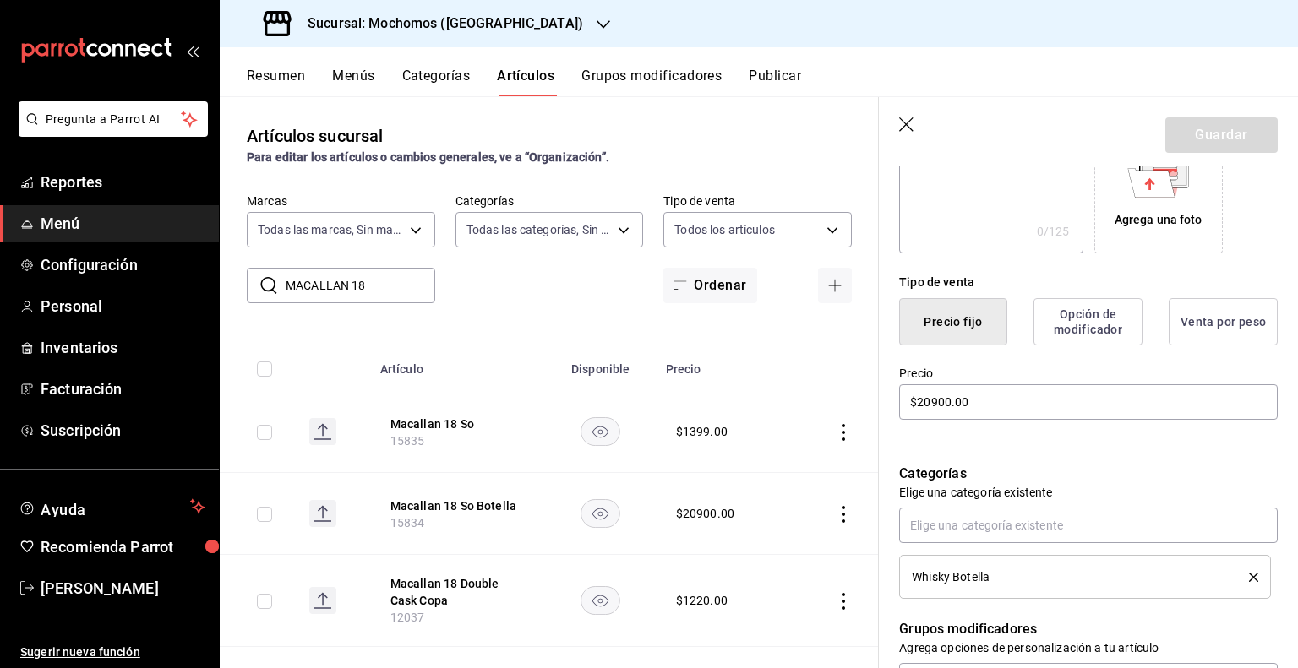
scroll to position [507, 0]
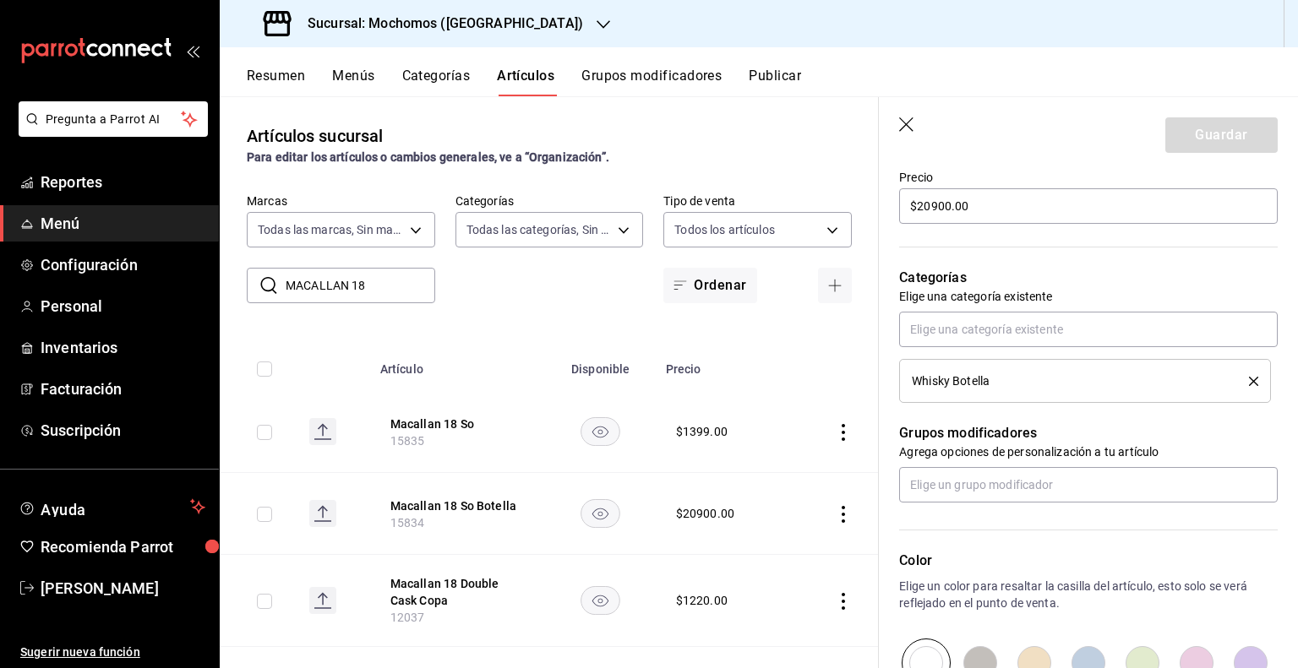
click at [400, 449] on th "Macallan 18 So 15835" at bounding box center [458, 432] width 176 height 82
click at [403, 445] on span "15835" at bounding box center [407, 441] width 35 height 14
copy span "15835"
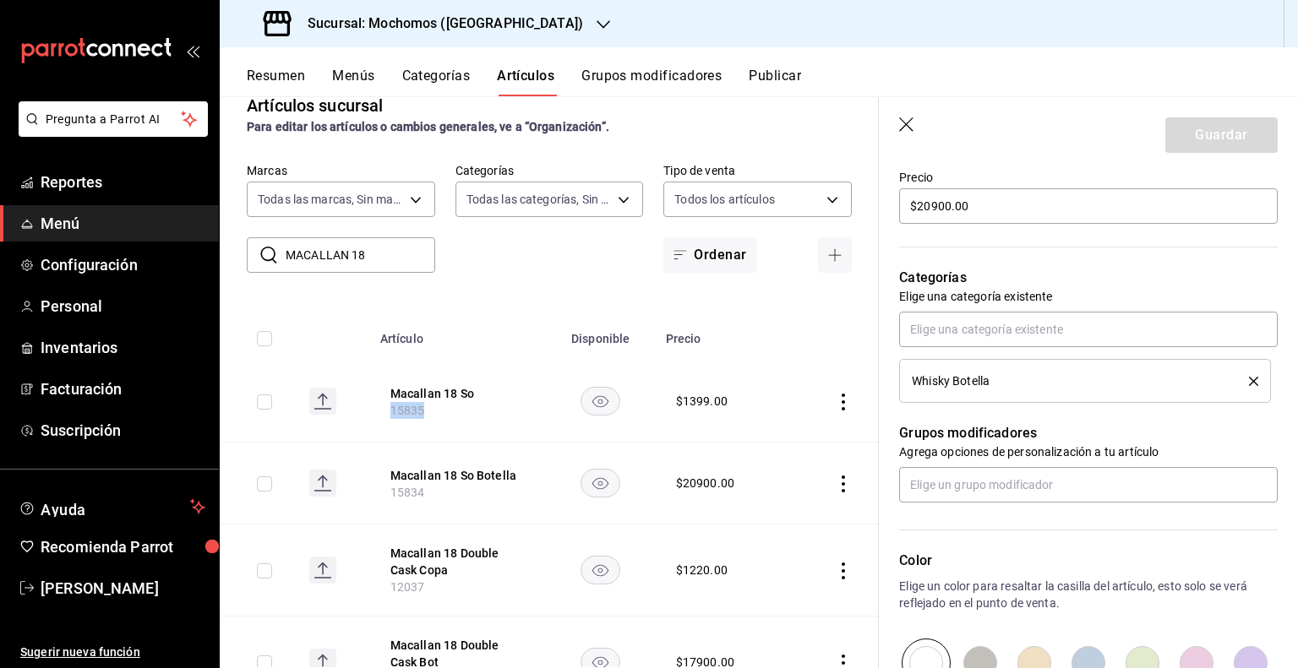
scroll to position [34, 0]
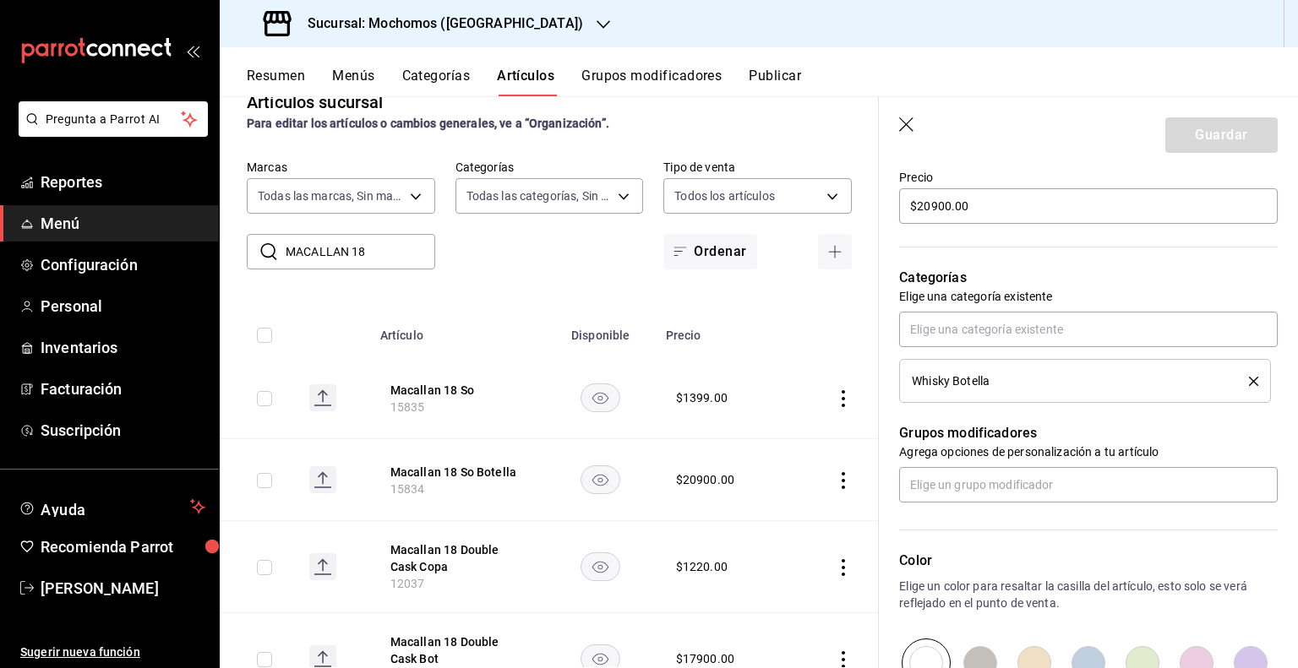
click at [406, 493] on span "15834" at bounding box center [407, 489] width 35 height 14
copy span "15834"
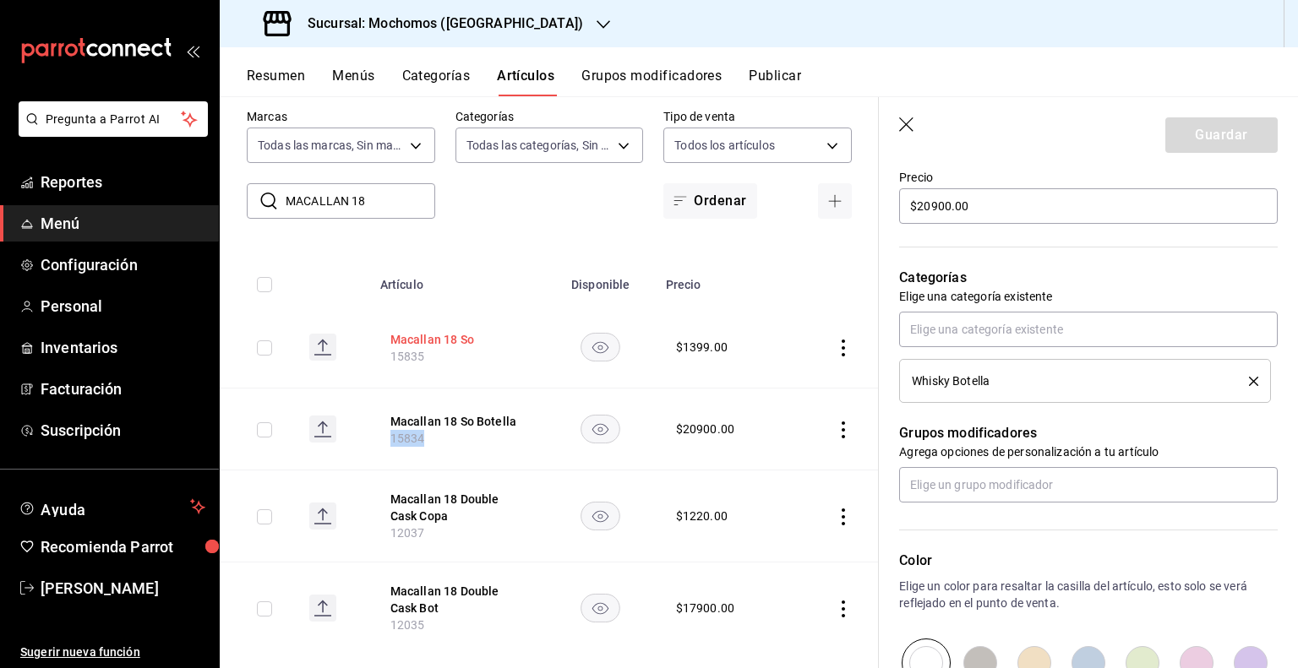
scroll to position [111, 0]
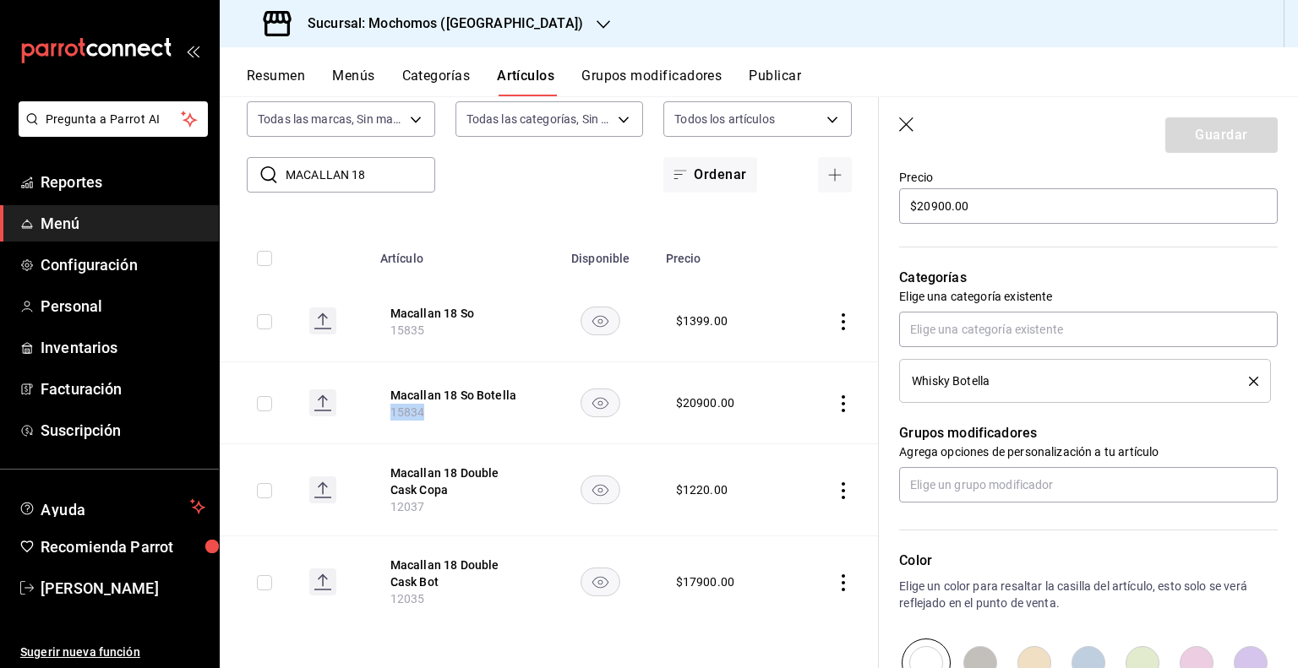
click at [905, 118] on icon "button" at bounding box center [907, 125] width 17 height 17
